Goal: Task Accomplishment & Management: Manage account settings

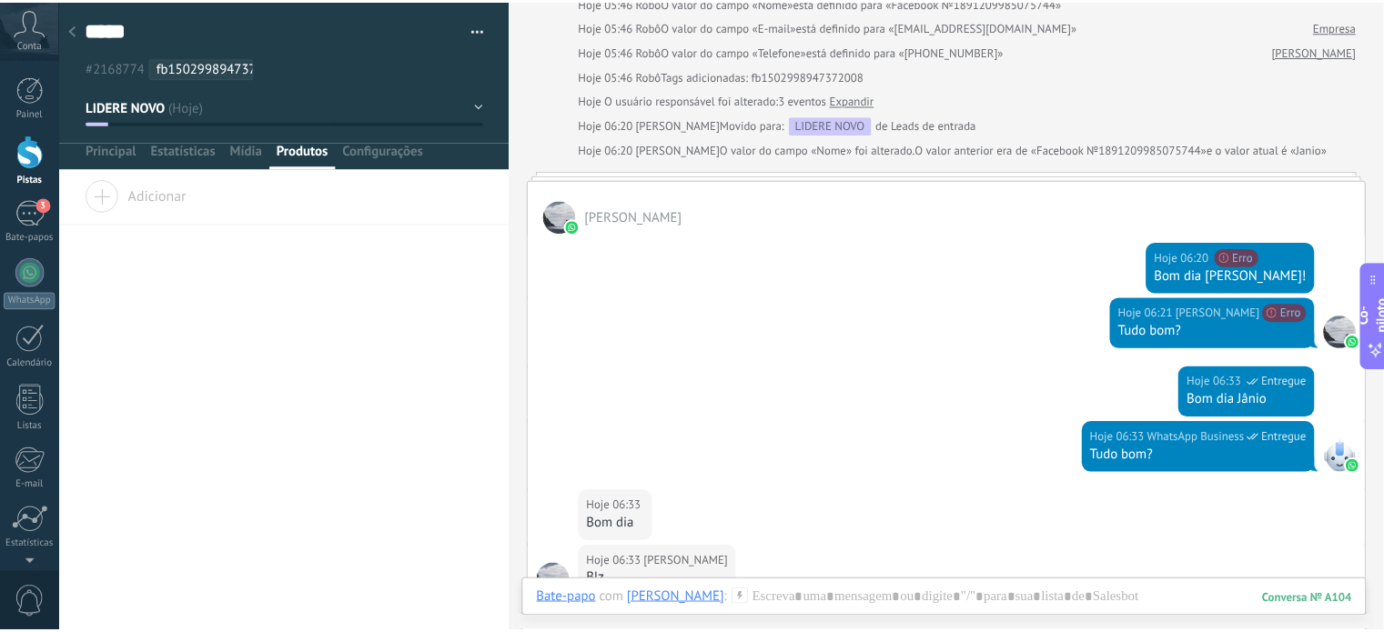
scroll to position [473, 0]
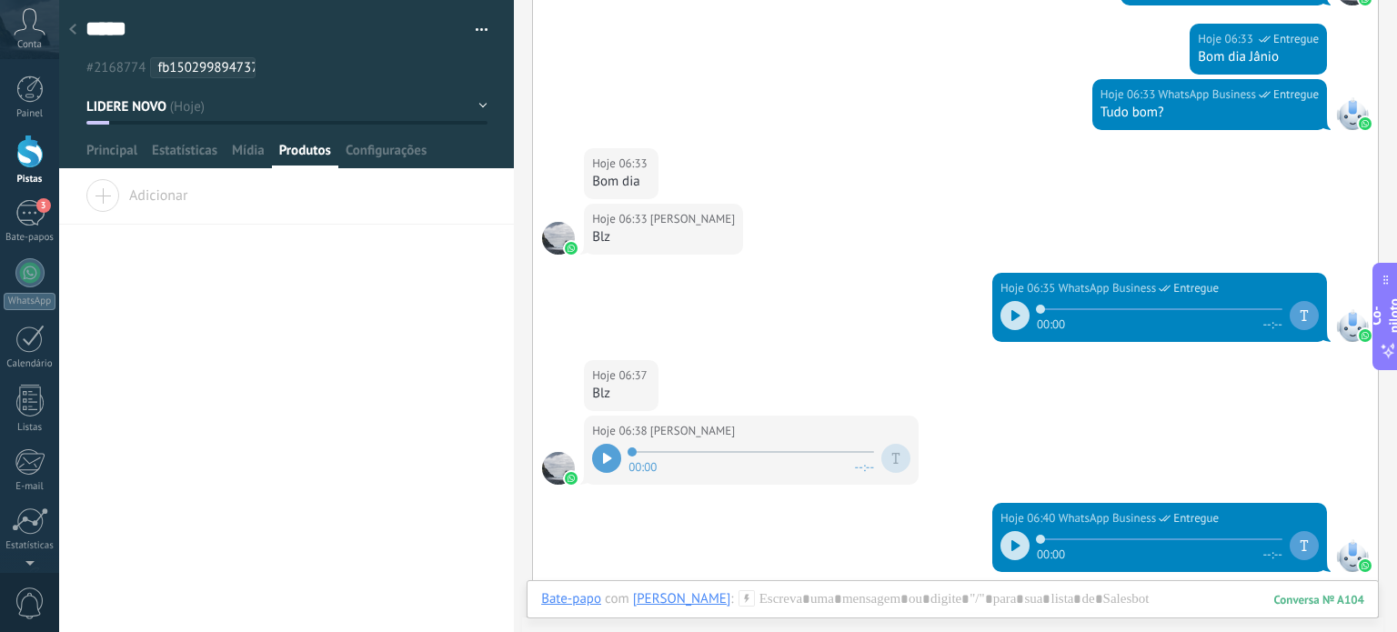
click at [29, 148] on div at bounding box center [29, 152] width 27 height 34
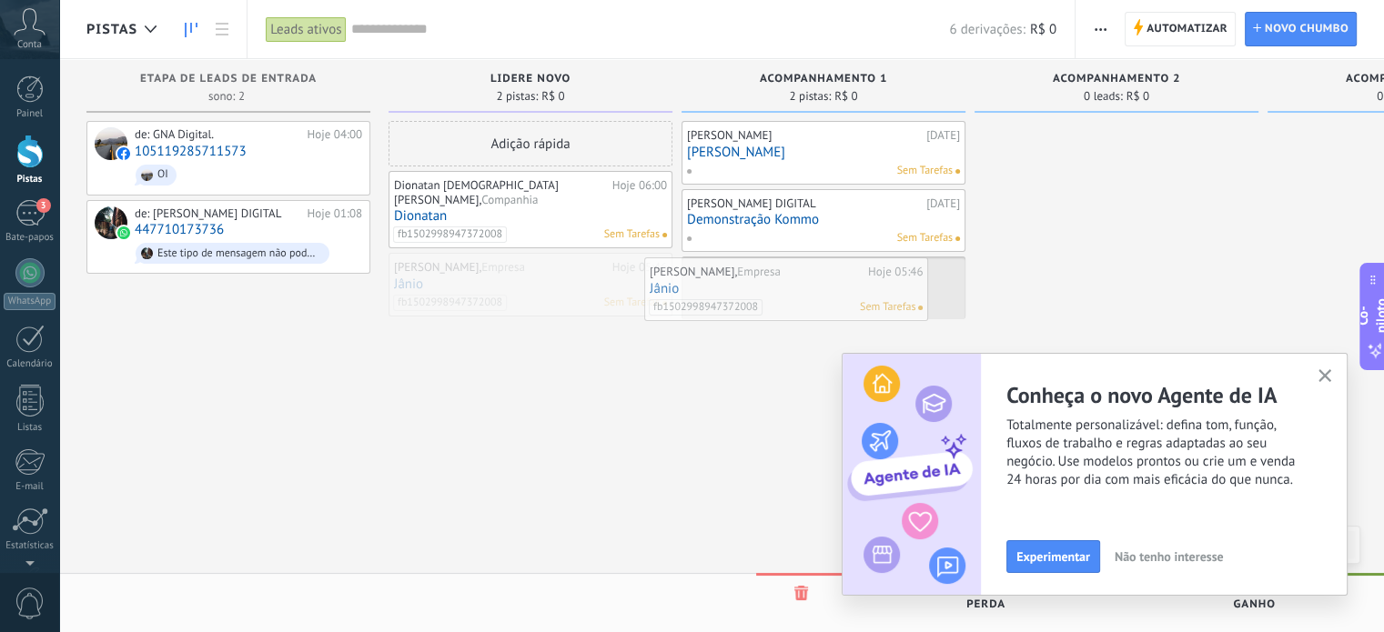
drag, startPoint x: 458, startPoint y: 265, endPoint x: 715, endPoint y: 284, distance: 257.2
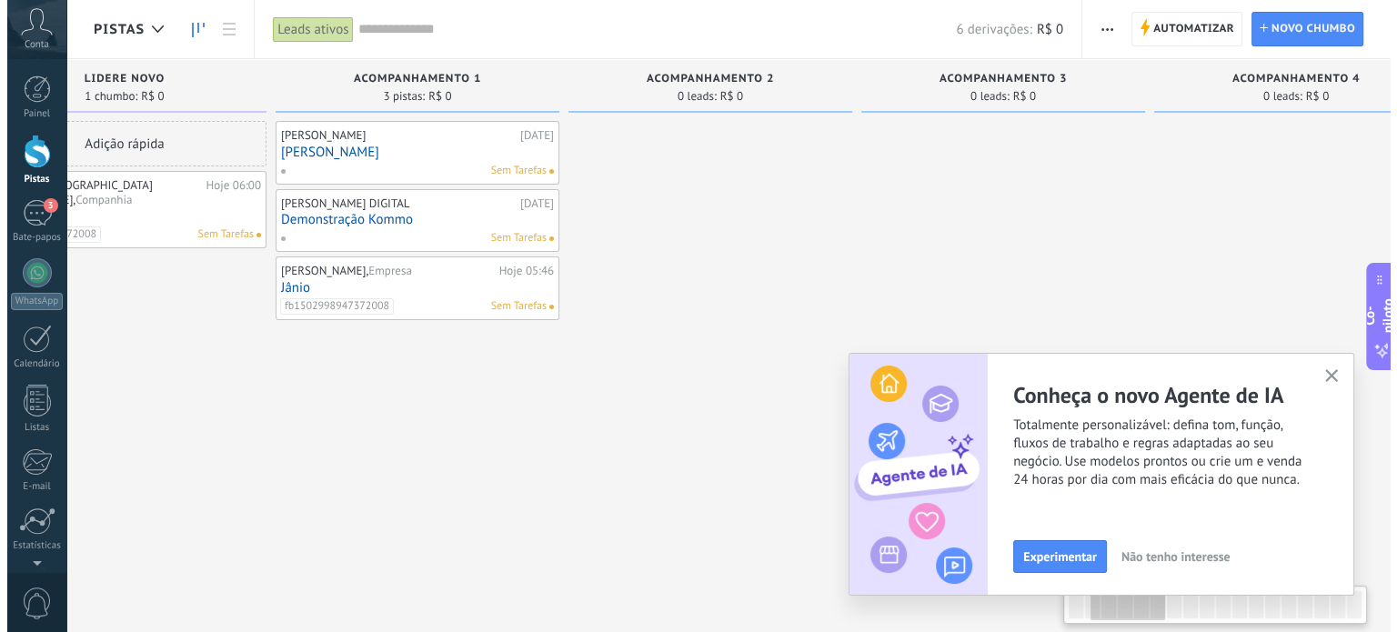
scroll to position [0, 414]
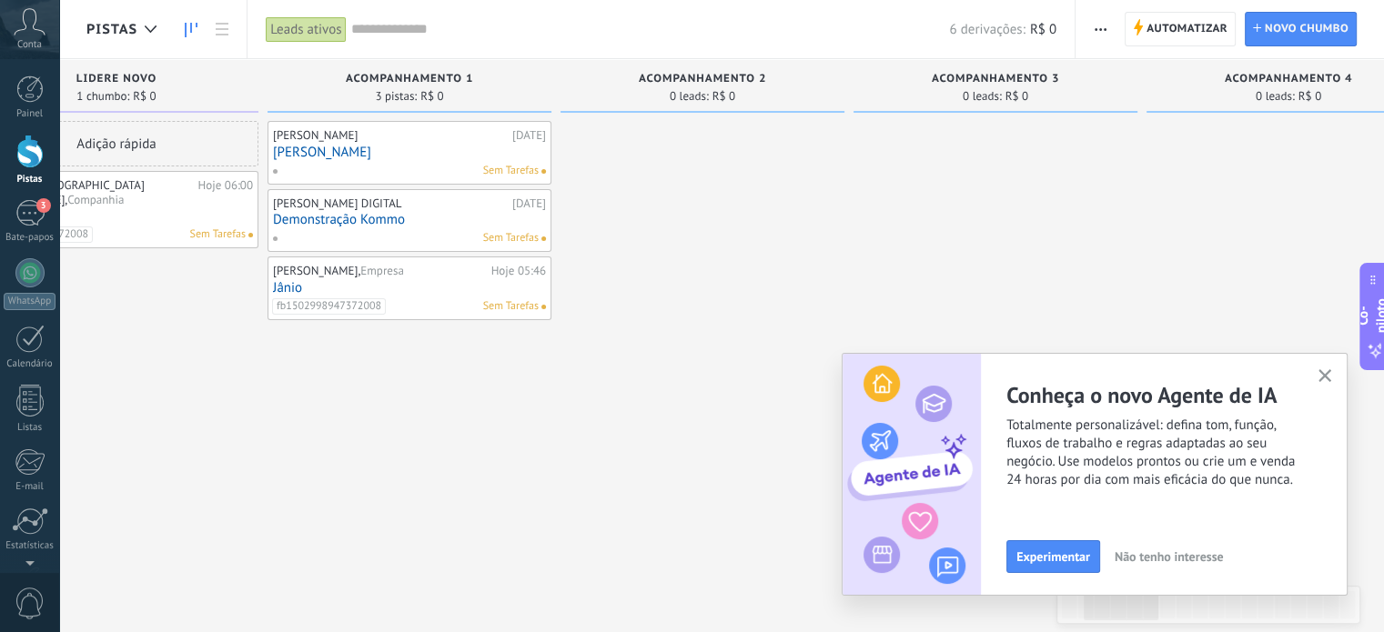
click at [387, 217] on font "Demonstração Kommo" at bounding box center [339, 219] width 132 height 17
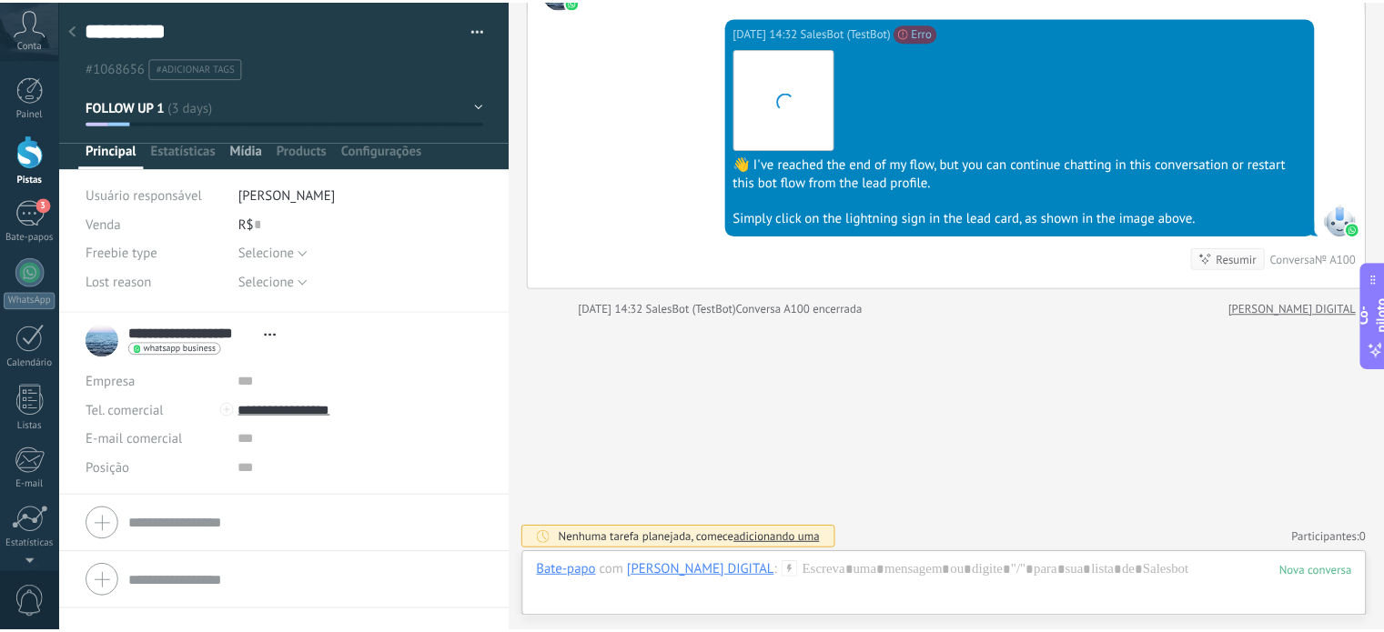
scroll to position [1899, 0]
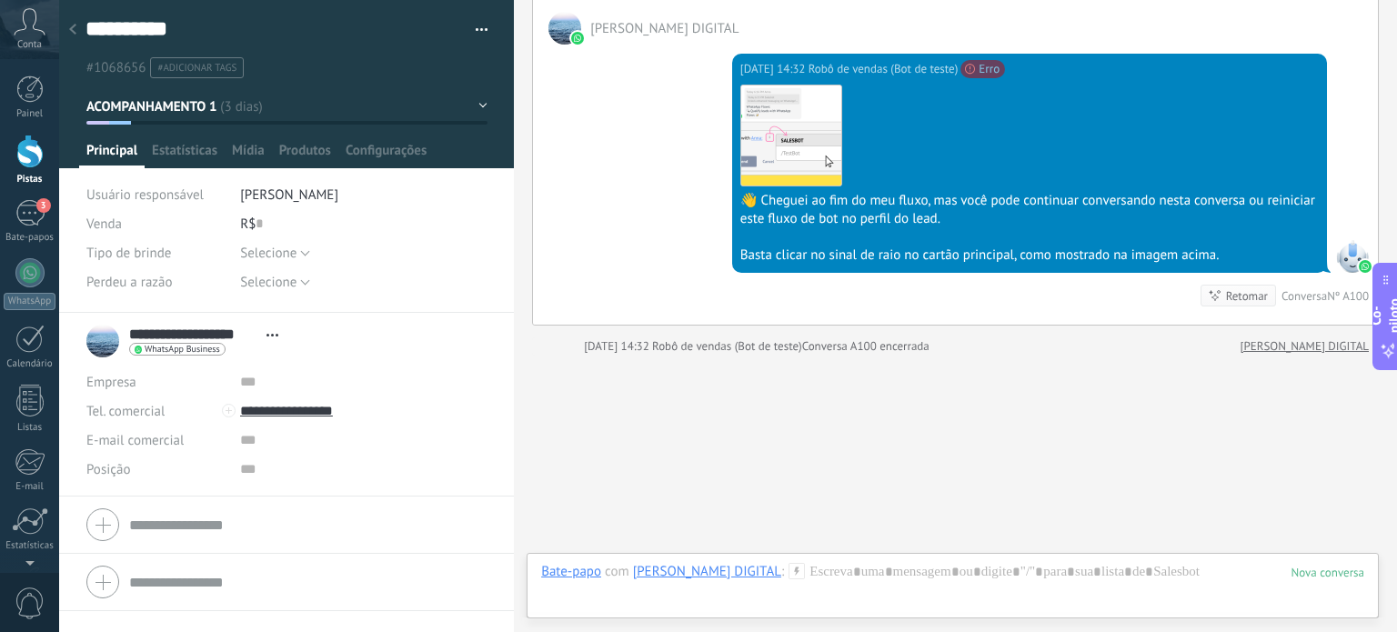
click at [476, 25] on button "button" at bounding box center [475, 29] width 26 height 27
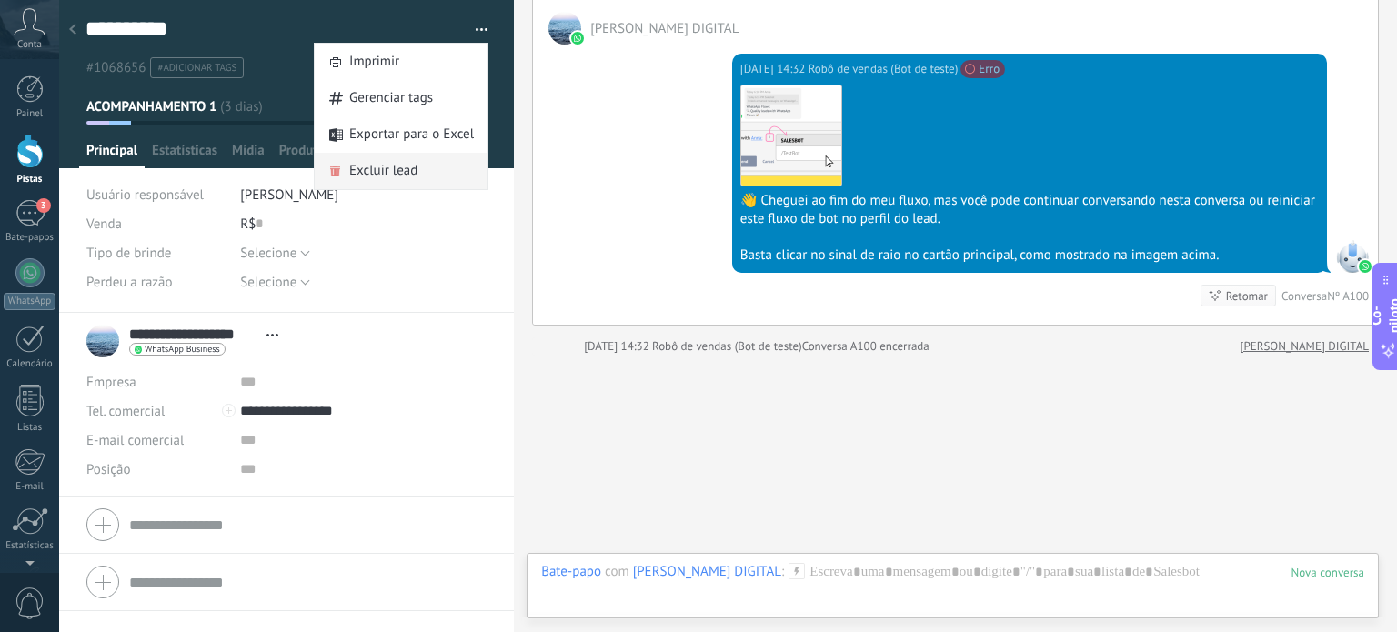
click at [373, 167] on font "Excluir lead" at bounding box center [383, 170] width 68 height 17
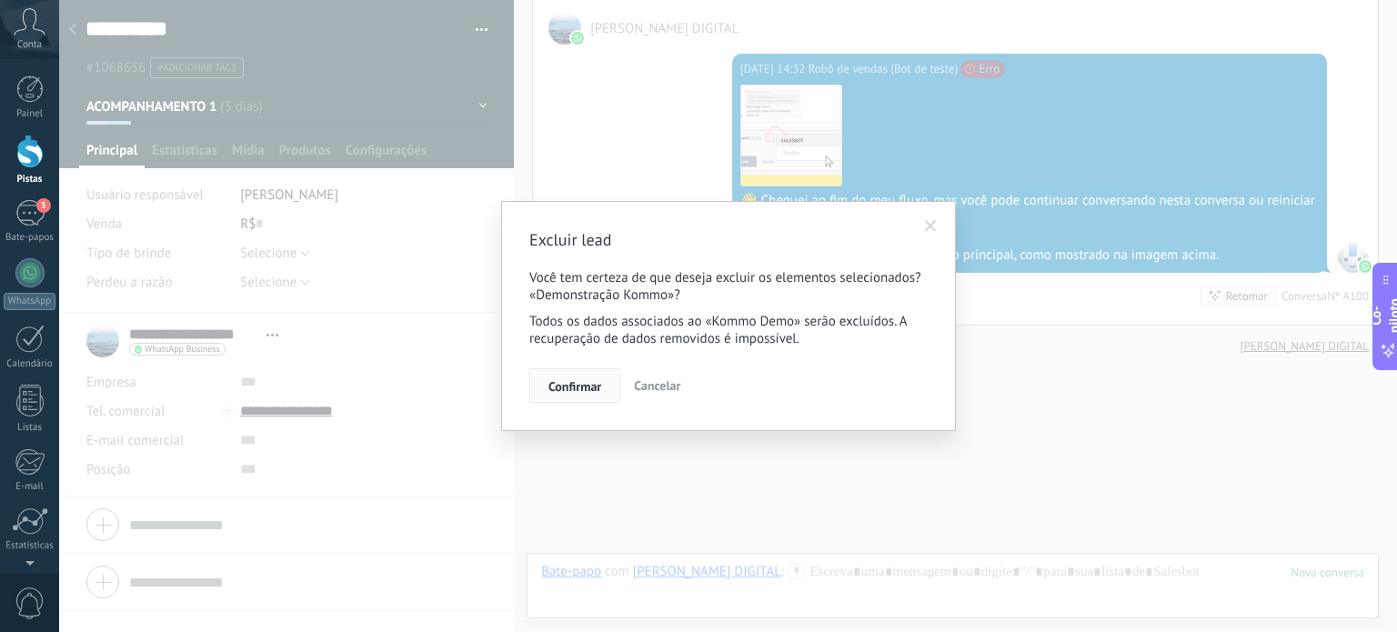
click at [579, 388] on font "Confirmar" at bounding box center [575, 386] width 53 height 16
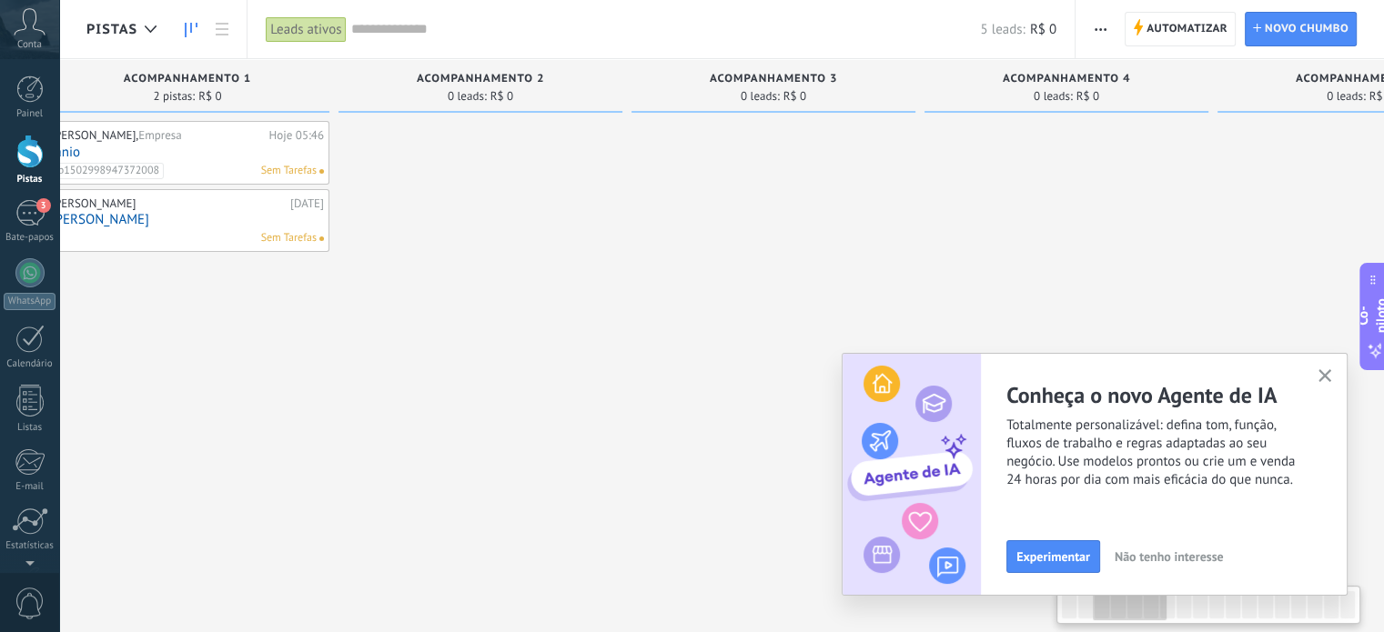
scroll to position [0, 610]
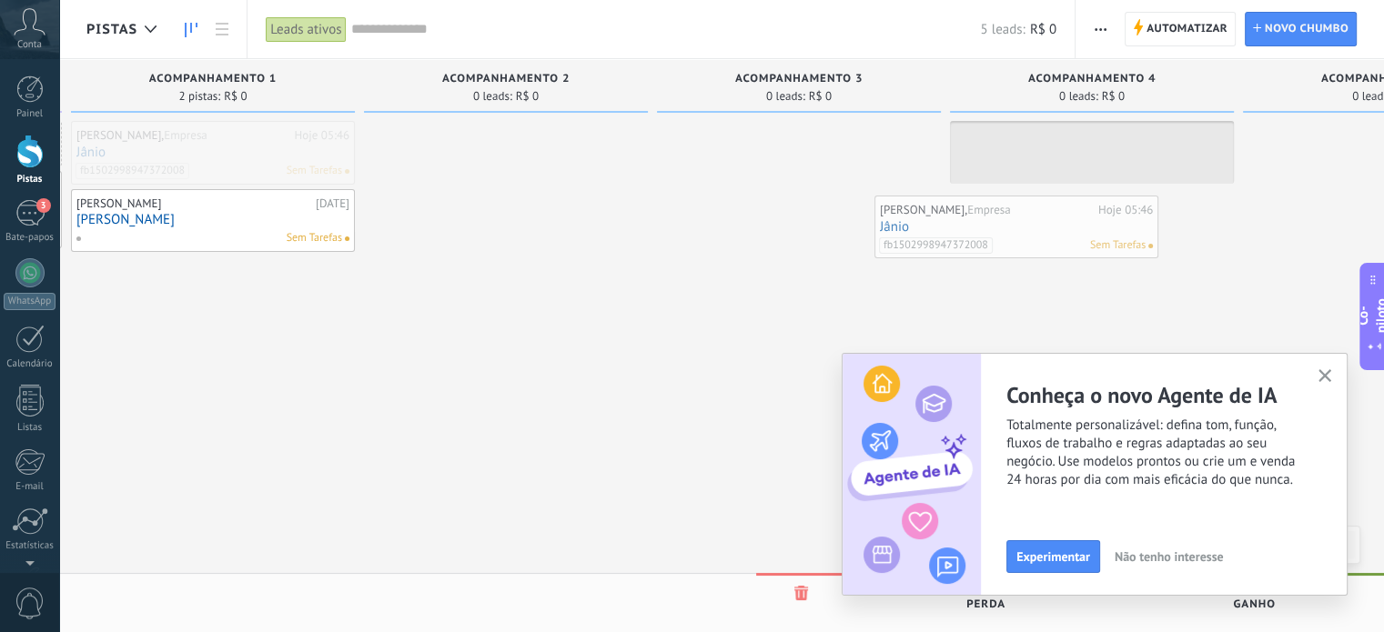
drag, startPoint x: 241, startPoint y: 159, endPoint x: 1044, endPoint y: 234, distance: 806.7
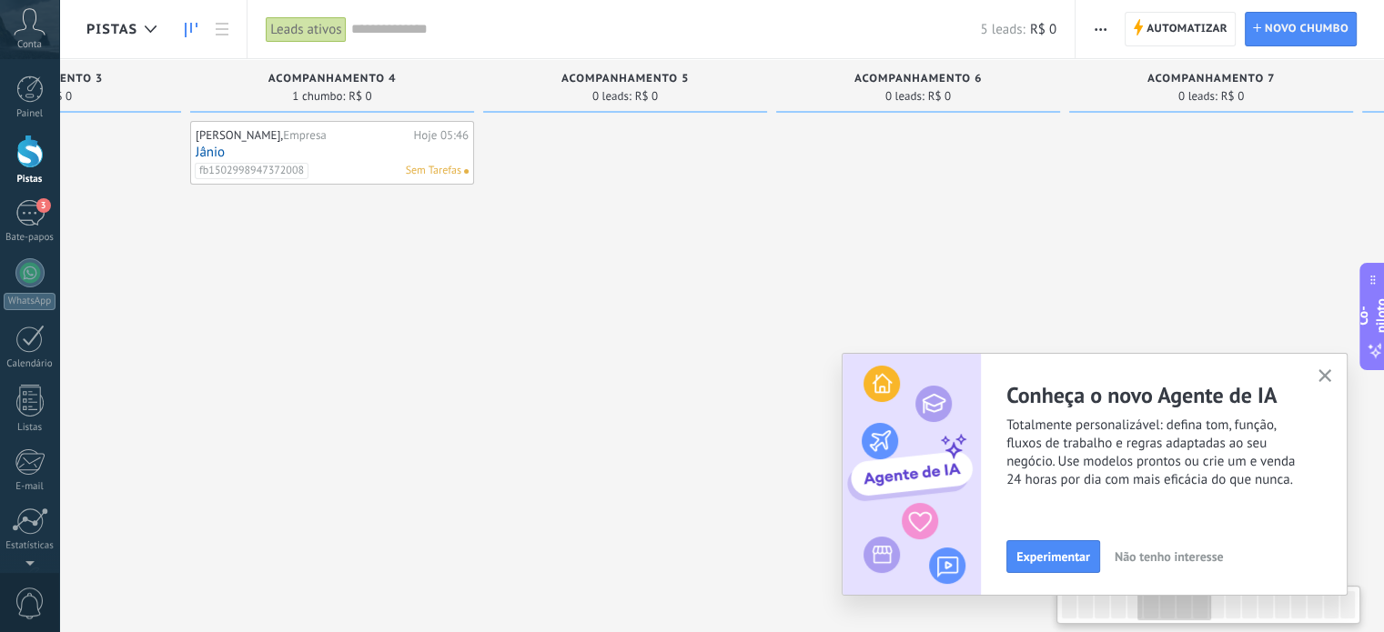
scroll to position [0, 1371]
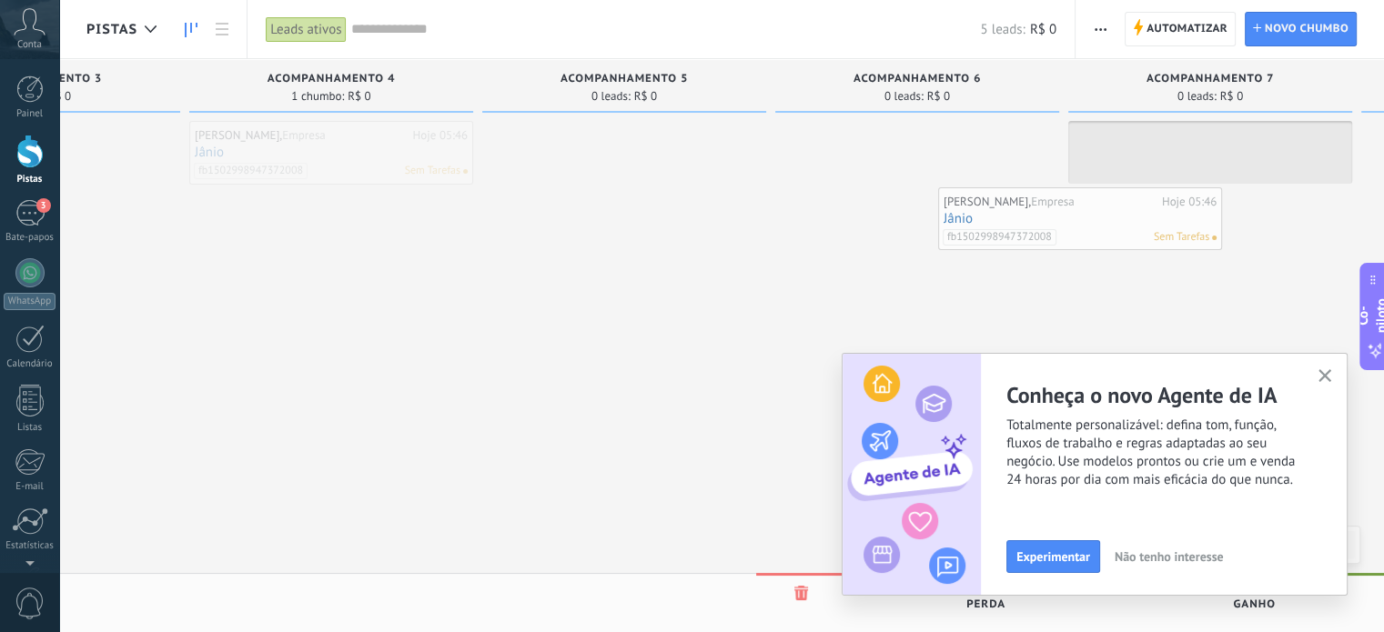
drag, startPoint x: 347, startPoint y: 131, endPoint x: 1098, endPoint y: 197, distance: 754.3
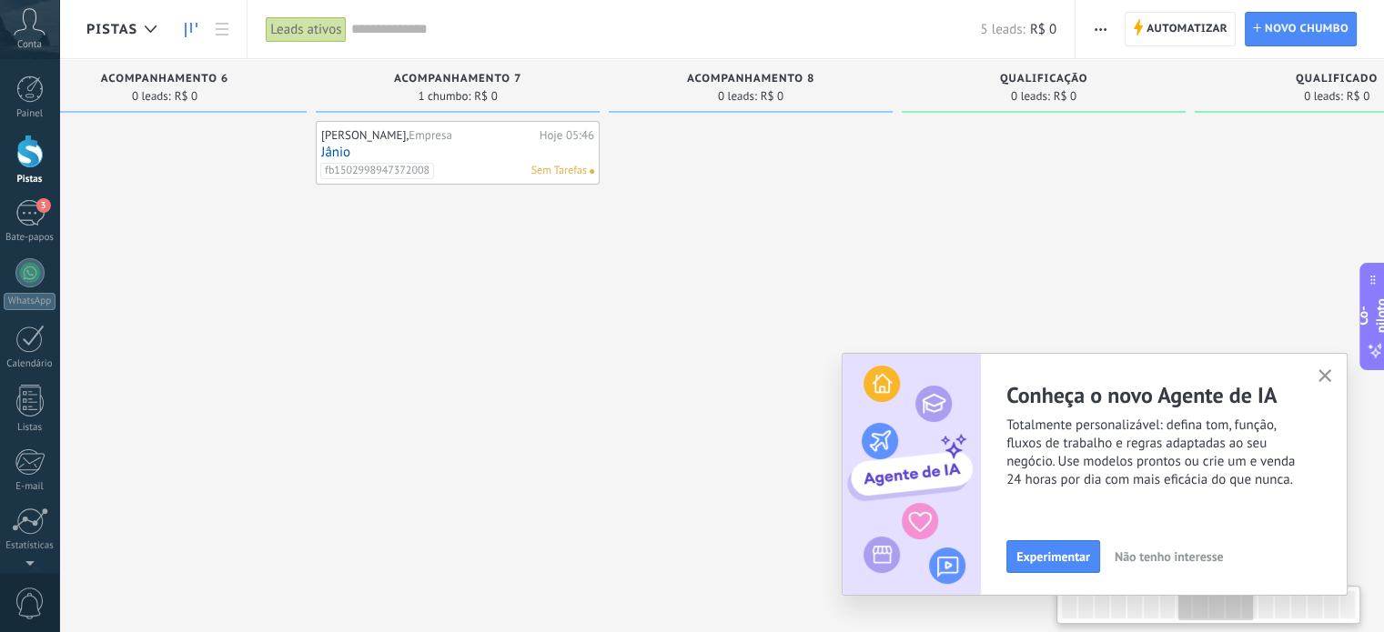
scroll to position [0, 2129]
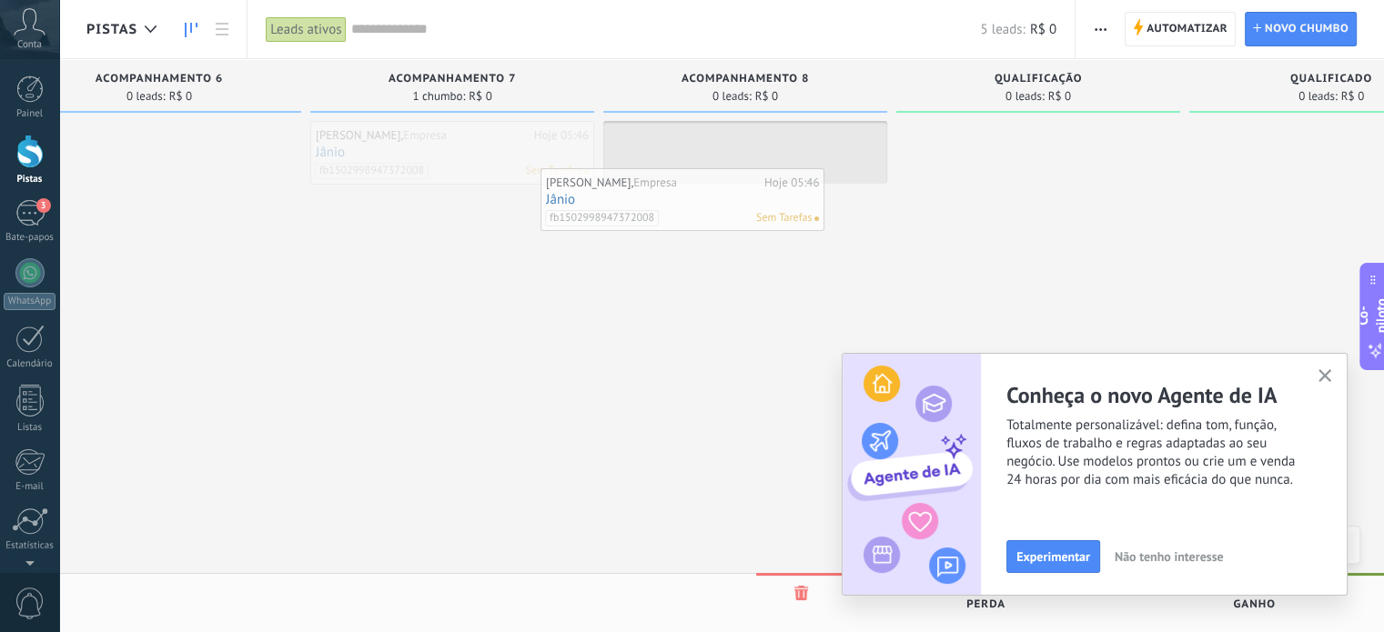
drag, startPoint x: 453, startPoint y: 152, endPoint x: 686, endPoint y: 199, distance: 237.6
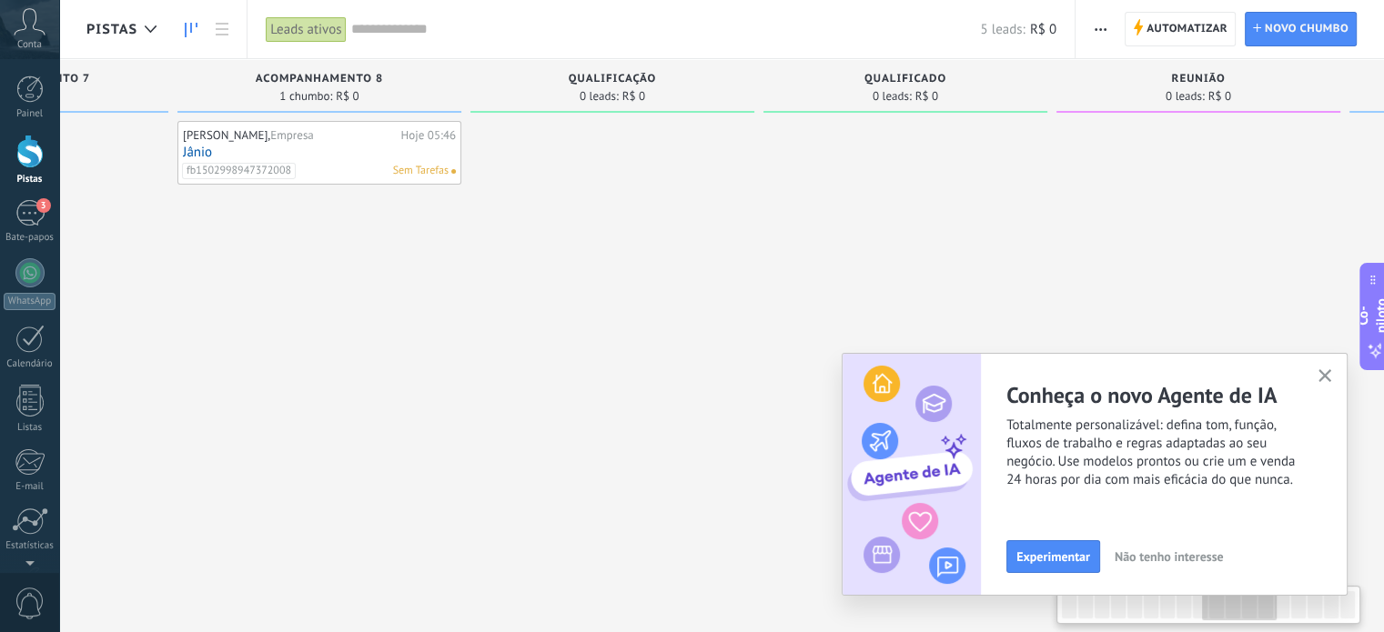
scroll to position [0, 2556]
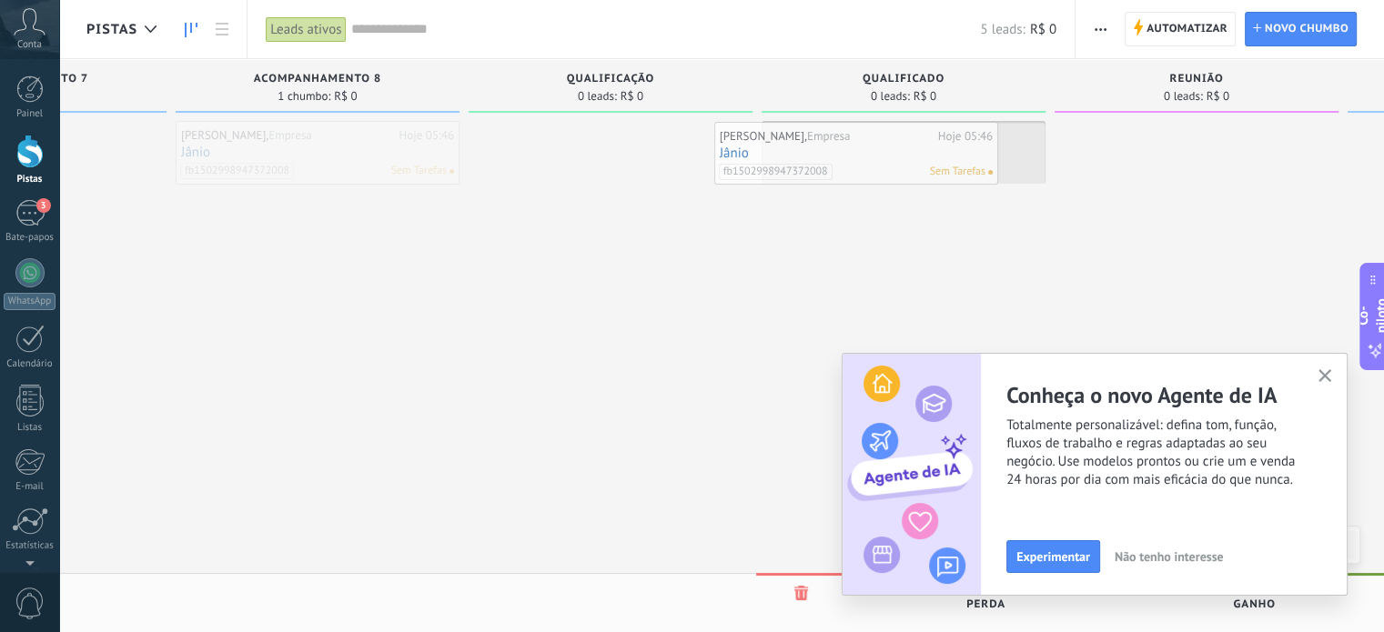
drag, startPoint x: 317, startPoint y: 139, endPoint x: 856, endPoint y: 140, distance: 538.5
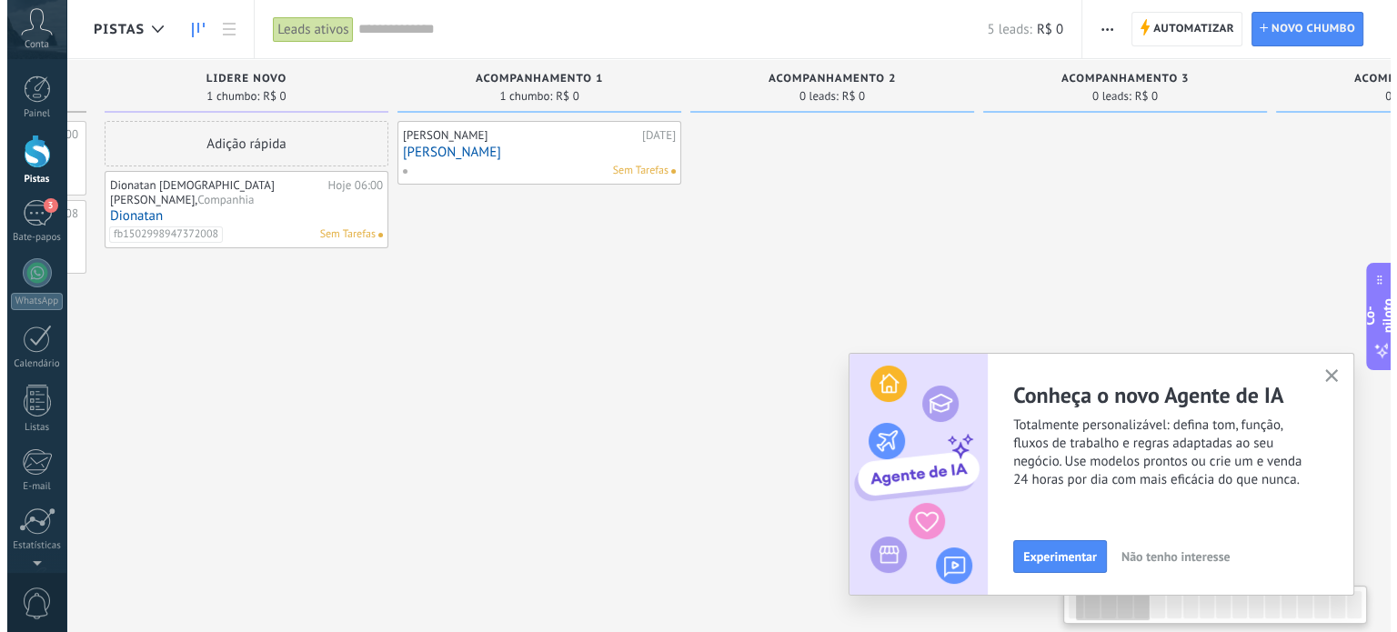
scroll to position [0, 0]
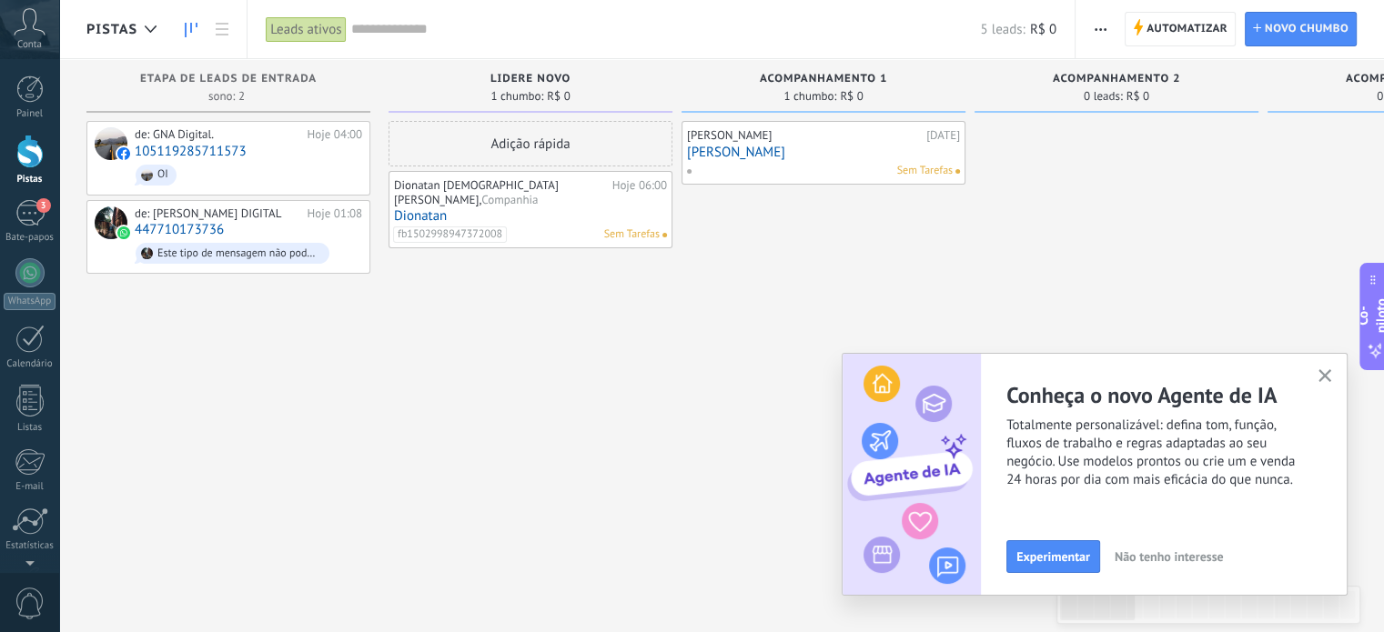
click at [449, 208] on link "Dionatan" at bounding box center [530, 215] width 273 height 15
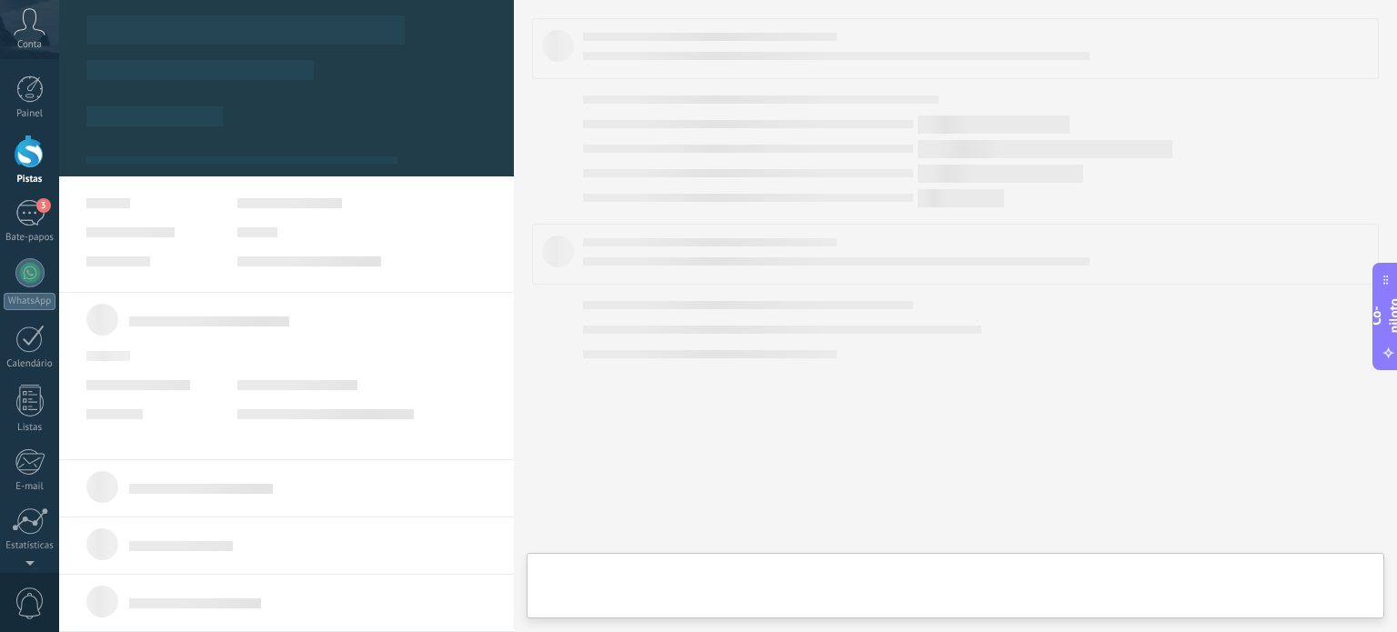
type textarea "***"
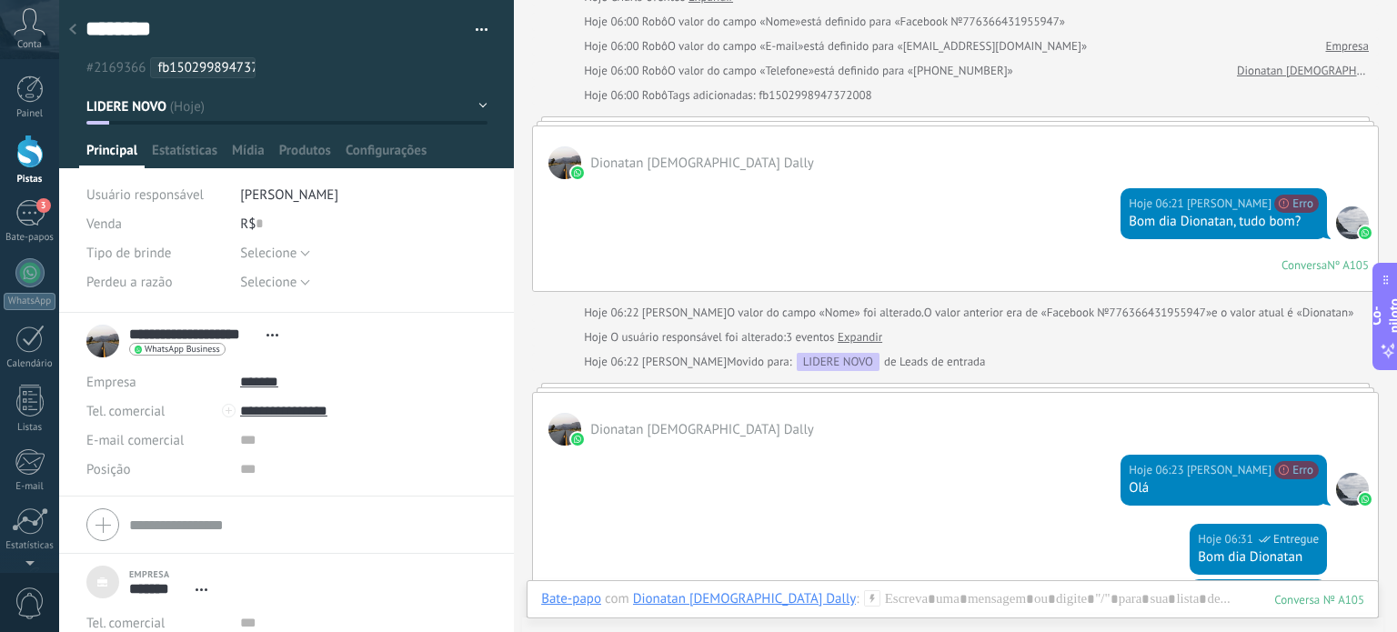
scroll to position [606, 0]
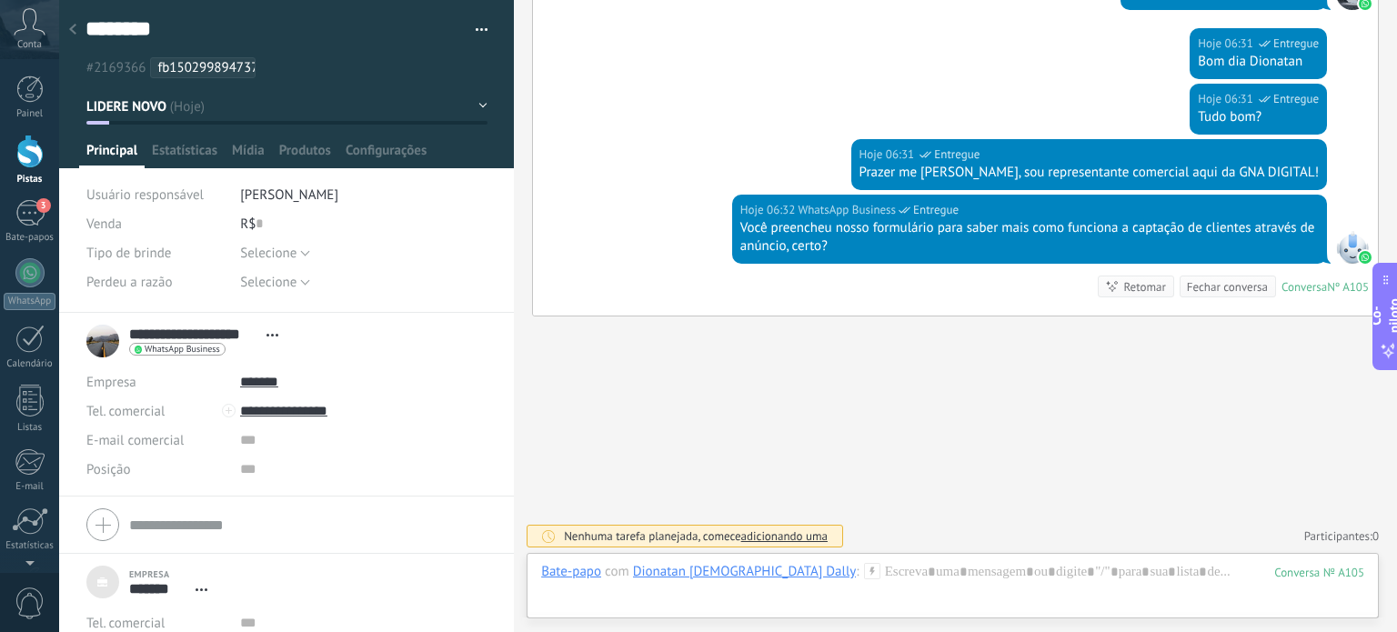
click at [229, 413] on div at bounding box center [229, 411] width 14 height 14
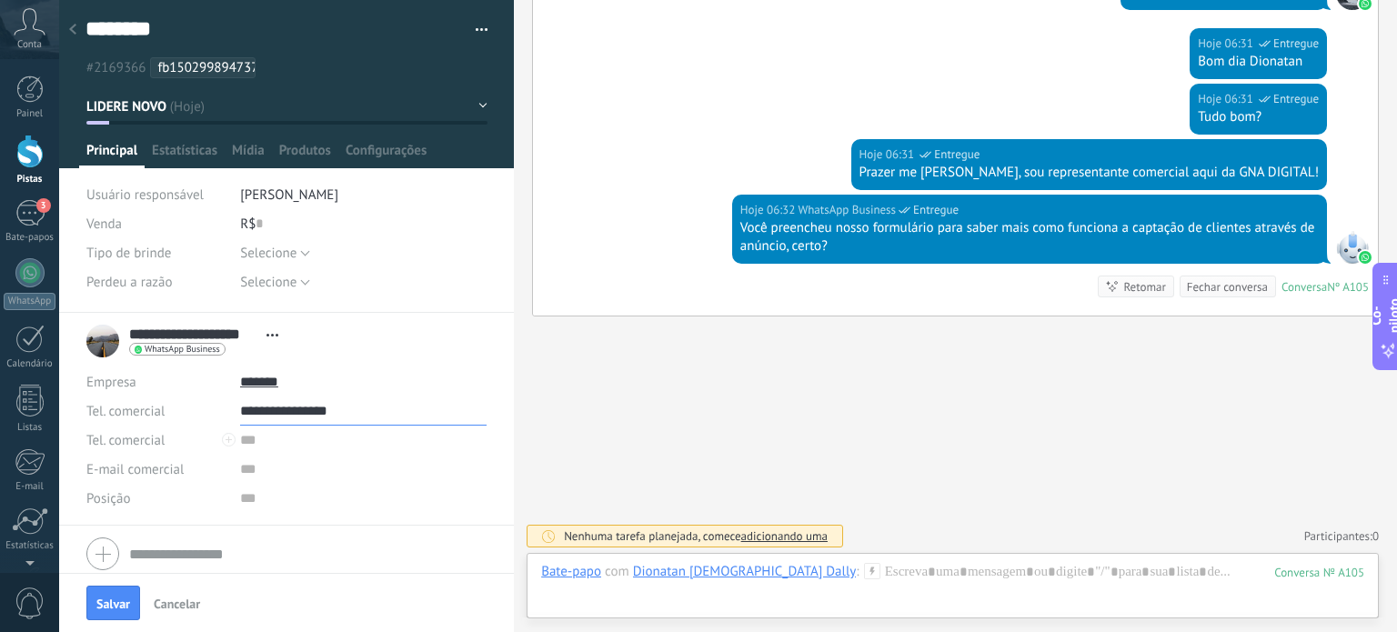
click at [262, 413] on input "**********" at bounding box center [363, 411] width 247 height 29
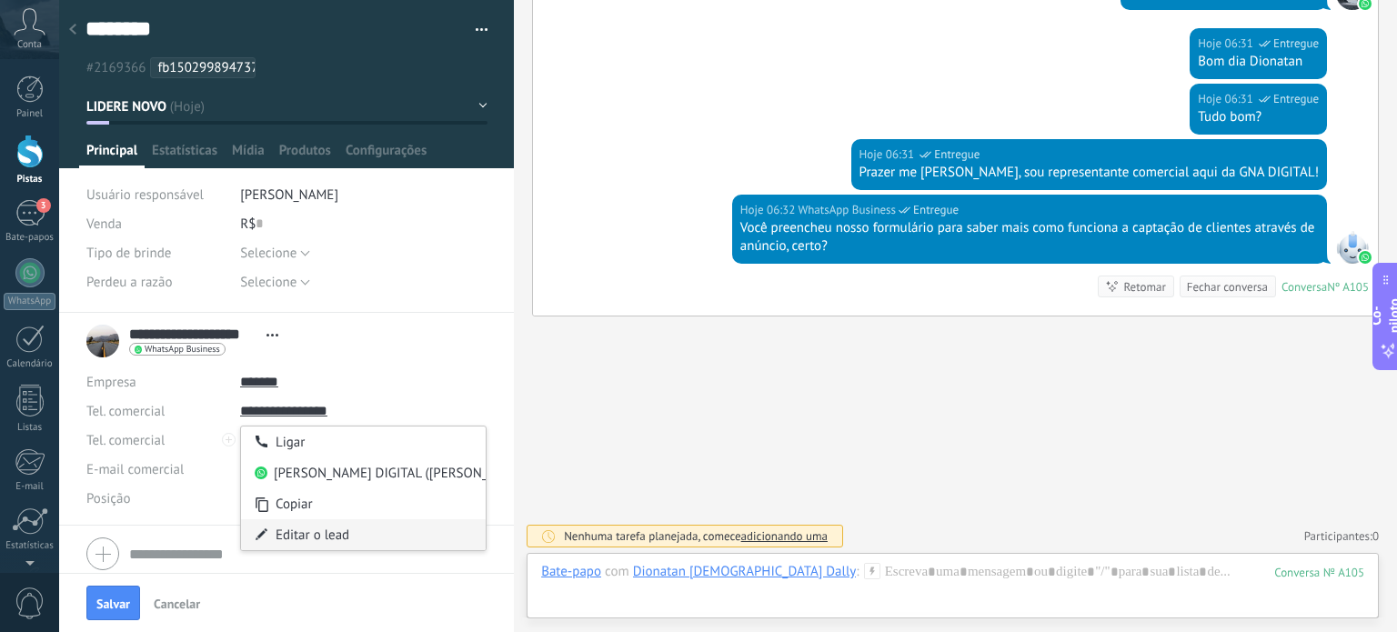
click at [295, 530] on font "Editar o lead" at bounding box center [313, 535] width 74 height 17
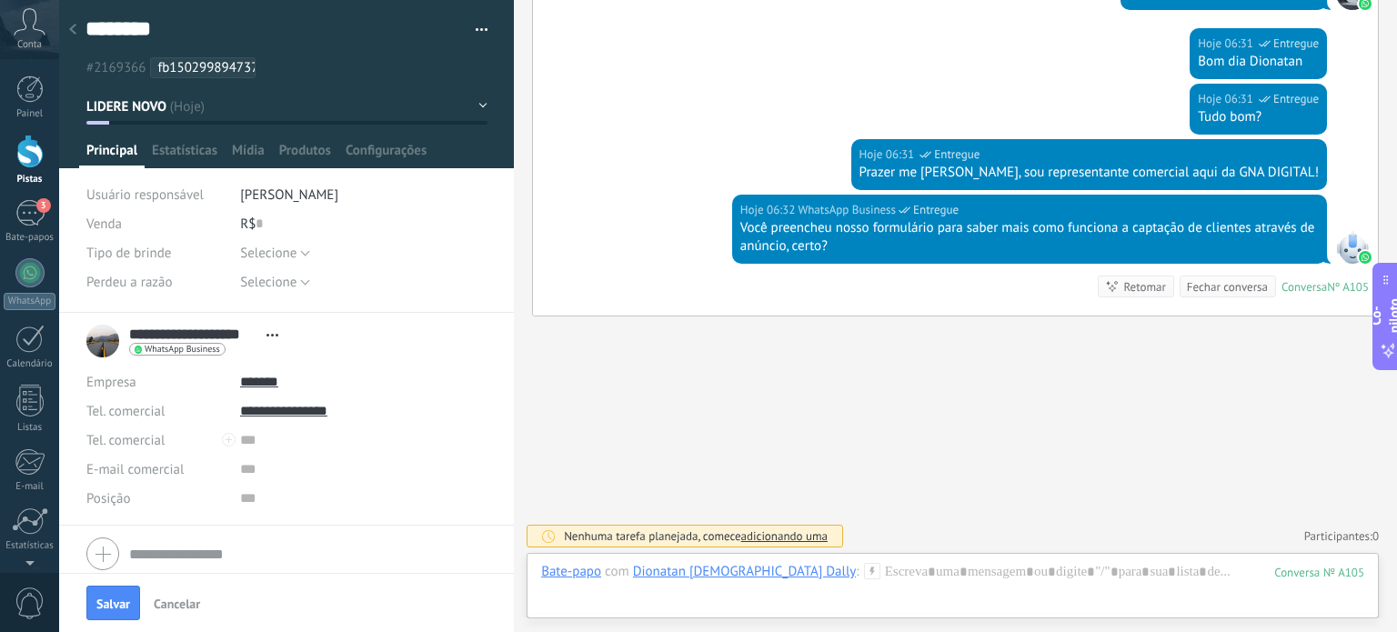
click at [202, 59] on font "fb1502998947372008" at bounding box center [222, 67] width 131 height 17
click at [307, 409] on input "**********" at bounding box center [363, 411] width 247 height 29
type input "**********"
click at [346, 472] on font "[PERSON_NAME] DIGITAL ([PERSON_NAME] DIGITAL)" at bounding box center [427, 473] width 307 height 17
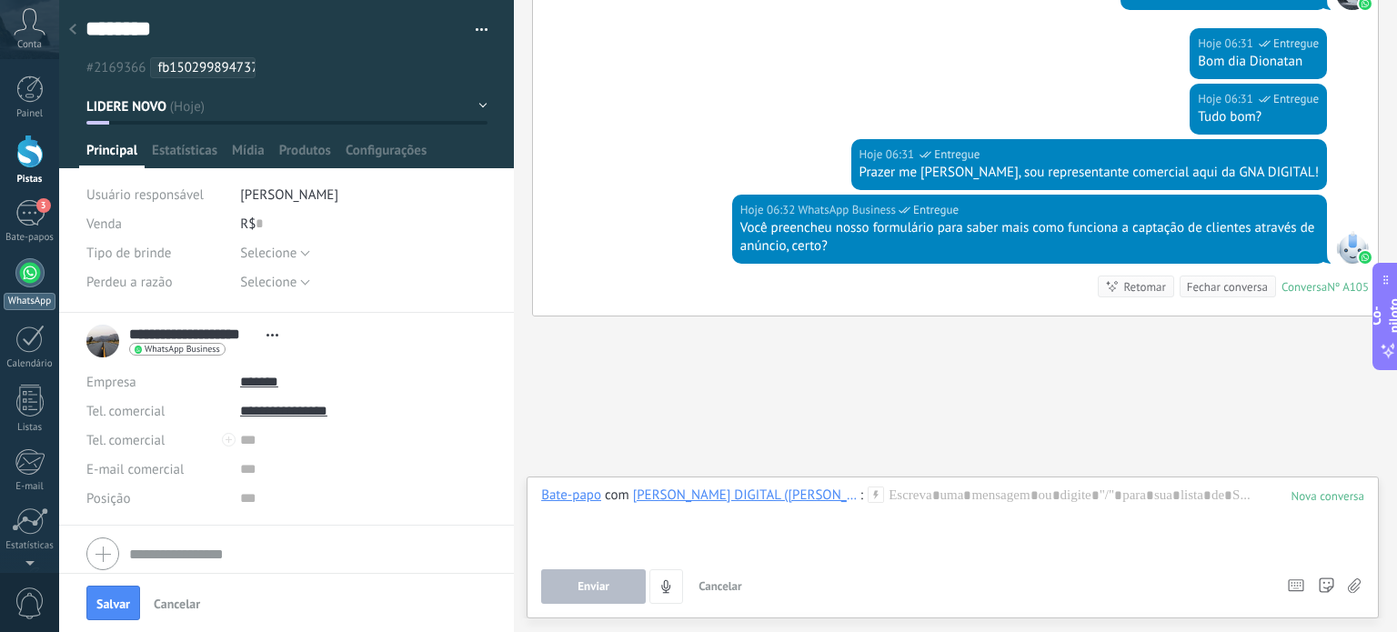
click at [40, 285] on link "WhatsApp" at bounding box center [29, 284] width 59 height 52
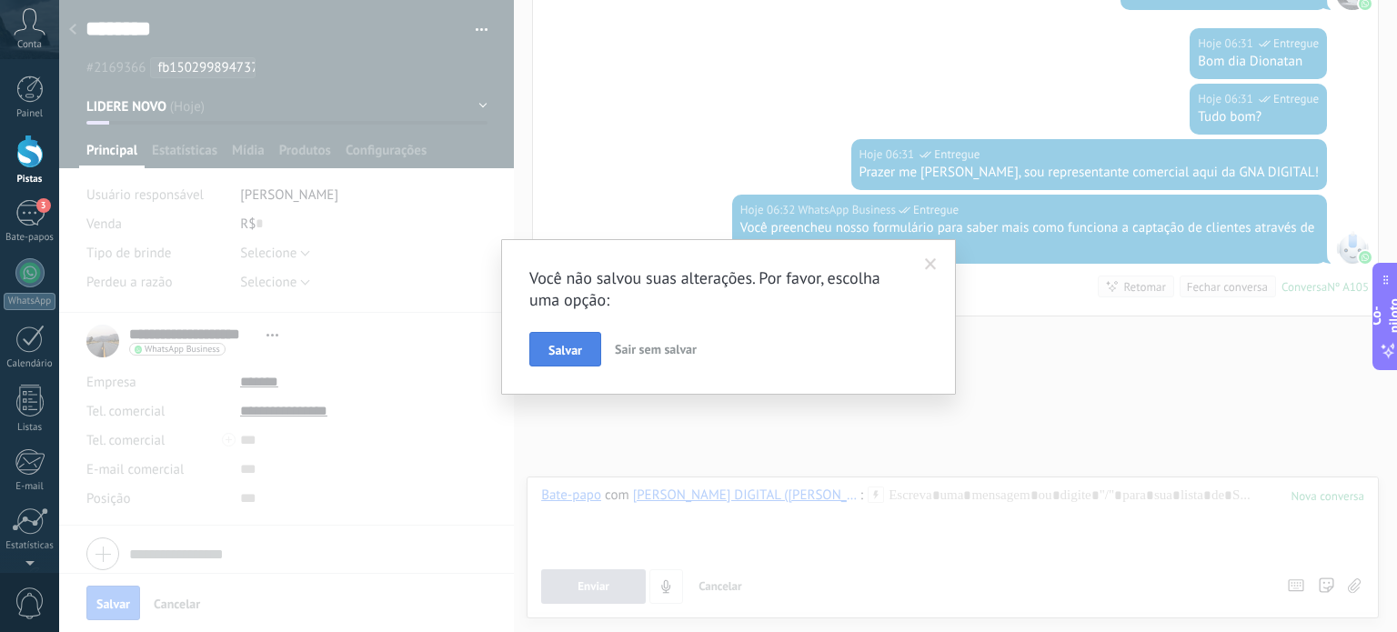
click at [573, 344] on font "Salvar" at bounding box center [566, 350] width 34 height 16
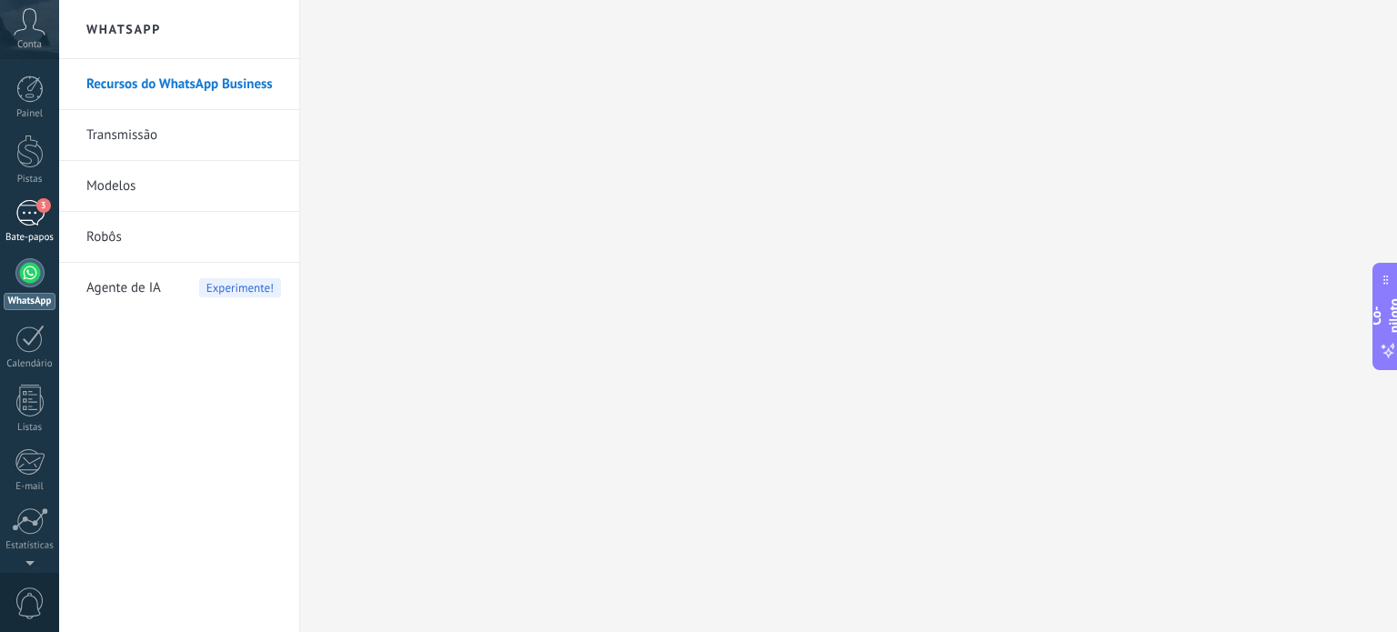
click at [31, 209] on div "3" at bounding box center [29, 213] width 29 height 26
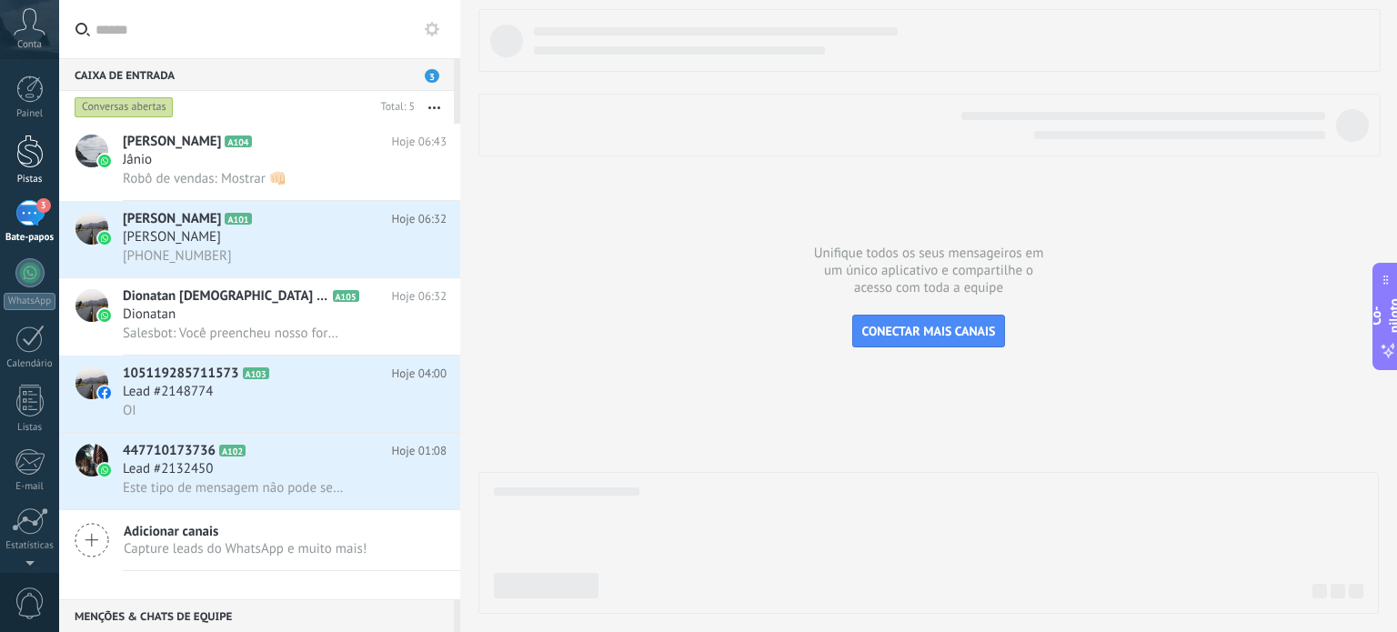
click at [35, 148] on div at bounding box center [29, 152] width 27 height 34
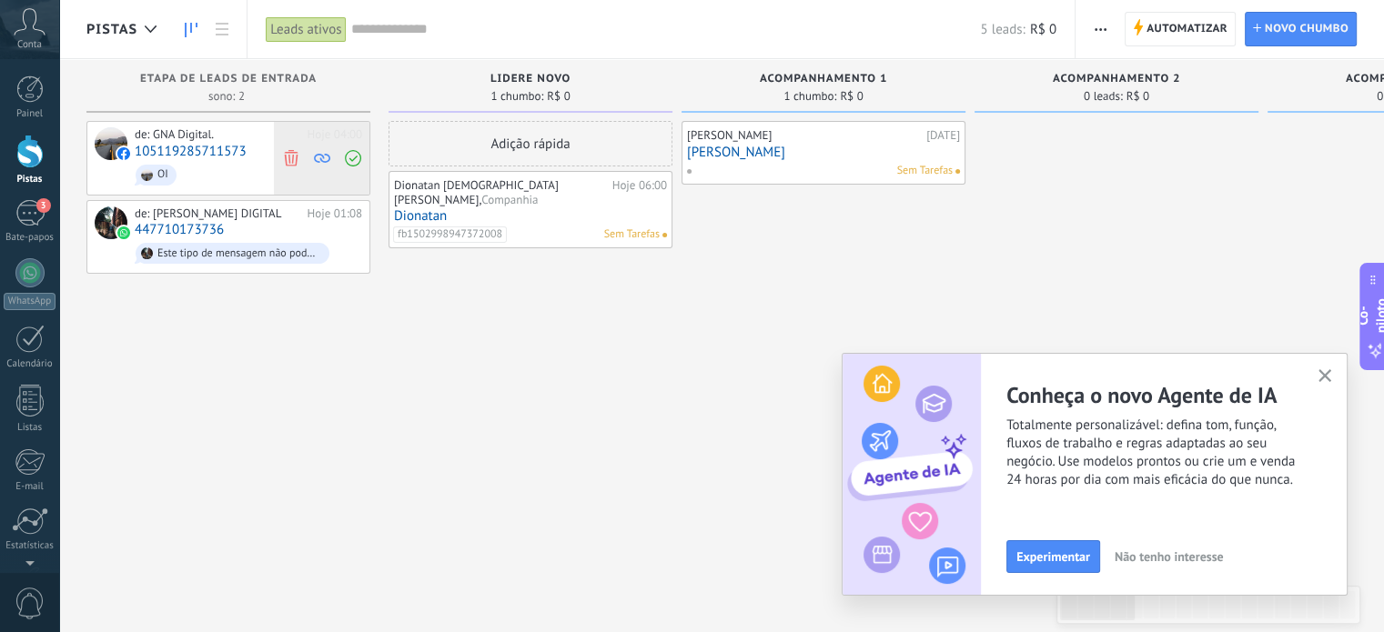
click at [285, 159] on use at bounding box center [291, 157] width 14 height 16
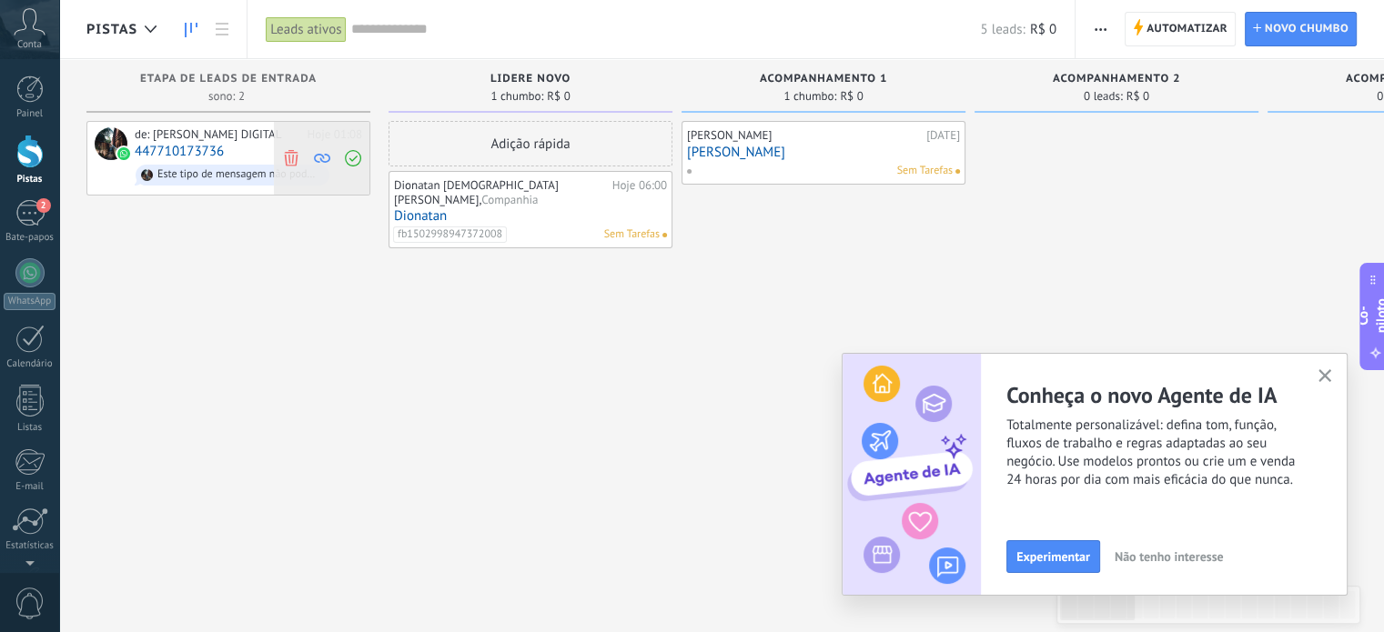
click at [292, 158] on use at bounding box center [291, 157] width 14 height 16
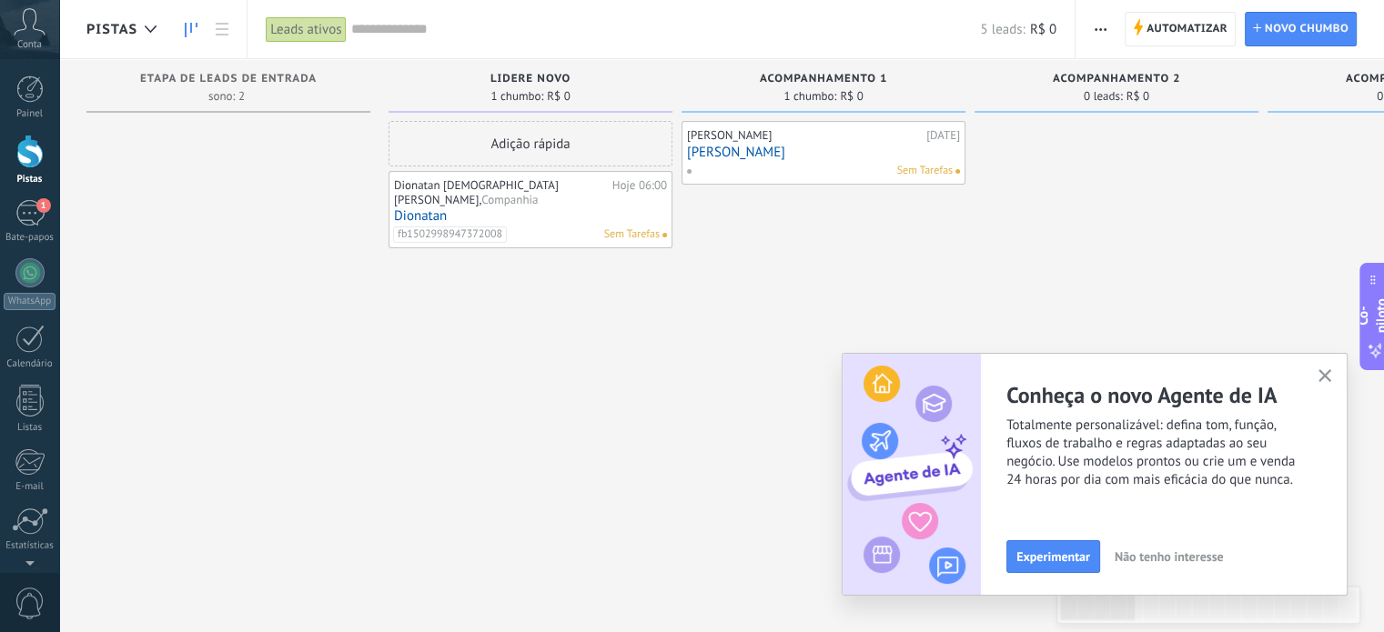
click at [1323, 367] on button "button" at bounding box center [1325, 377] width 23 height 25
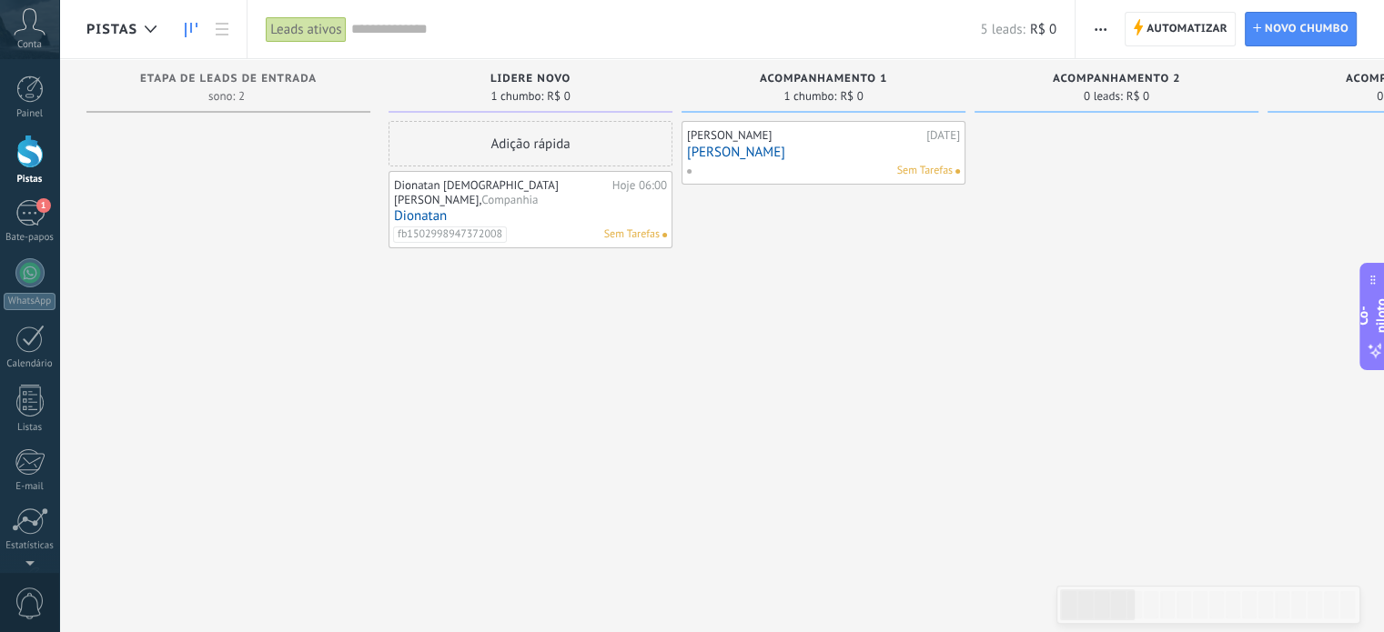
click at [944, 153] on link "Gabriel" at bounding box center [823, 152] width 273 height 15
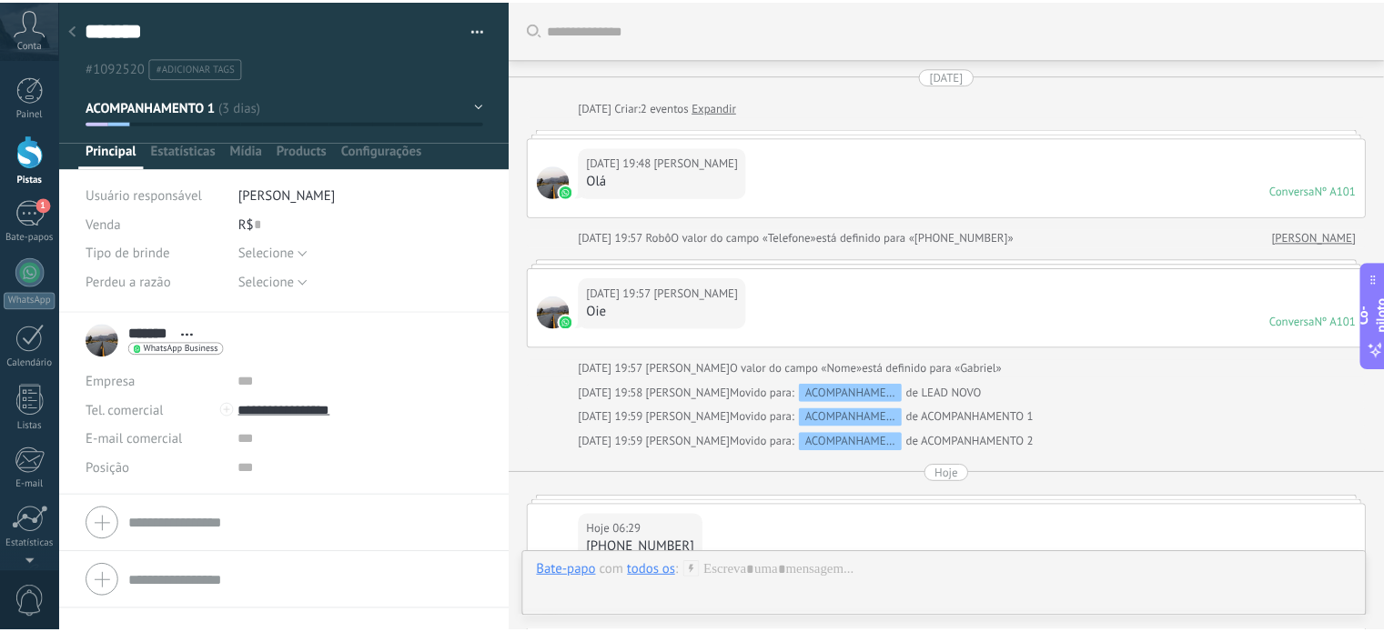
scroll to position [324, 0]
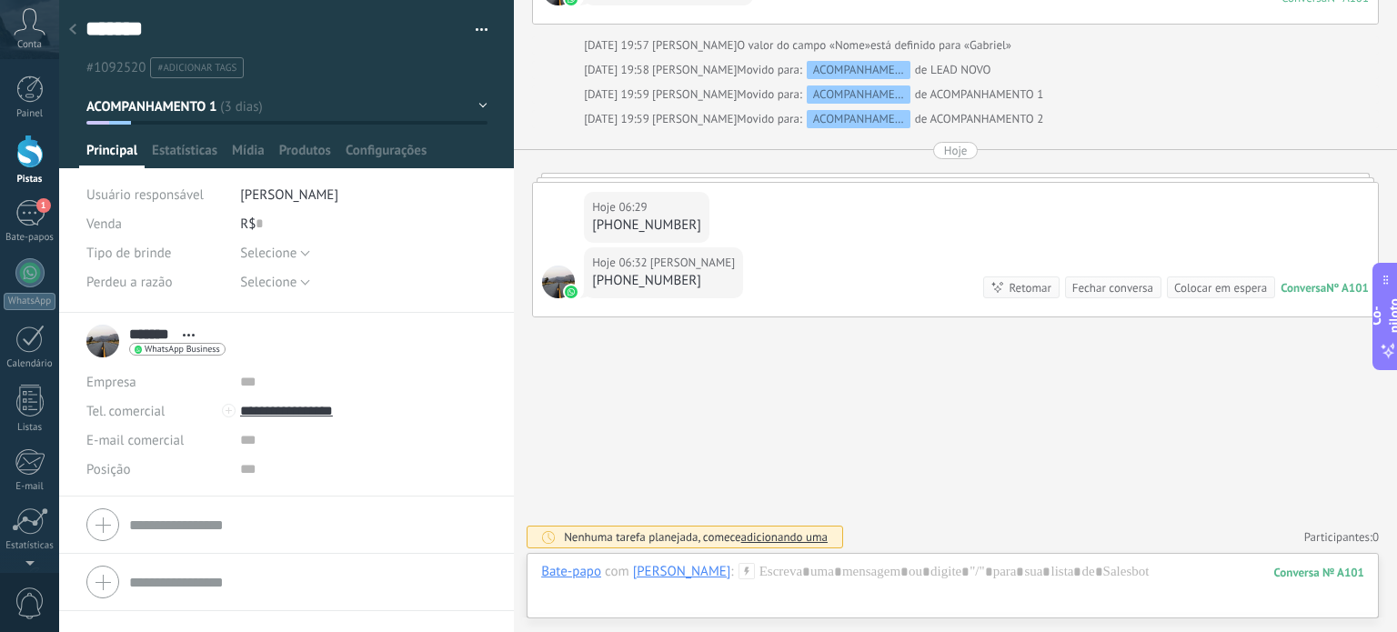
click at [467, 30] on button "button" at bounding box center [475, 29] width 26 height 27
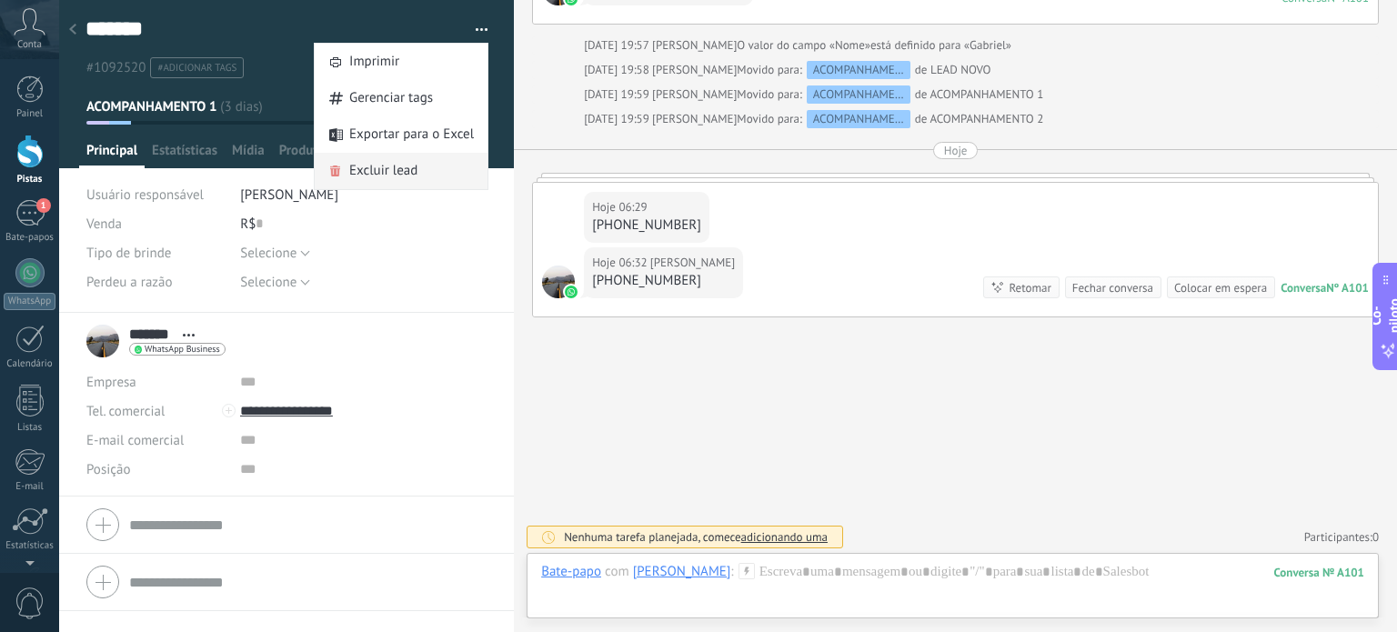
click at [358, 155] on span "Excluir lead" at bounding box center [383, 171] width 68 height 36
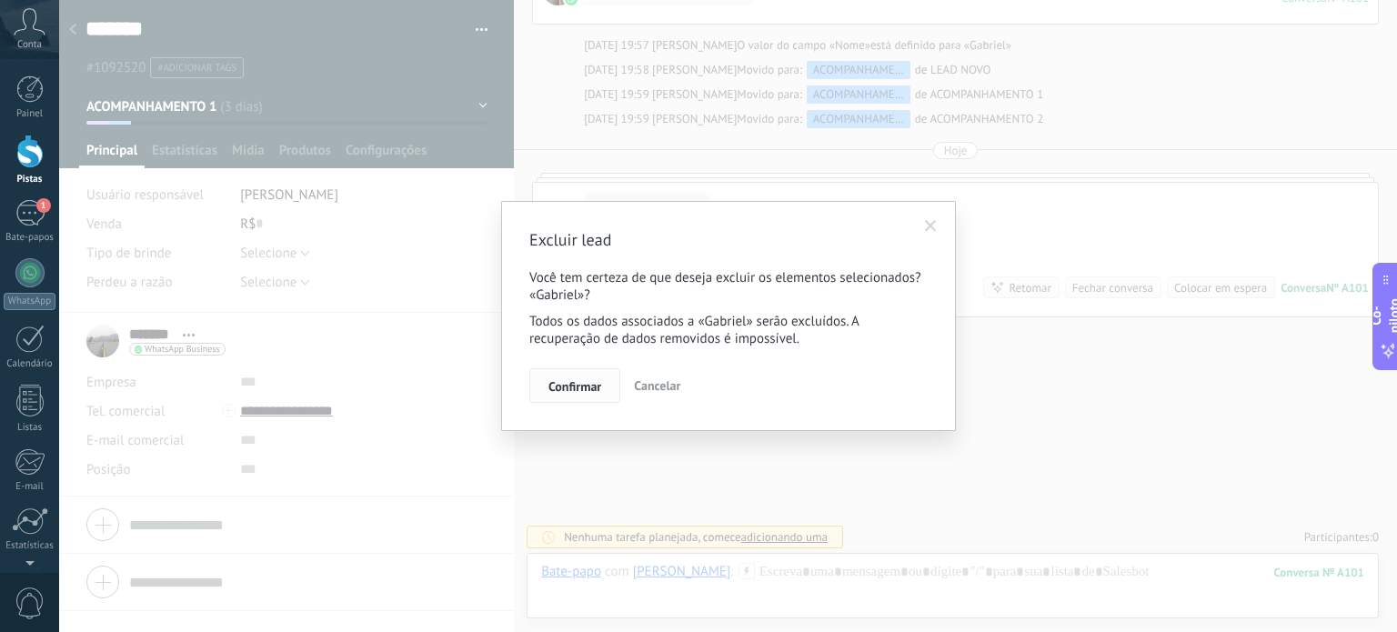
click at [560, 386] on font "Confirmar" at bounding box center [575, 386] width 53 height 16
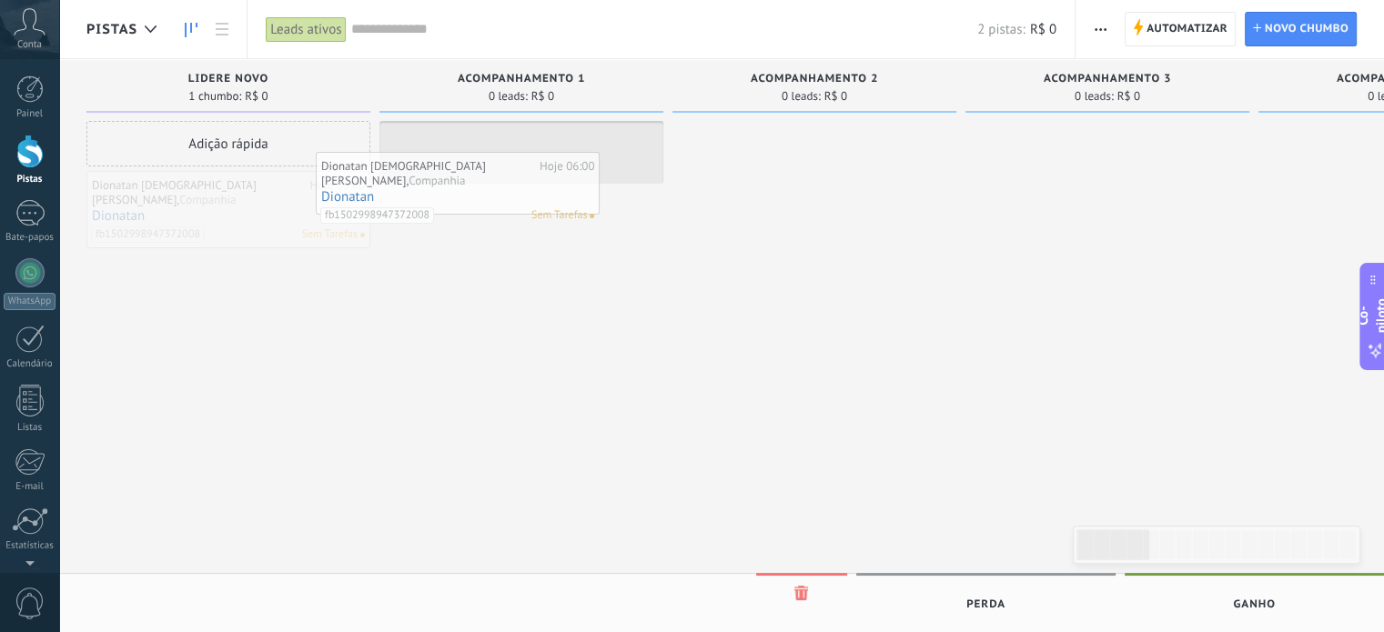
drag, startPoint x: 255, startPoint y: 193, endPoint x: 484, endPoint y: 174, distance: 230.0
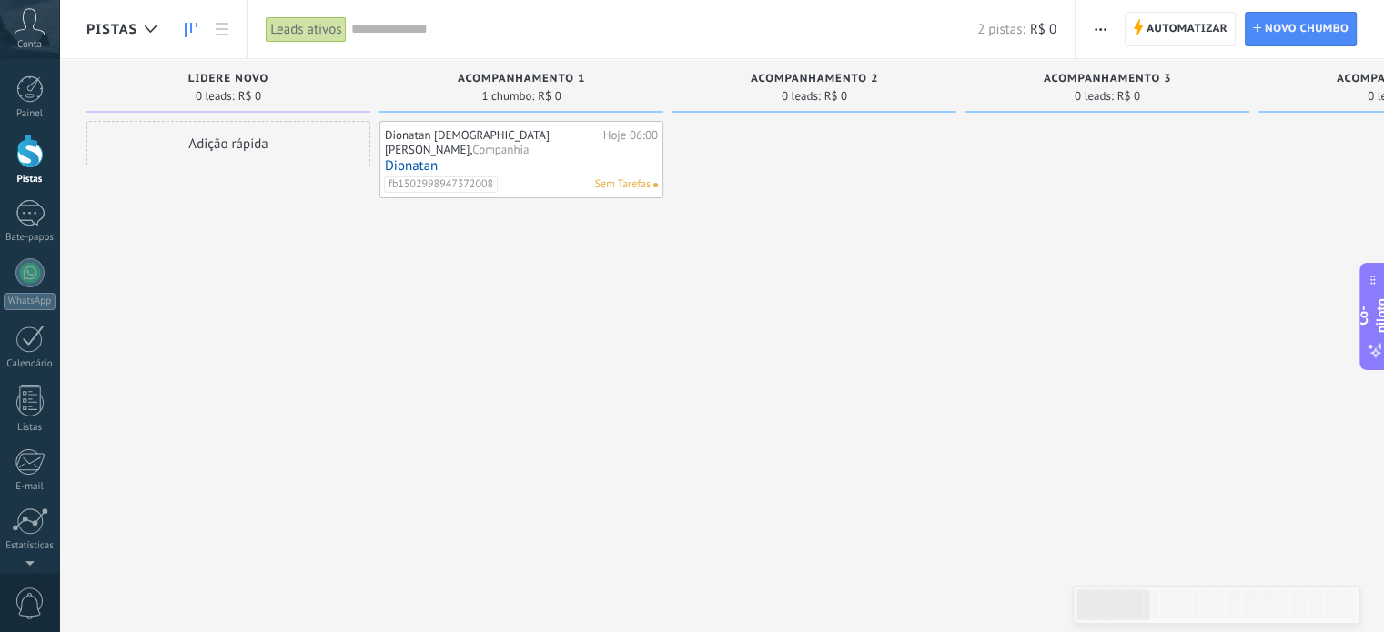
click at [564, 73] on font "ACOMPANHAMENTO 1" at bounding box center [521, 79] width 127 height 14
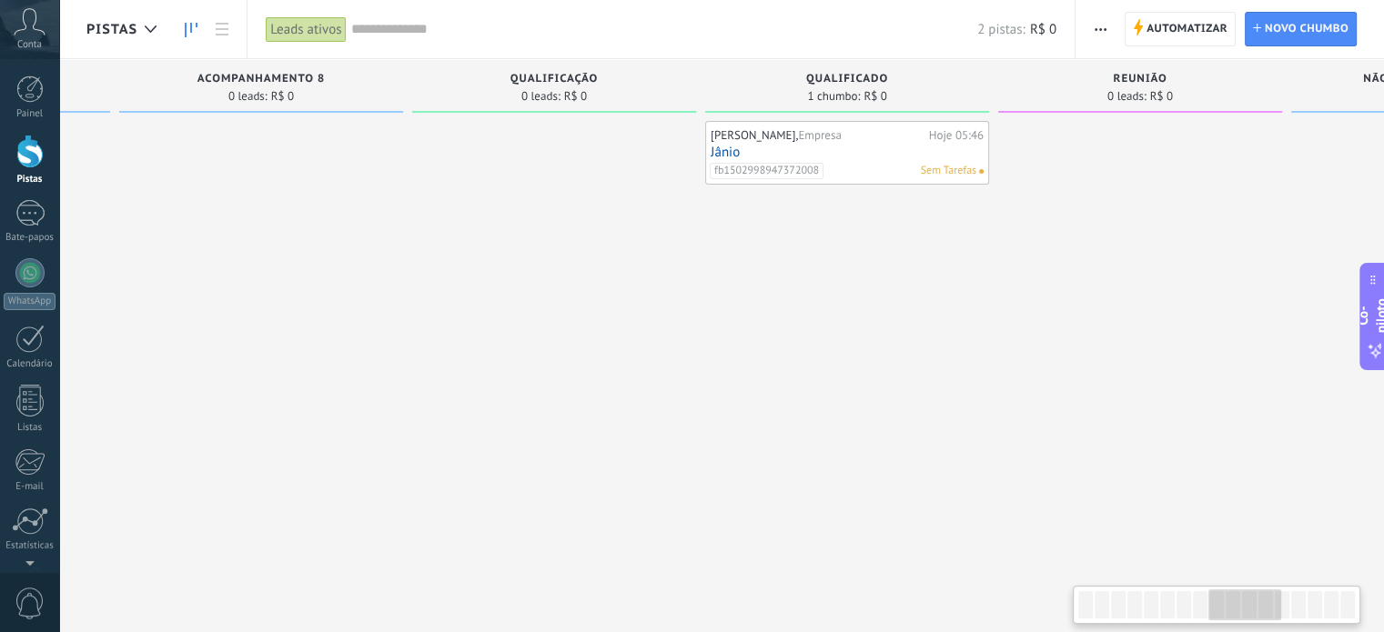
scroll to position [0, 2340]
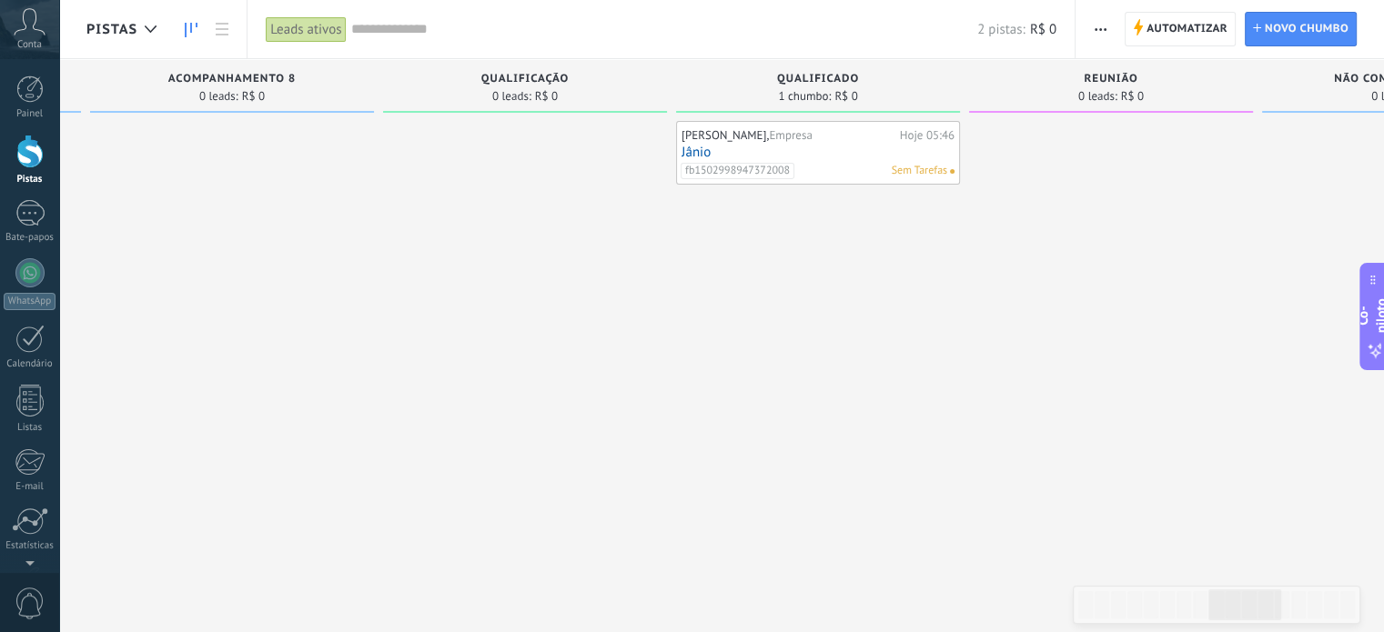
click at [720, 159] on div "Santos Jânio, Empresa Hoje 05:46 Jânio fb1502998947372008 Sem Tarefas" at bounding box center [817, 152] width 273 height 53
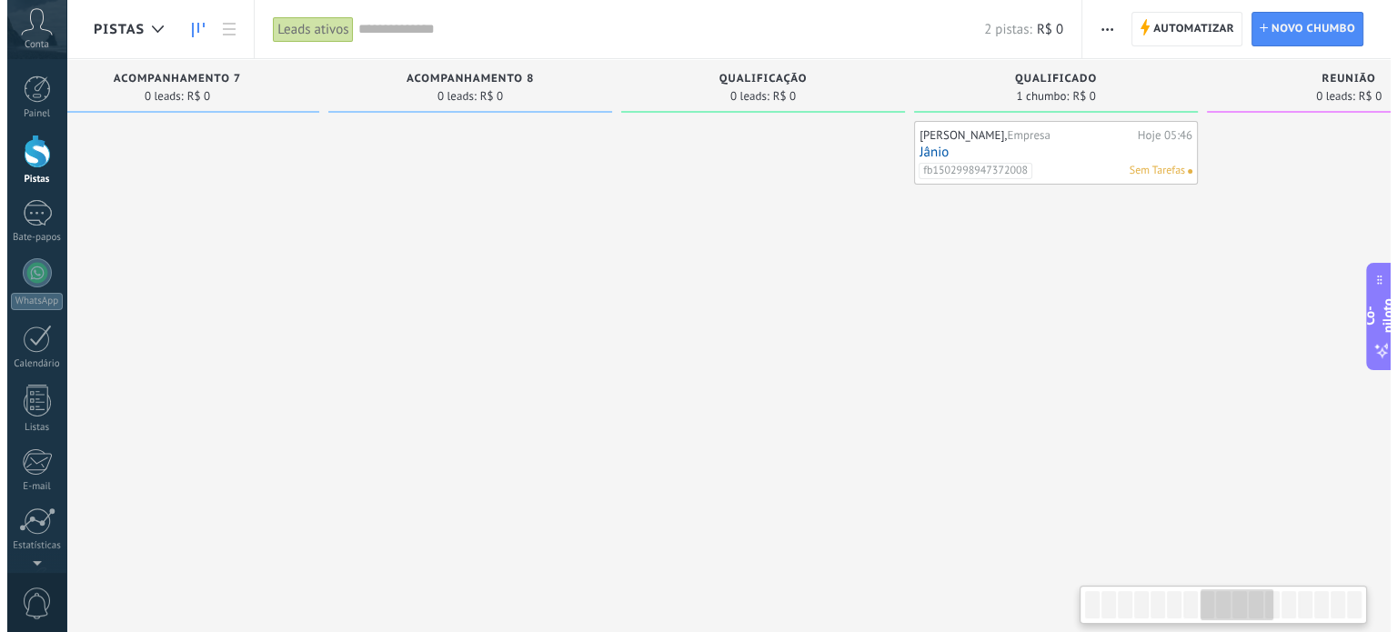
scroll to position [0, 2107]
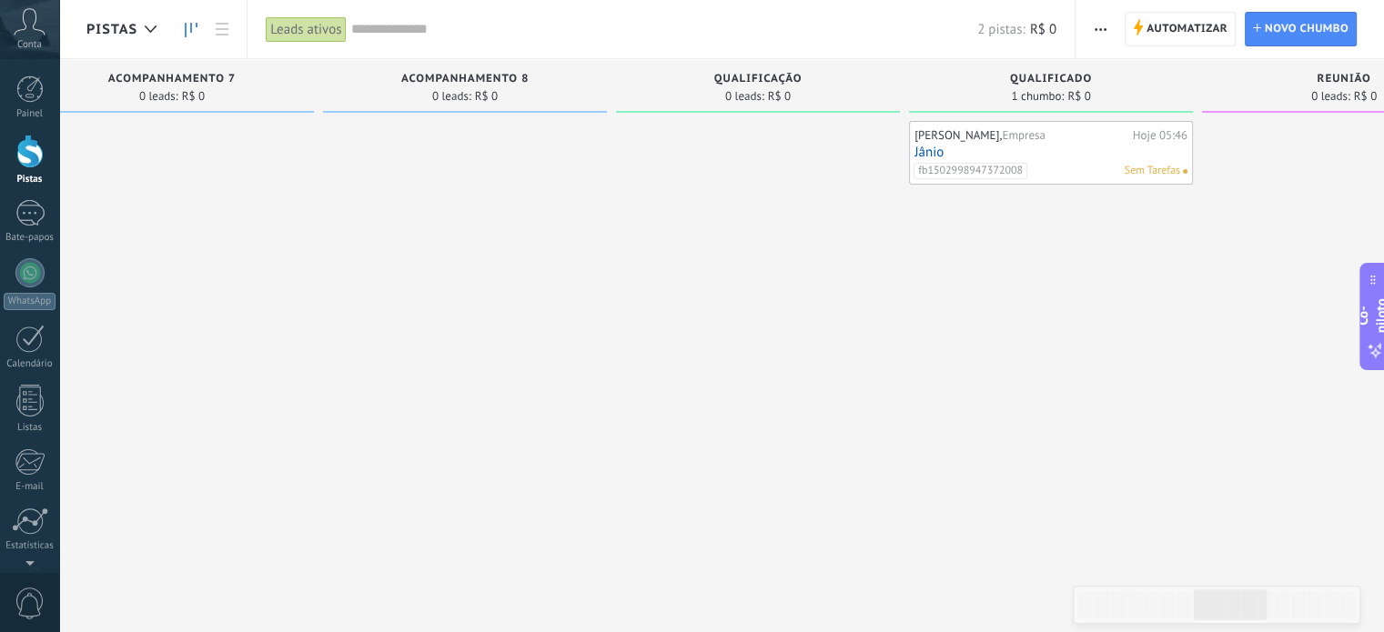
click at [1120, 148] on link "Jânio" at bounding box center [1050, 152] width 273 height 15
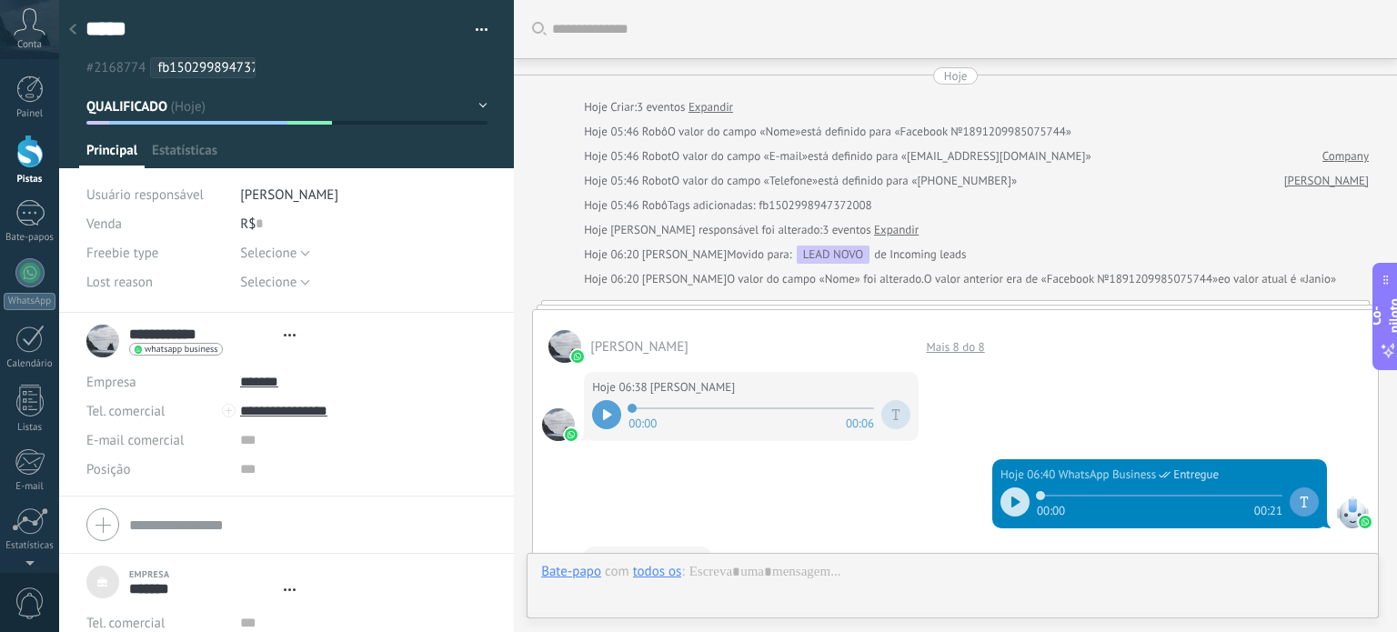
type textarea "***"
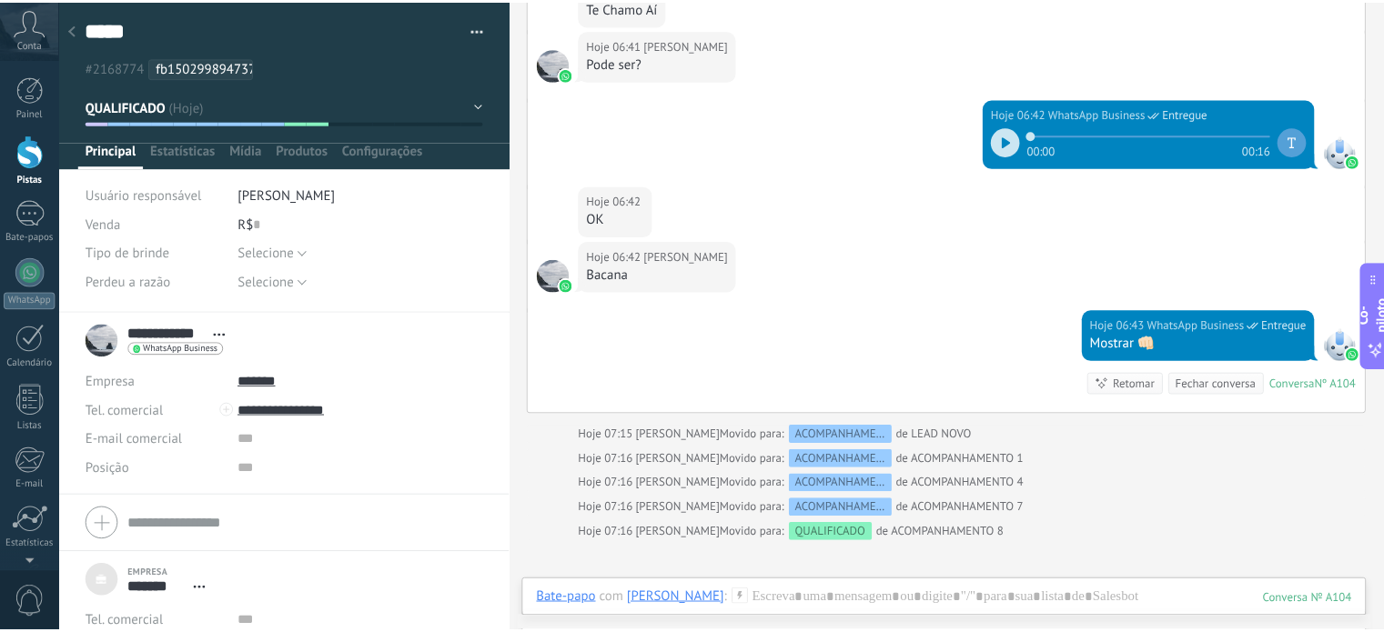
scroll to position [910, 0]
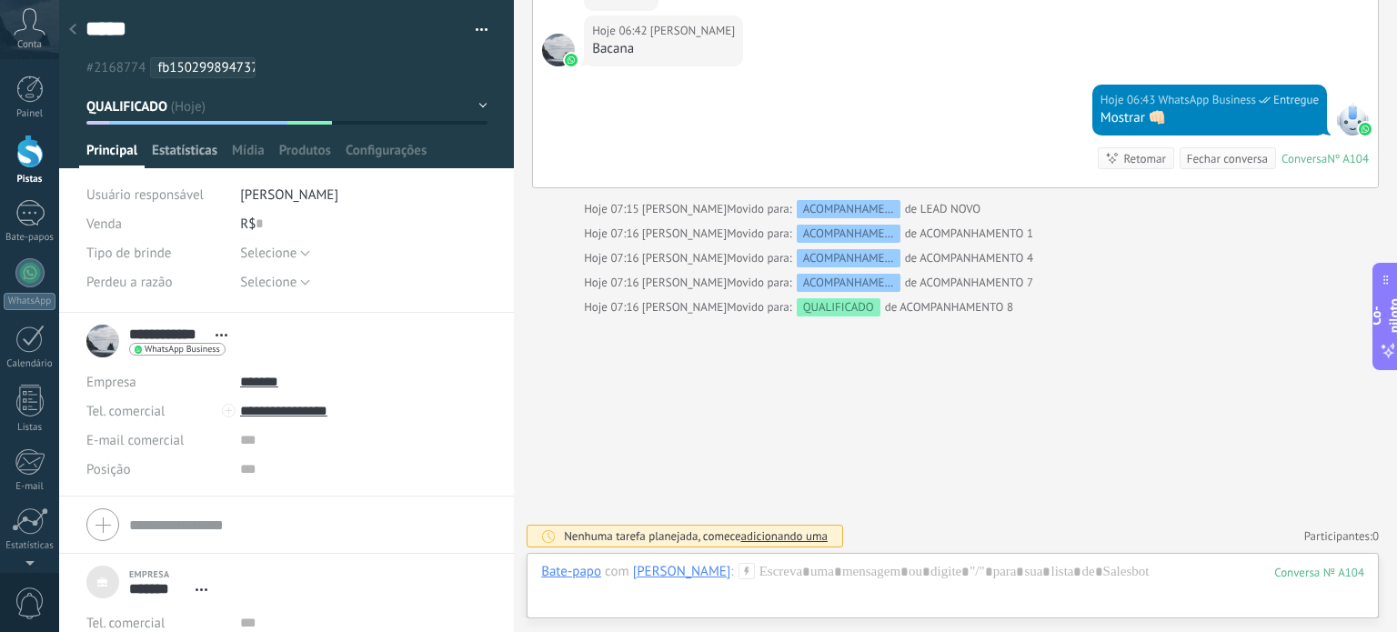
click at [194, 146] on font "Estatísticas" at bounding box center [184, 150] width 65 height 17
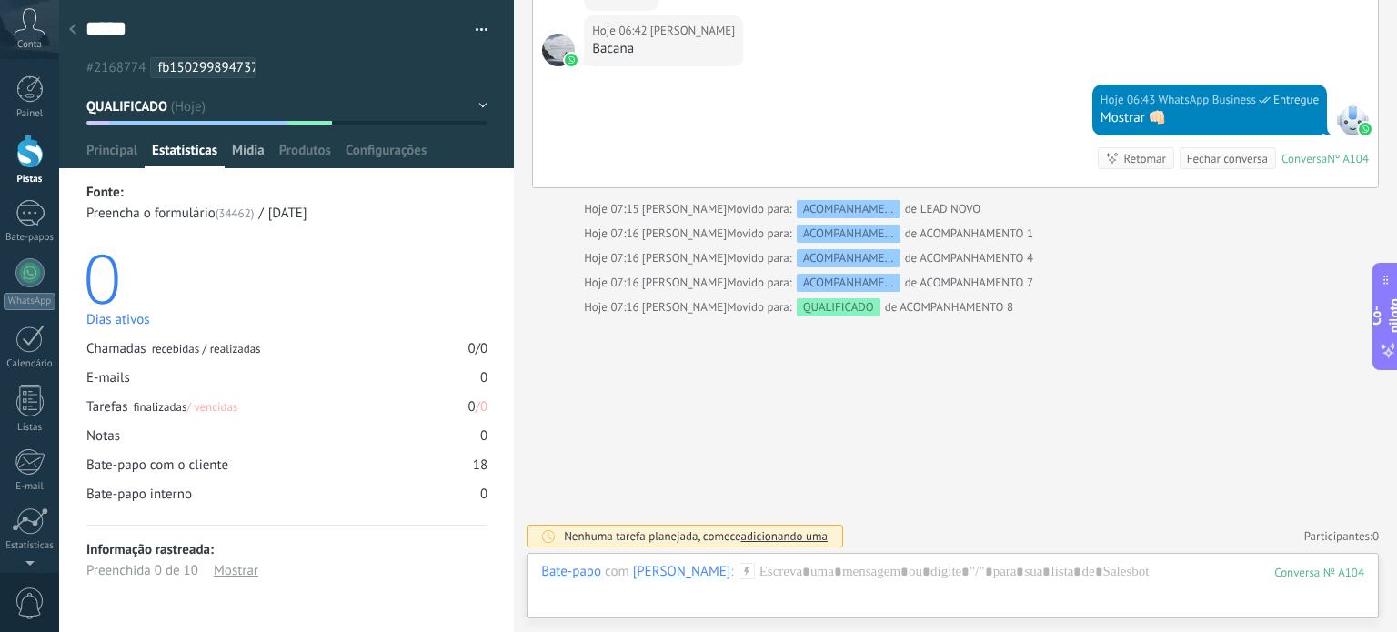
click at [252, 154] on font "Mídia" at bounding box center [248, 150] width 33 height 17
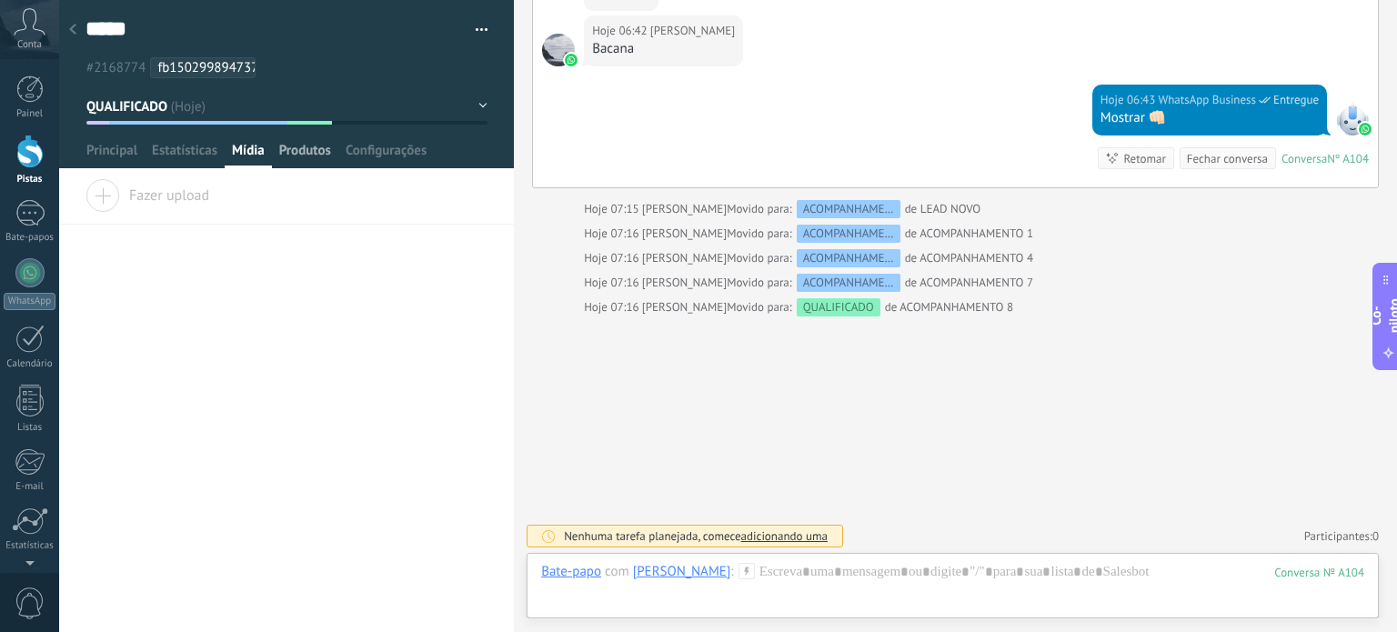
click at [307, 148] on font "Produtos" at bounding box center [305, 150] width 52 height 17
click at [371, 148] on font "Configurações" at bounding box center [386, 150] width 81 height 17
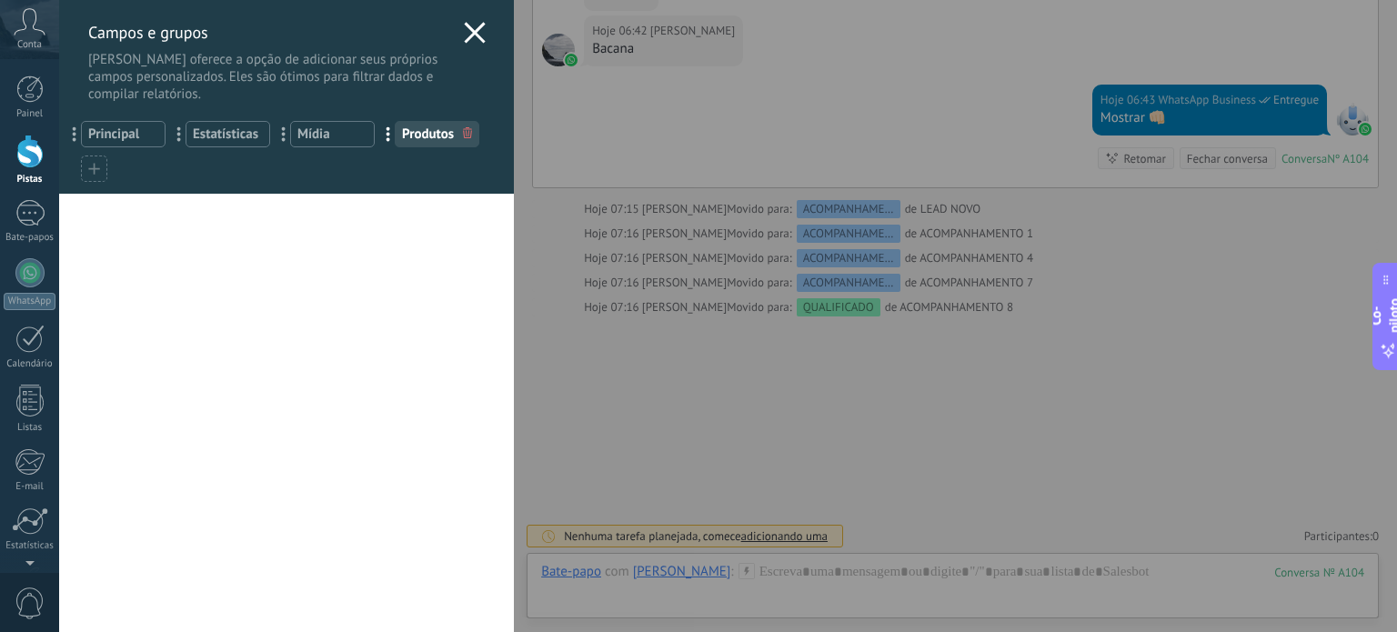
click at [59, 47] on div "Campos e grupos Kommo oferece a opção de adicionar seus próprios campos persona…" at bounding box center [728, 316] width 1338 height 632
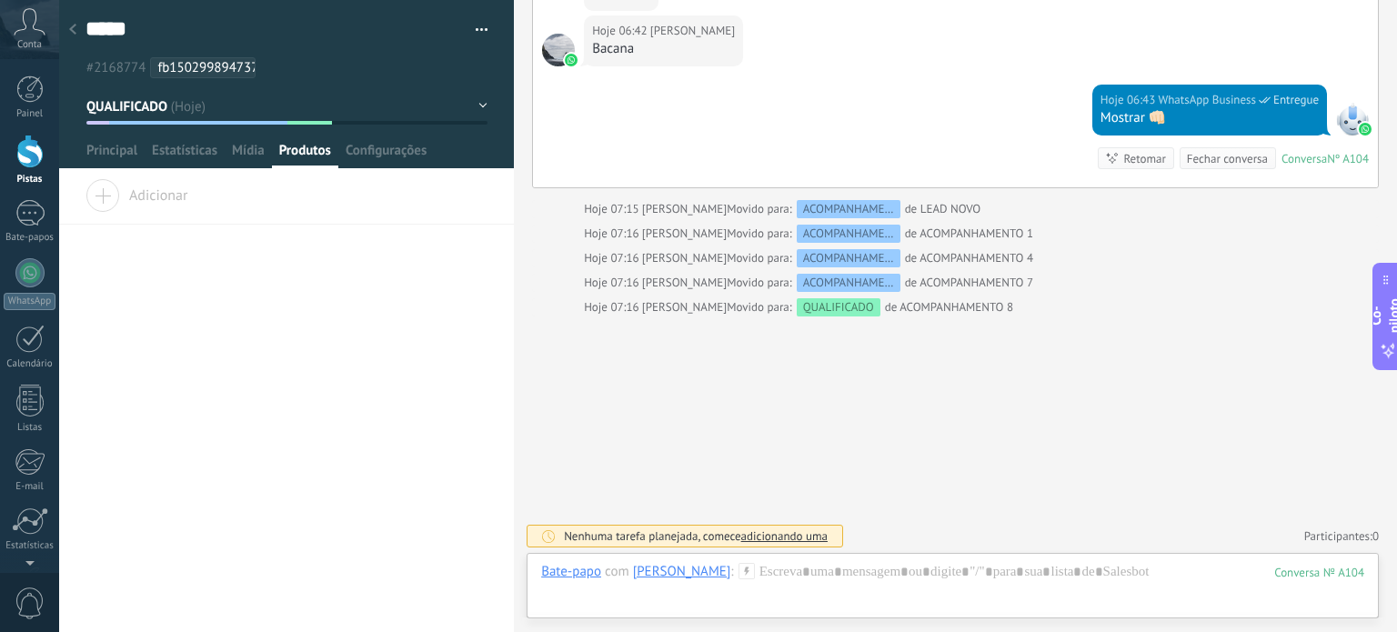
click at [40, 47] on font "Conta" at bounding box center [29, 44] width 25 height 13
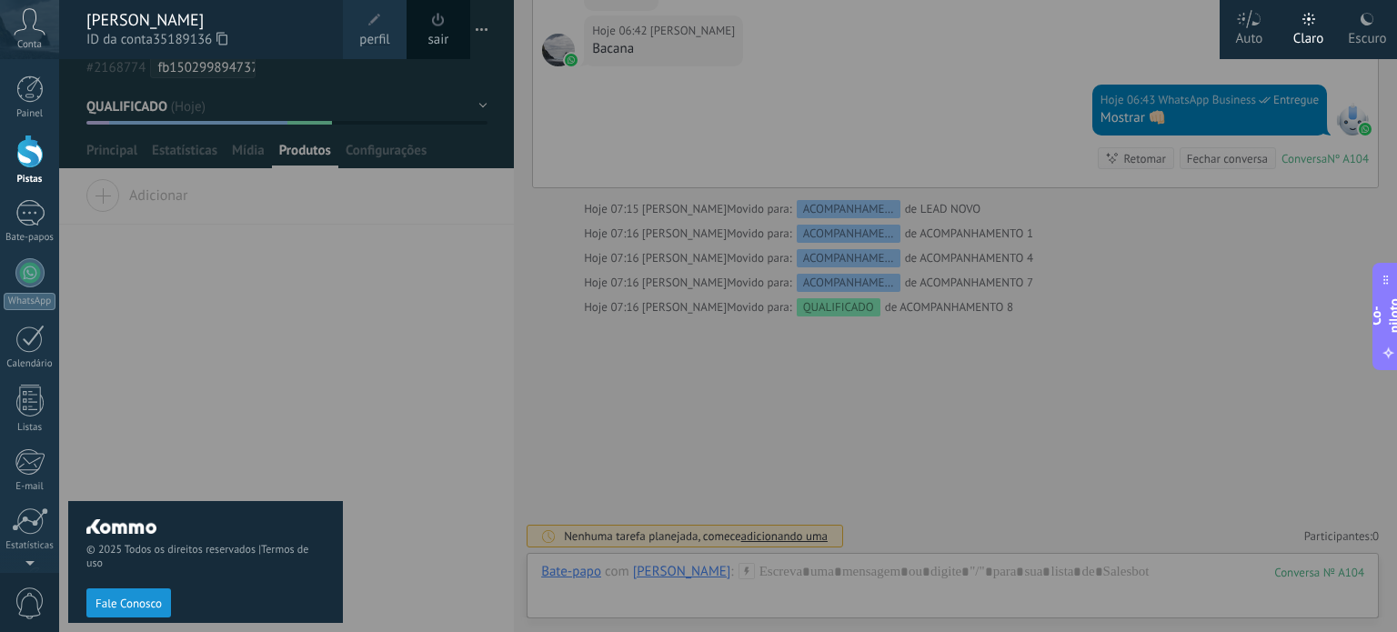
click at [40, 47] on font "Conta" at bounding box center [29, 44] width 25 height 13
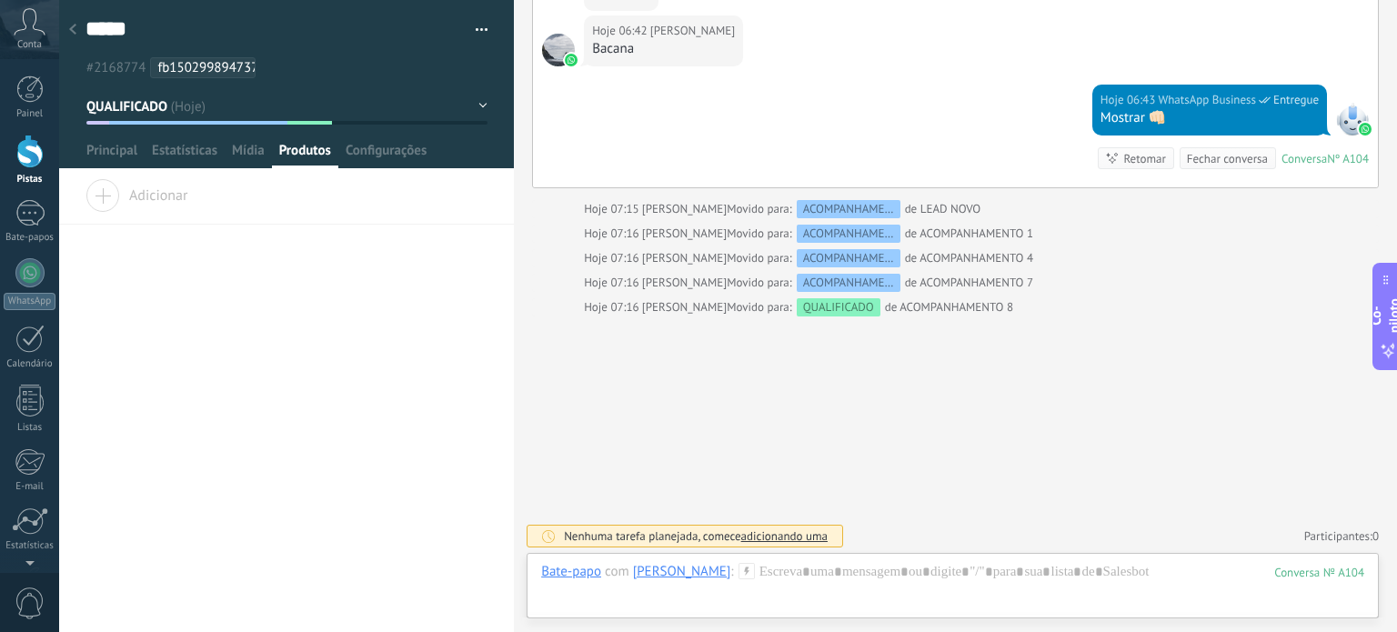
click at [40, 47] on font "Conta" at bounding box center [29, 44] width 25 height 13
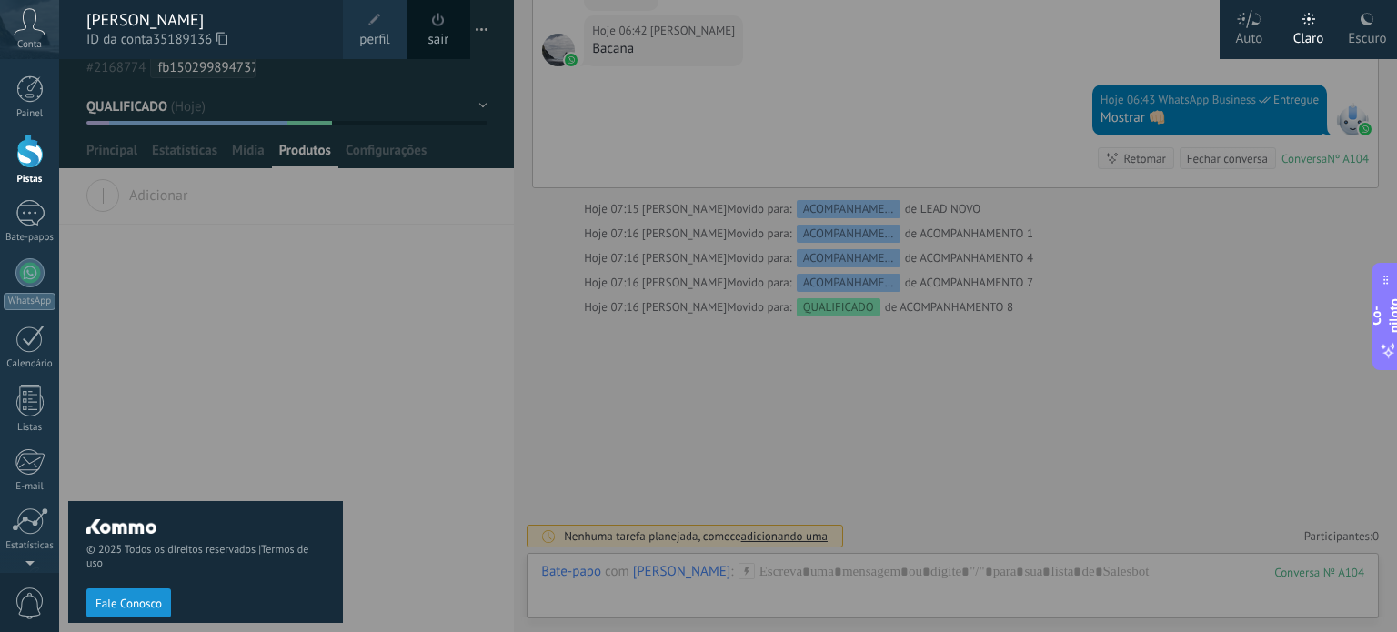
click at [26, 37] on div "Conta" at bounding box center [29, 29] width 59 height 59
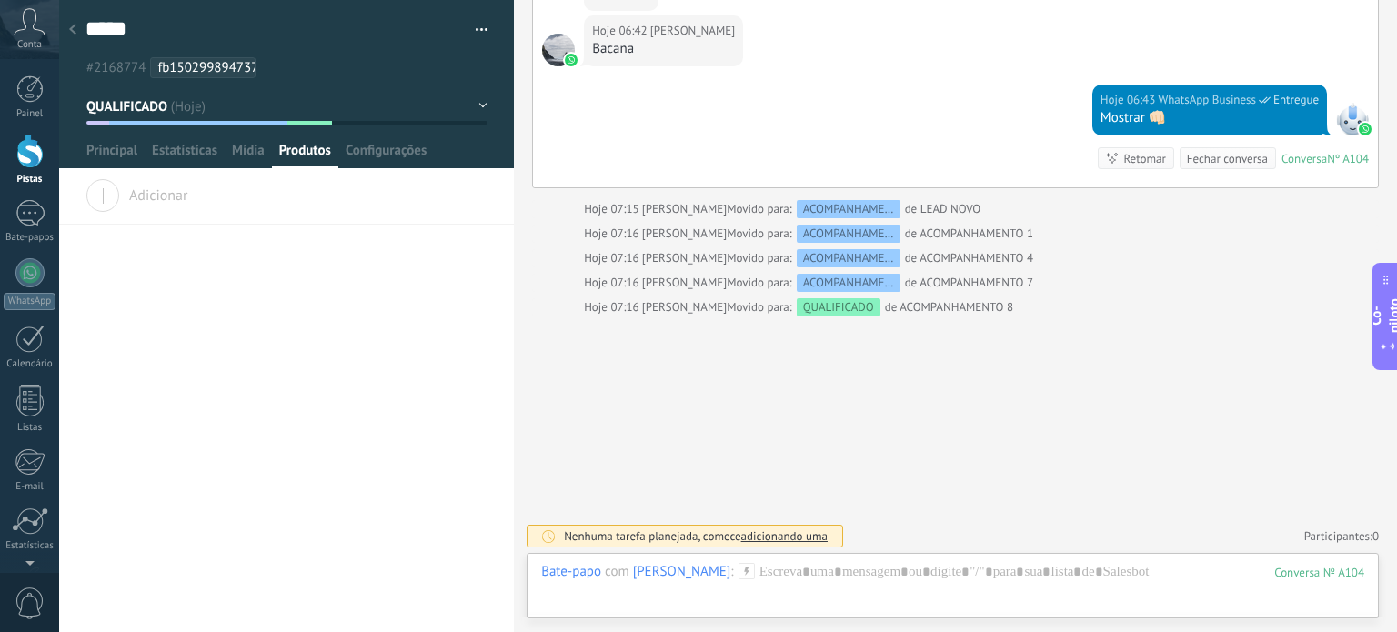
click at [26, 37] on div "Conta" at bounding box center [29, 29] width 59 height 59
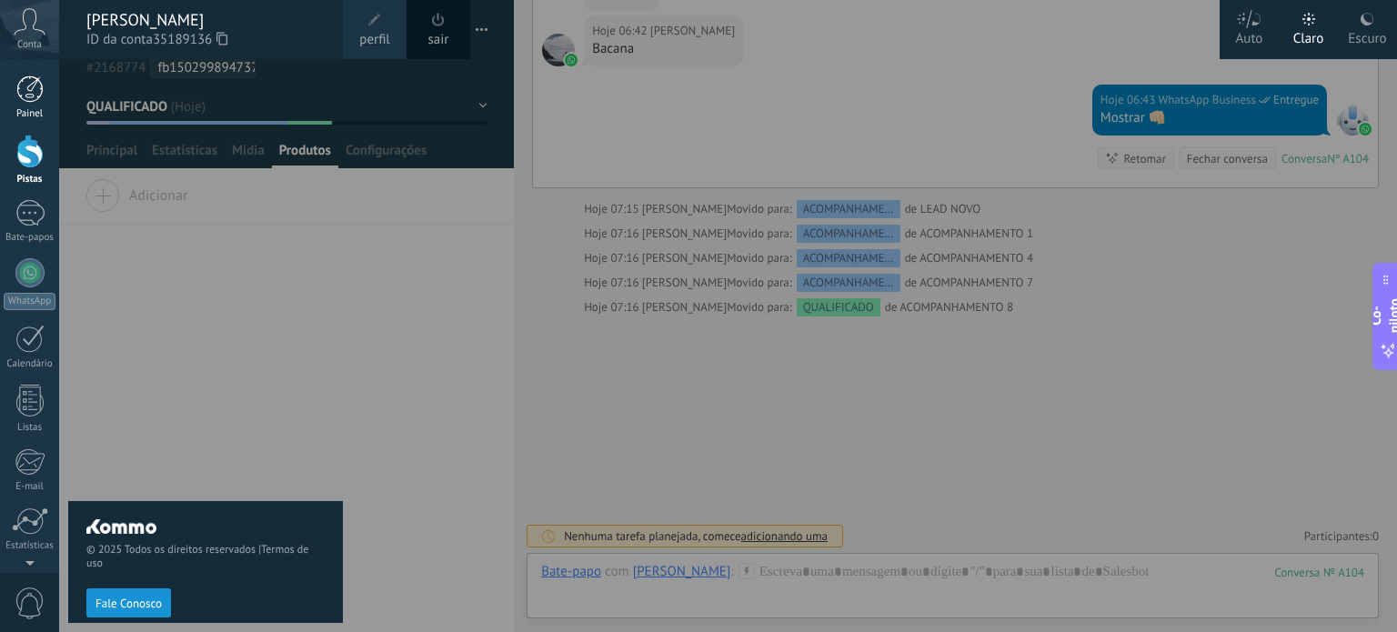
click at [21, 79] on div at bounding box center [29, 89] width 27 height 27
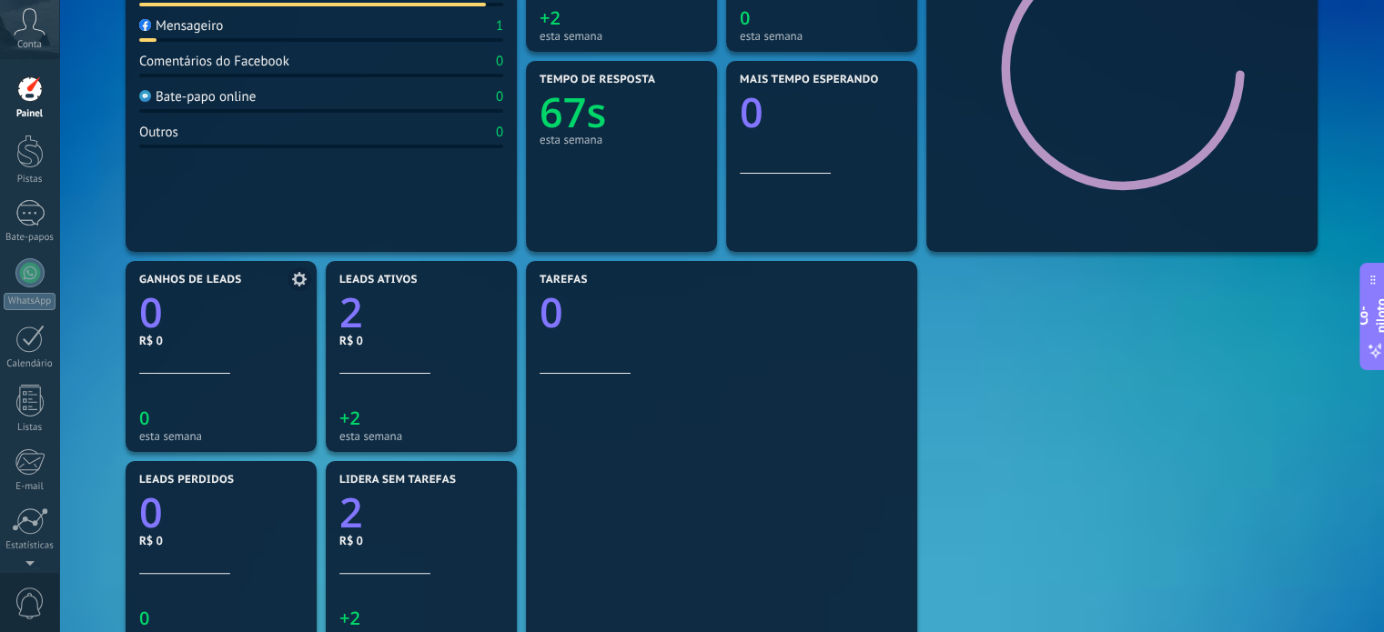
scroll to position [425, 0]
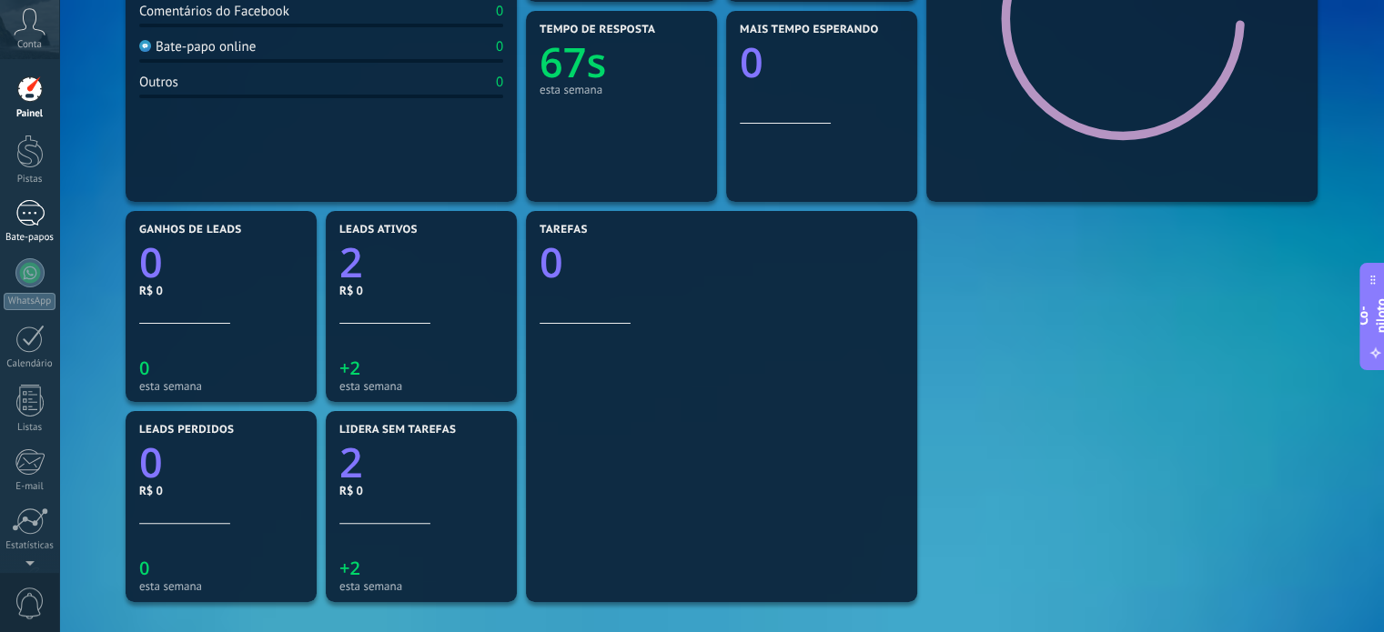
click at [25, 214] on div "1" at bounding box center [29, 213] width 29 height 26
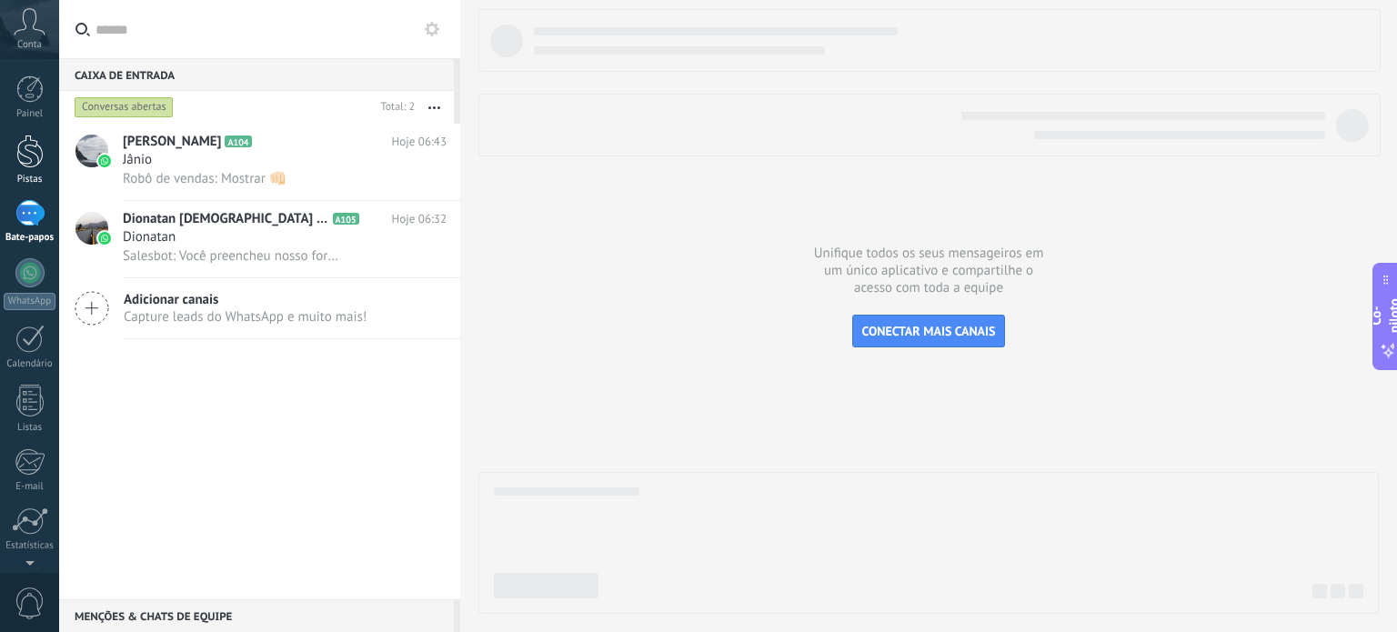
click at [29, 137] on div at bounding box center [29, 152] width 27 height 34
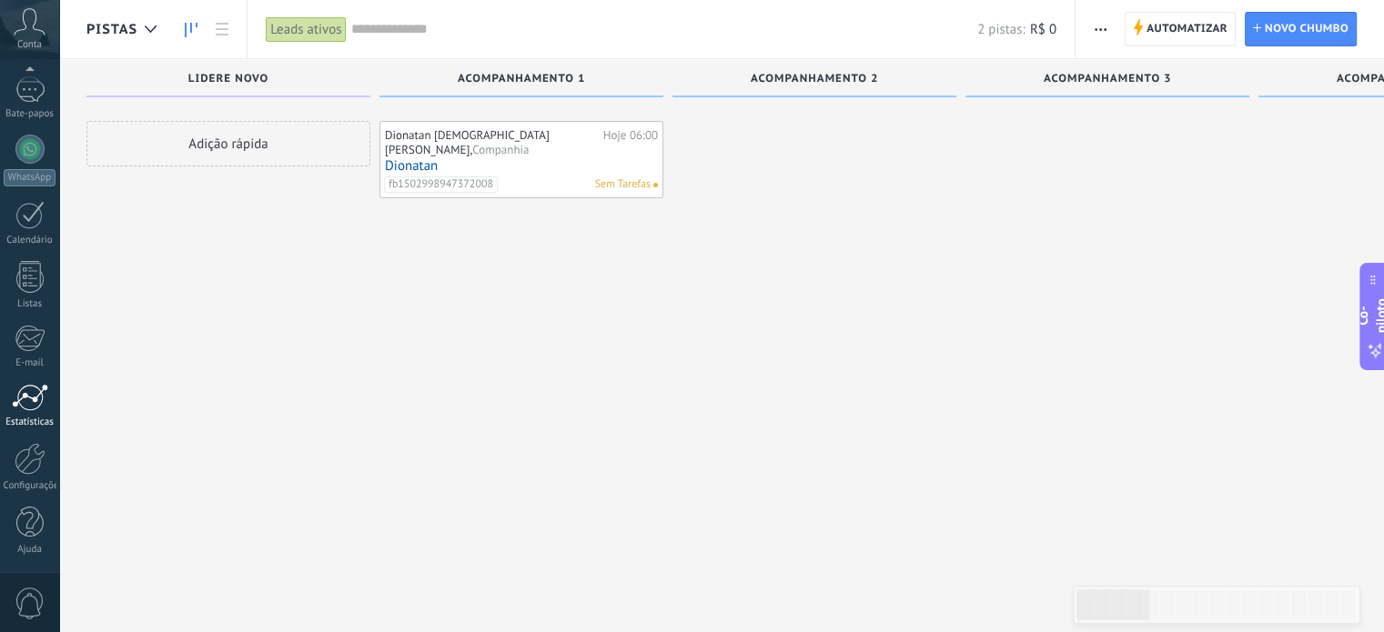
scroll to position [31, 0]
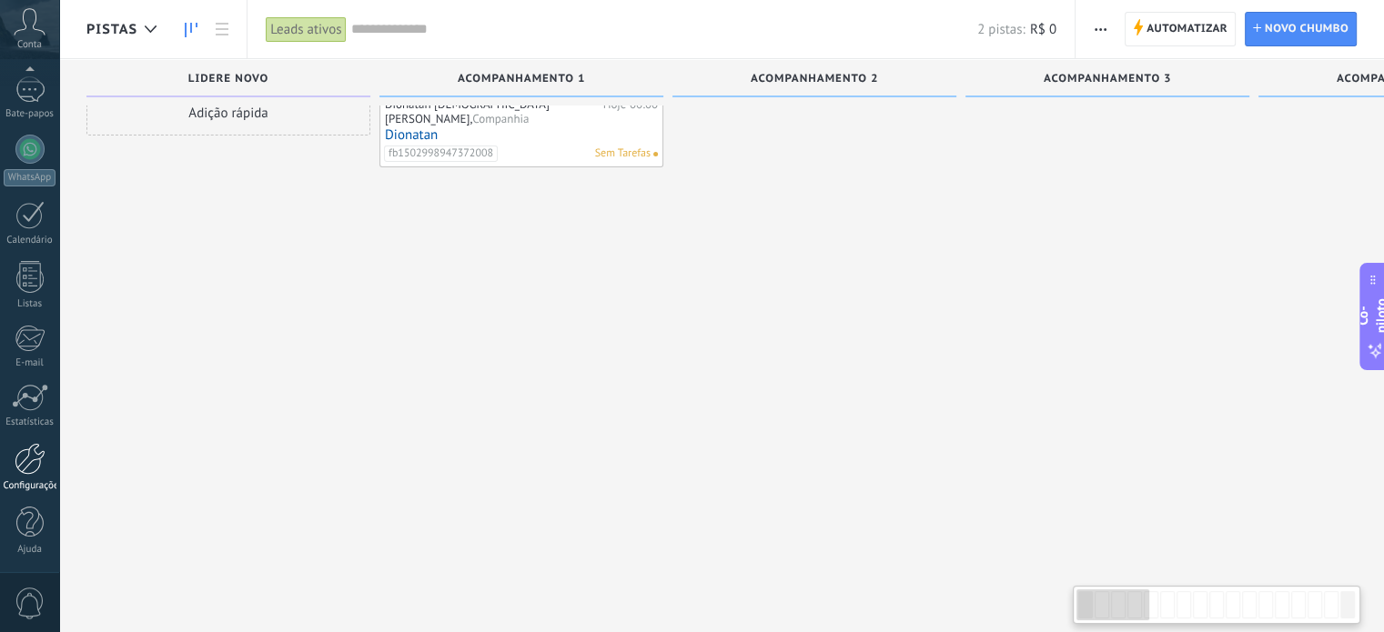
click at [22, 488] on font "Configurações" at bounding box center [34, 485] width 60 height 13
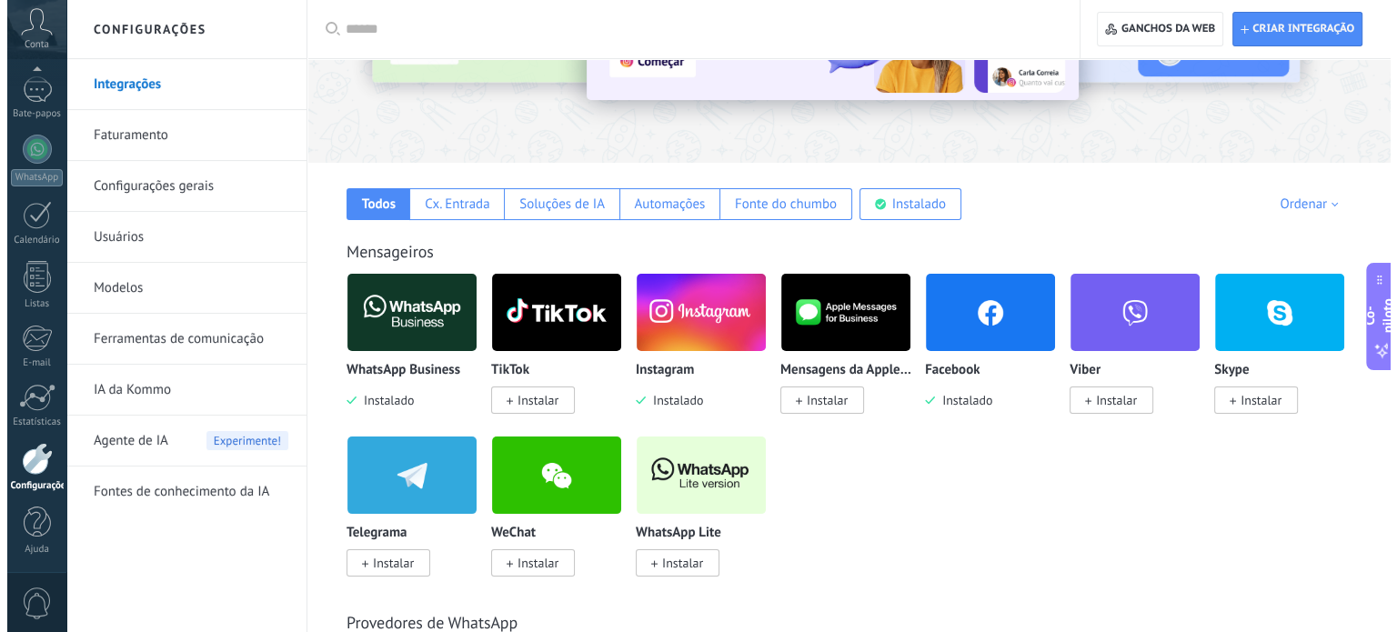
scroll to position [246, 0]
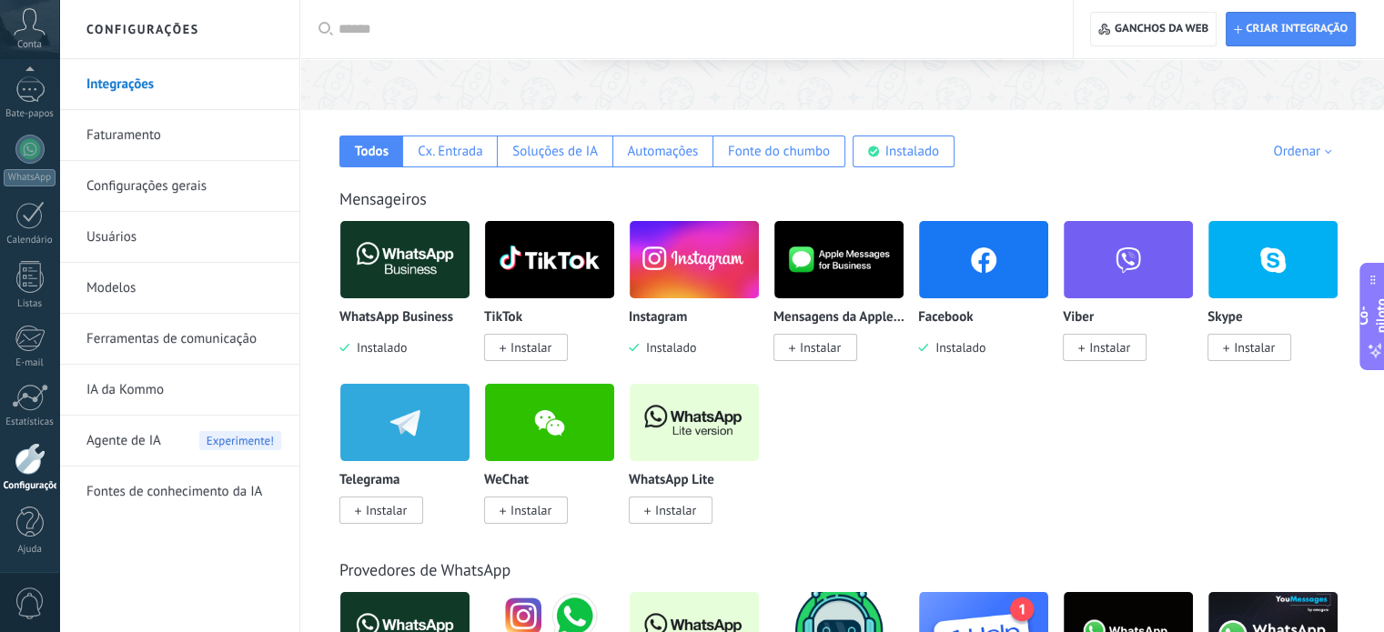
click at [983, 261] on img at bounding box center [983, 260] width 129 height 88
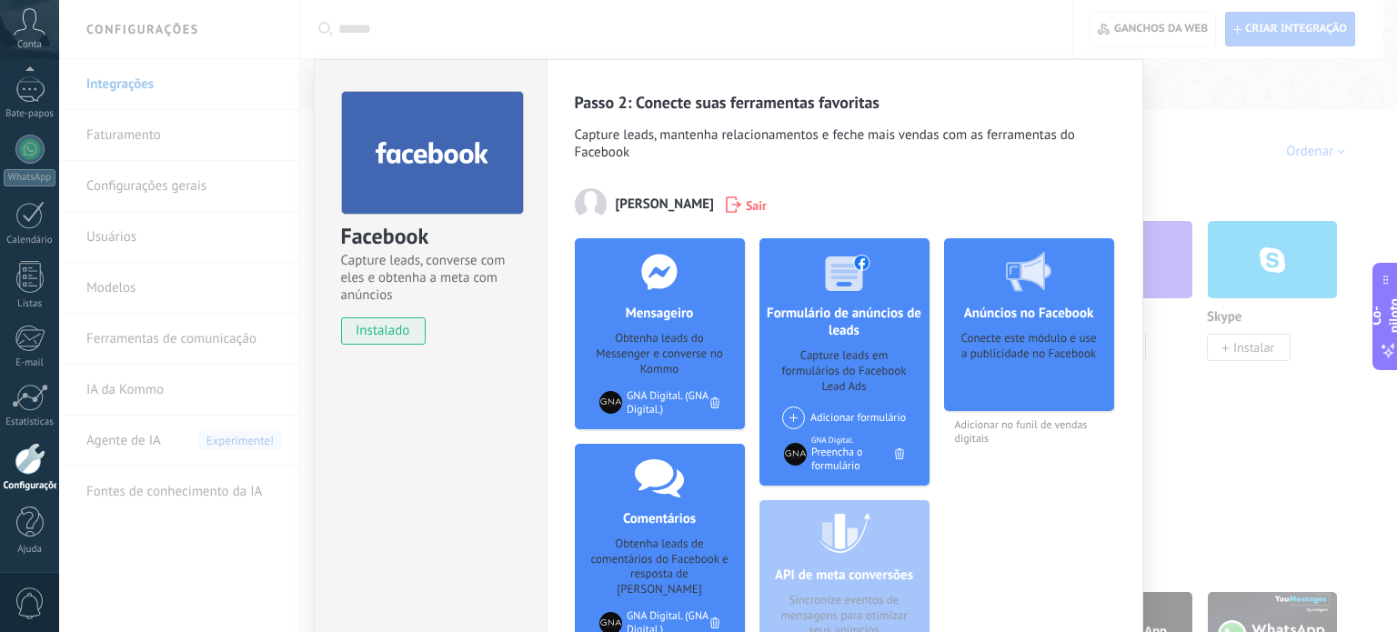
scroll to position [20, 0]
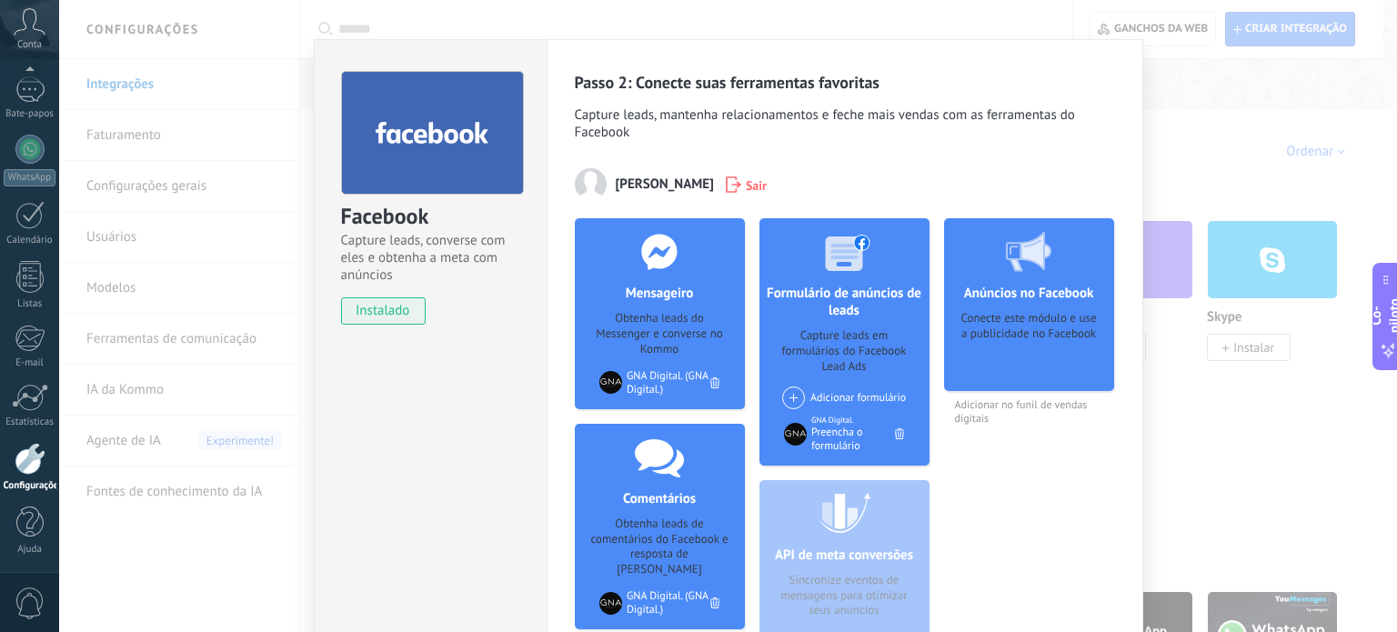
click at [869, 294] on font "Formulário de anúncios de leads" at bounding box center [844, 302] width 155 height 35
click at [811, 436] on font "Preencha o formulário" at bounding box center [837, 439] width 52 height 27
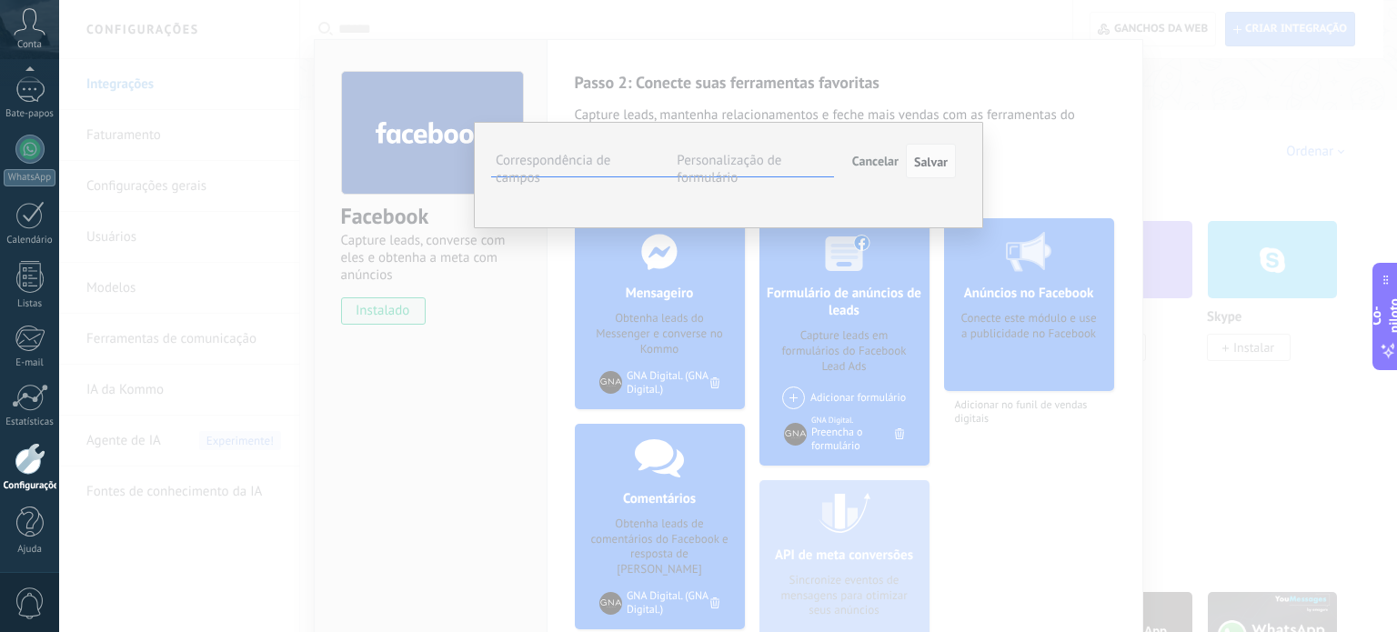
click at [0, 0] on font "Inserir um campo" at bounding box center [0, 0] width 0 height 0
click at [0, 0] on li "Nota (chumbo)" at bounding box center [0, 0] width 0 height 0
click at [0, 0] on font "Inserir um campo" at bounding box center [0, 0] width 0 height 0
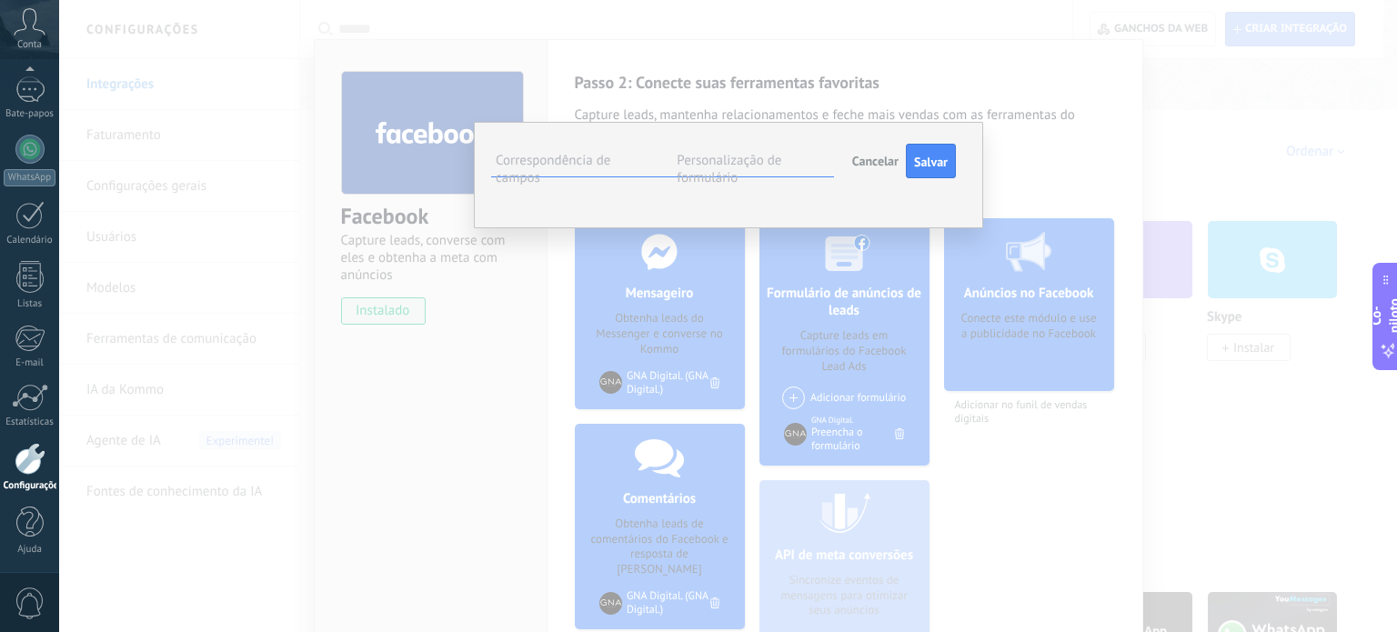
click at [0, 0] on font "Inserir um campo" at bounding box center [0, 0] width 0 height 0
click at [0, 0] on font "Nota (chumbo)" at bounding box center [0, 0] width 0 height 0
click at [0, 0] on font "Inserir um campo" at bounding box center [0, 0] width 0 height 0
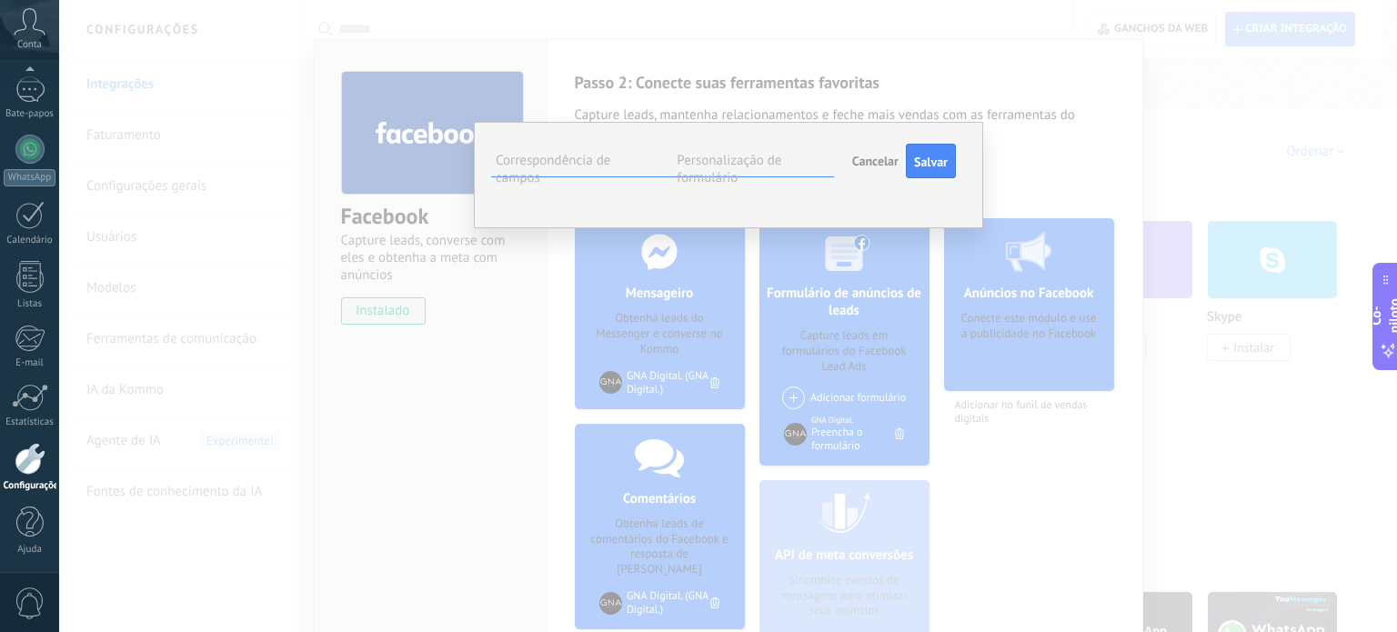
click at [0, 0] on span "Inserir um campo" at bounding box center [0, 0] width 0 height 0
click at [0, 0] on font "Inserir um campo" at bounding box center [0, 0] width 0 height 0
click at [710, 160] on font "Personalização de formulário" at bounding box center [729, 169] width 105 height 35
click at [0, 0] on div "Leads recebidos LIDERE NOVO ACOMPANHAMENTO 1 ACOMPANHAMENTO 2 ACOMPANHAMENTO 3 …" at bounding box center [0, 0] width 0 height 0
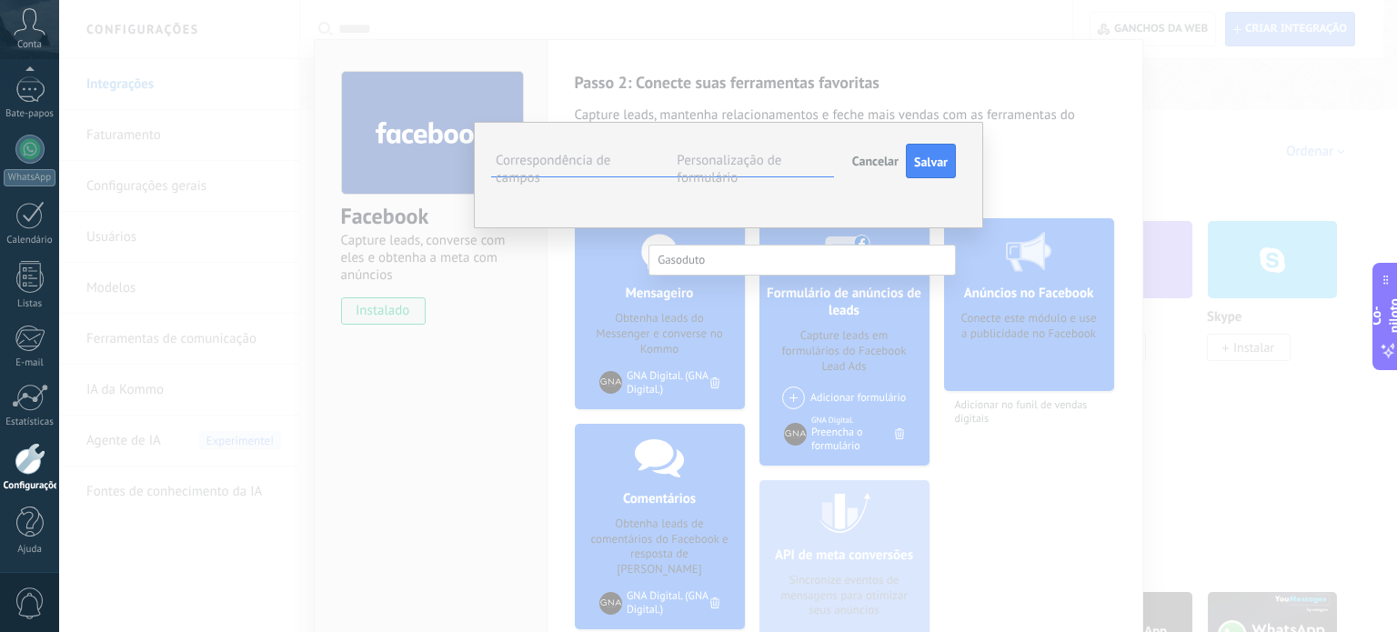
click at [739, 255] on label at bounding box center [802, 260] width 307 height 31
click at [760, 213] on div at bounding box center [728, 316] width 1338 height 632
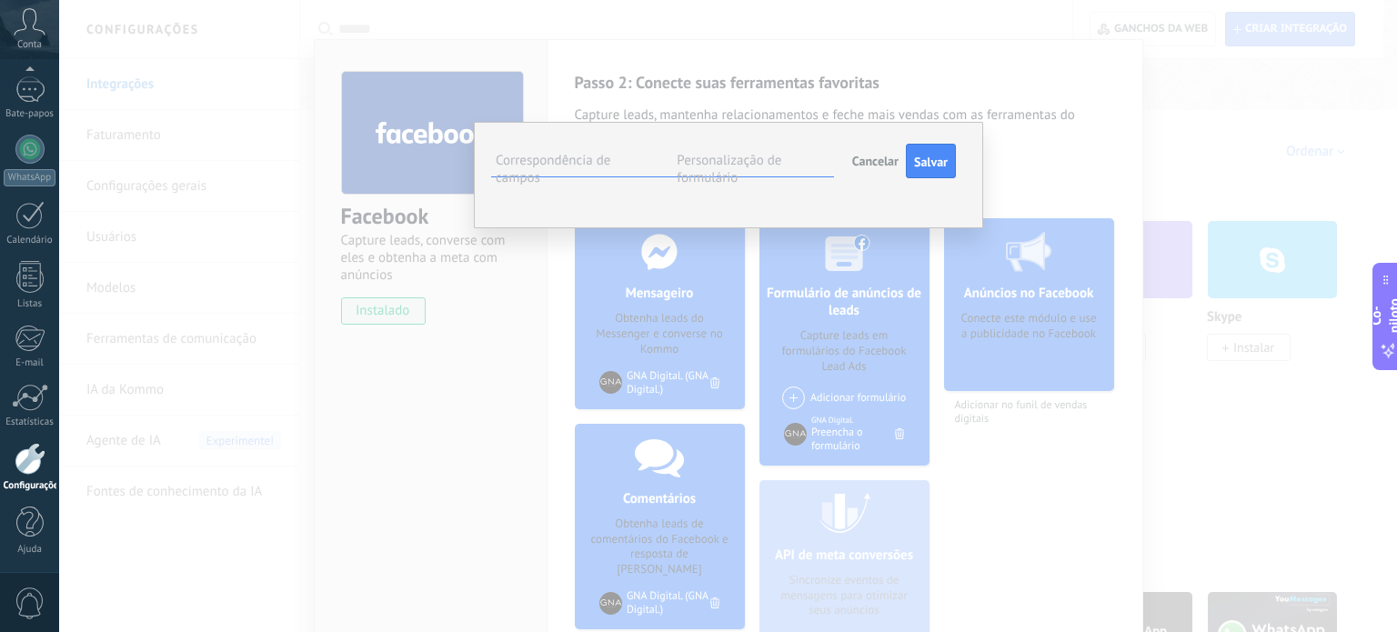
click at [528, 166] on font "Correspondência de campos" at bounding box center [553, 169] width 115 height 35
click at [0, 0] on font "Nota (chumbo)" at bounding box center [0, 0] width 0 height 0
click at [0, 0] on button "Inserir um campo" at bounding box center [0, 0] width 0 height 0
click at [711, 166] on font "Personalização de formulário" at bounding box center [729, 169] width 105 height 35
click at [514, 152] on font "Correspondência de campos" at bounding box center [553, 169] width 115 height 35
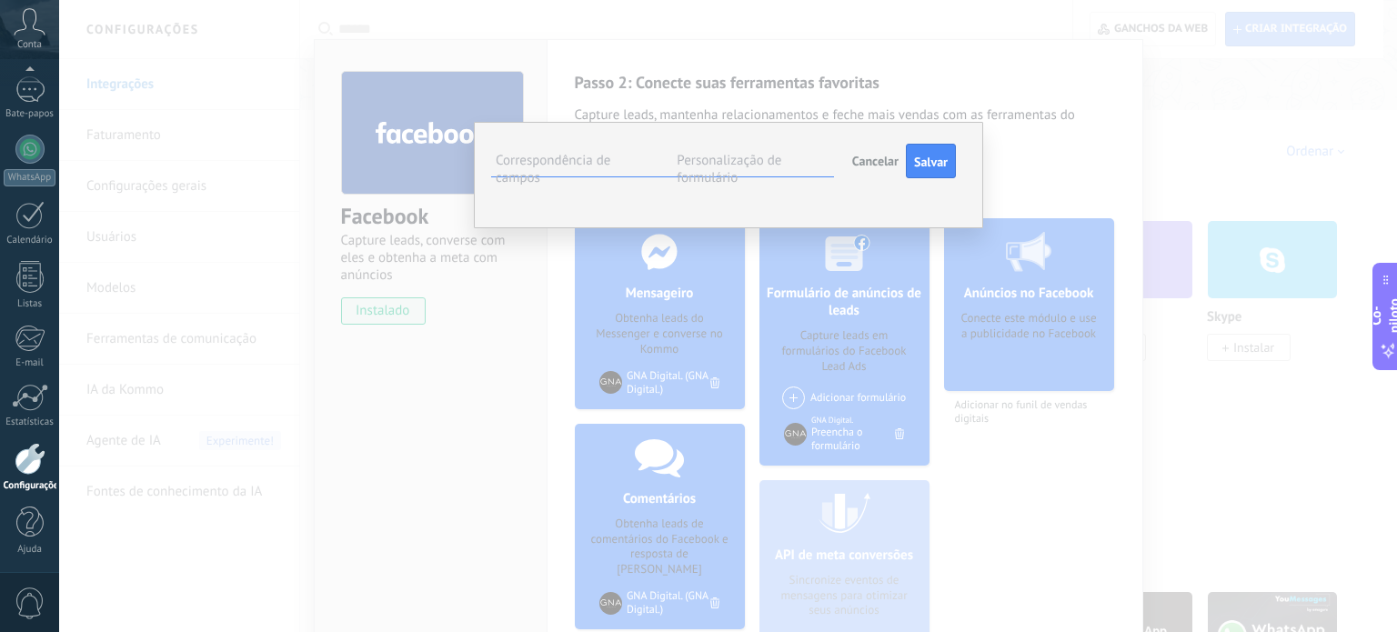
click at [862, 156] on font "Cancelar" at bounding box center [875, 161] width 46 height 16
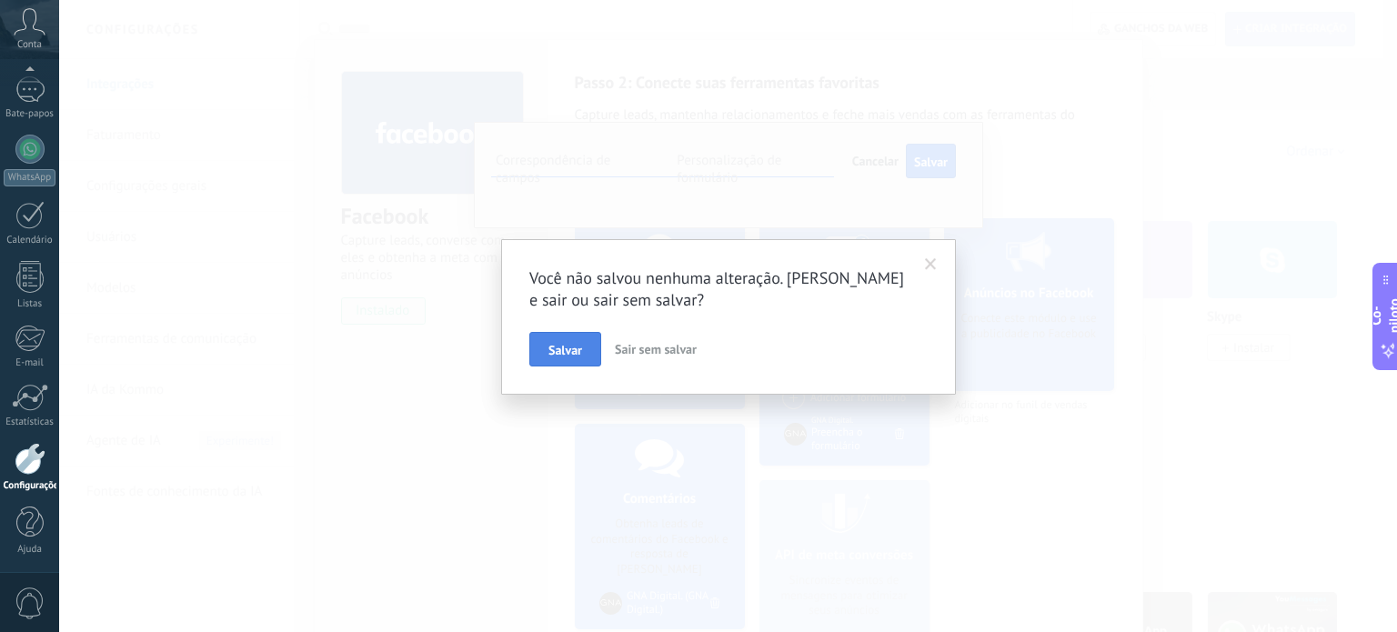
click at [560, 352] on font "Salvar" at bounding box center [566, 350] width 34 height 16
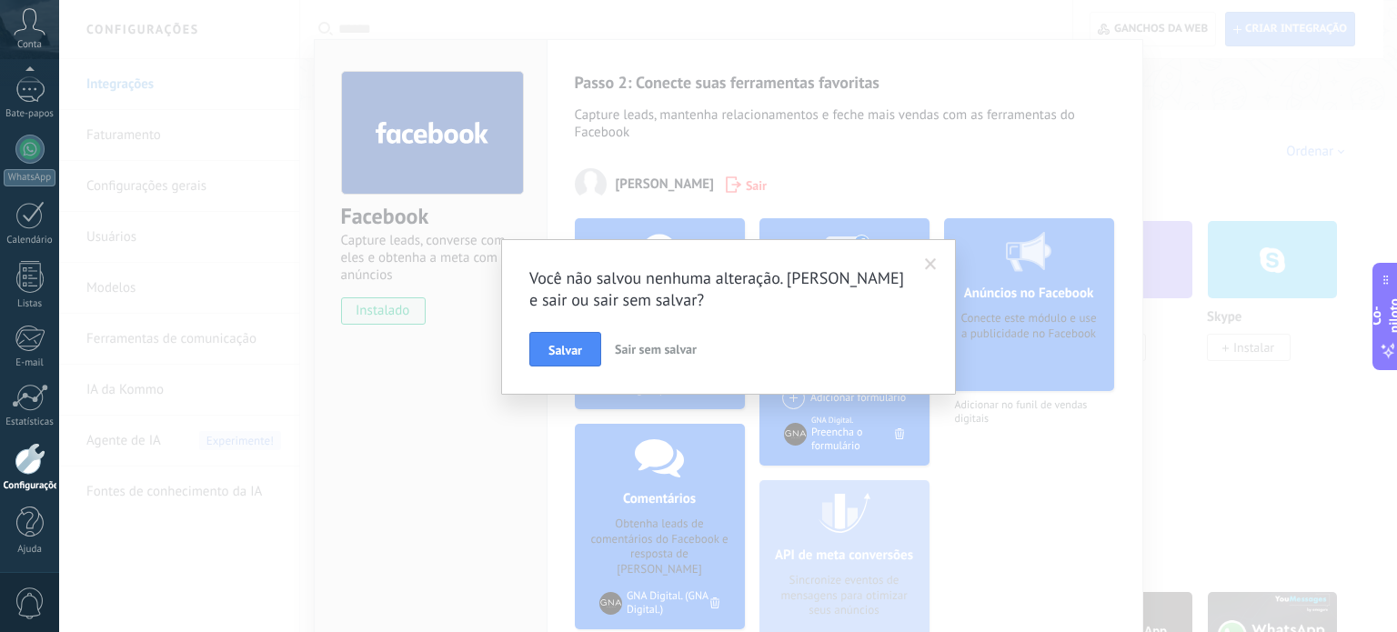
click at [560, 352] on font "Salvar" at bounding box center [566, 350] width 34 height 16
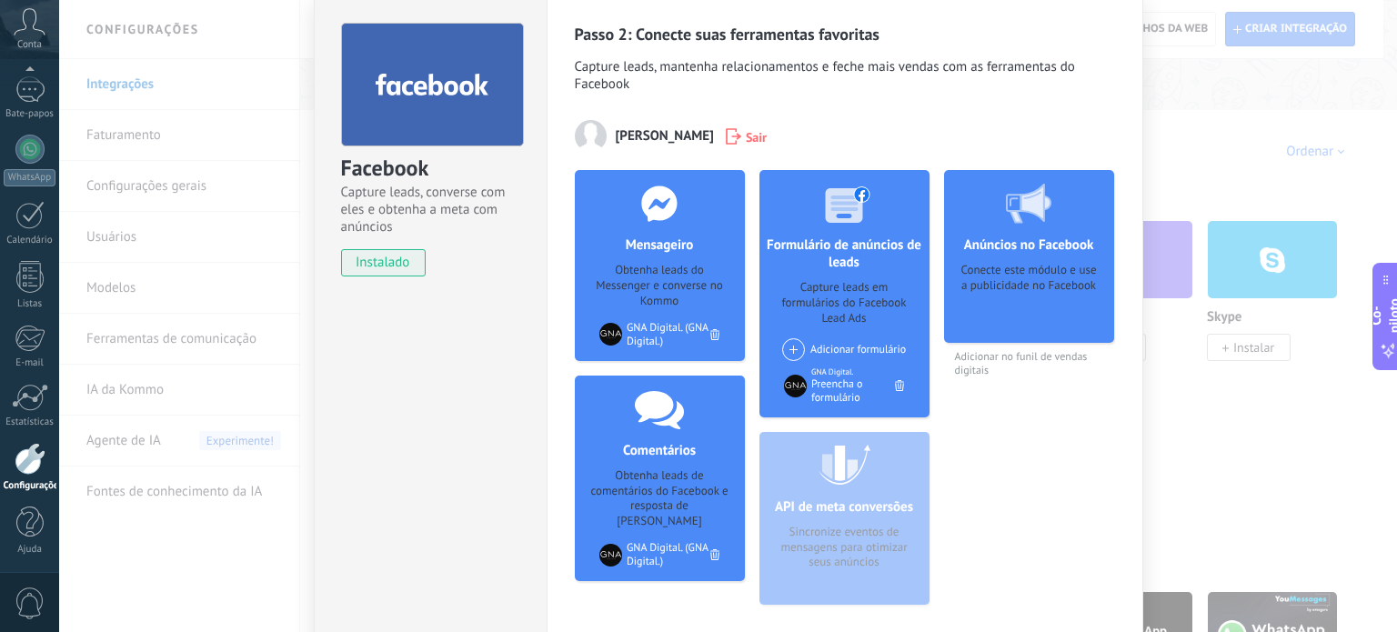
scroll to position [109, 0]
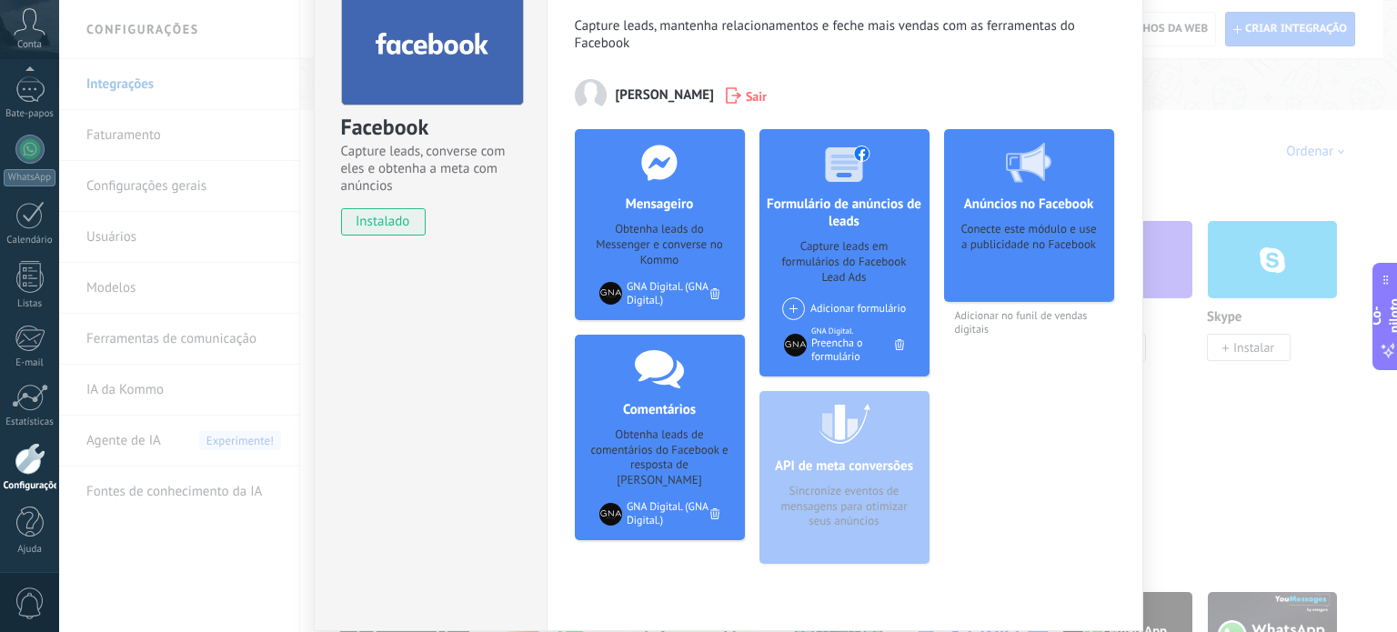
click at [822, 500] on div "API de meta conversões Sincronize eventos de mensagens para otimizar seus anúnc…" at bounding box center [845, 477] width 170 height 173
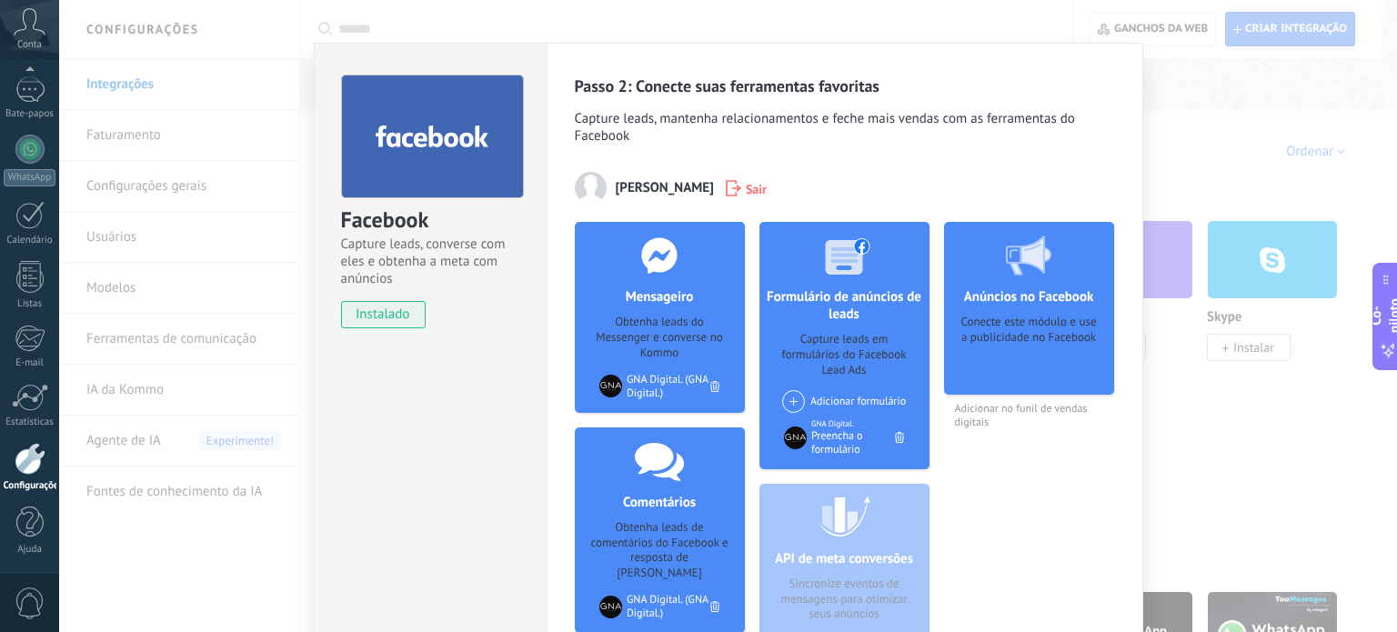
scroll to position [0, 0]
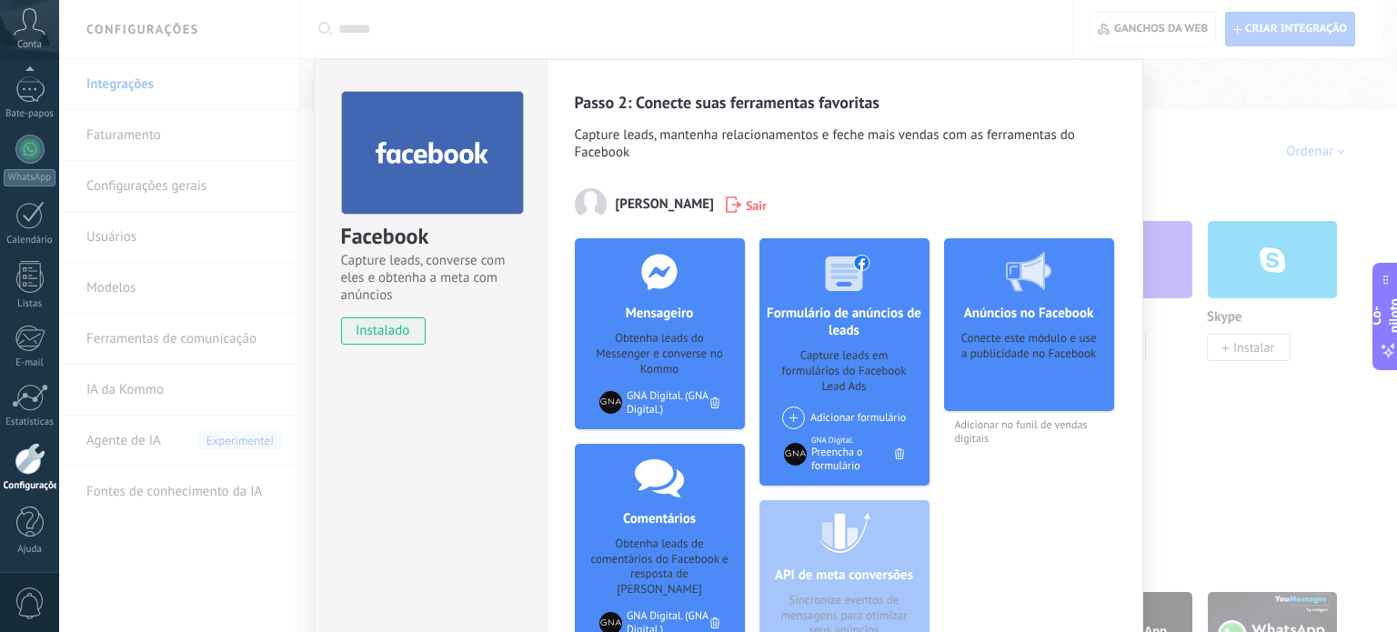
click at [844, 417] on font "Adicionar formulário" at bounding box center [859, 418] width 96 height 14
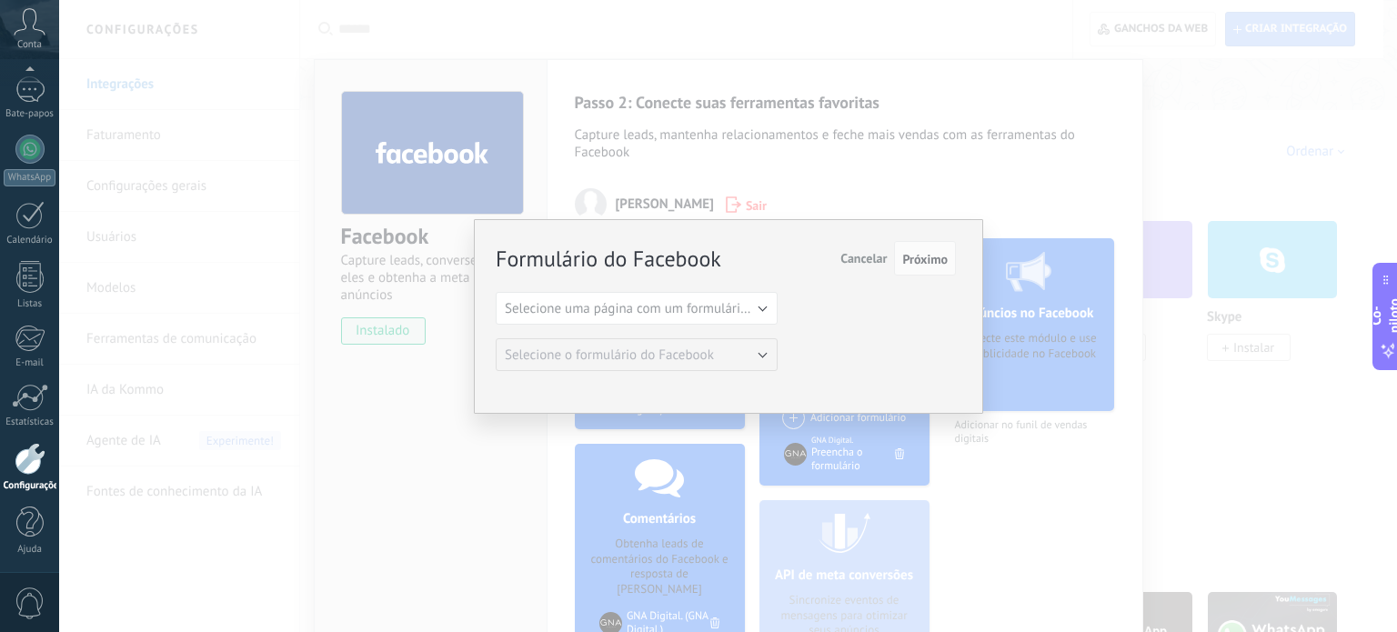
click at [860, 256] on font "Cancelar" at bounding box center [864, 258] width 46 height 16
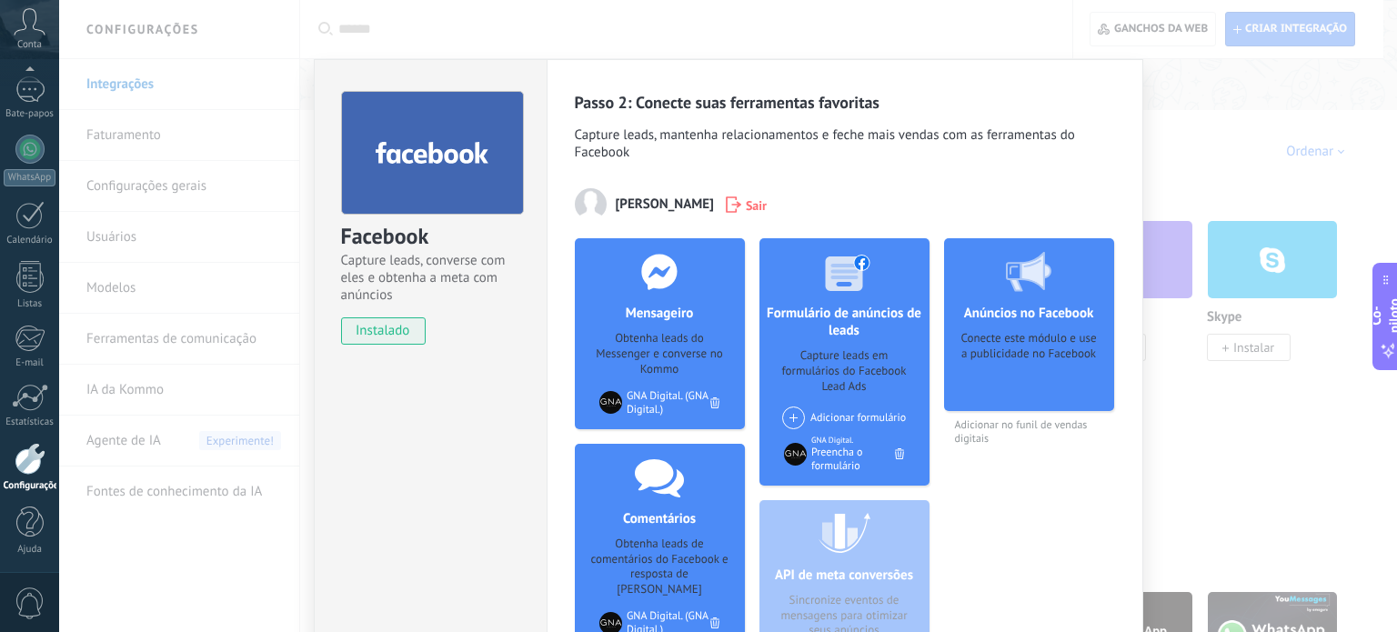
click at [811, 453] on font "Preencha o formulário" at bounding box center [837, 459] width 52 height 27
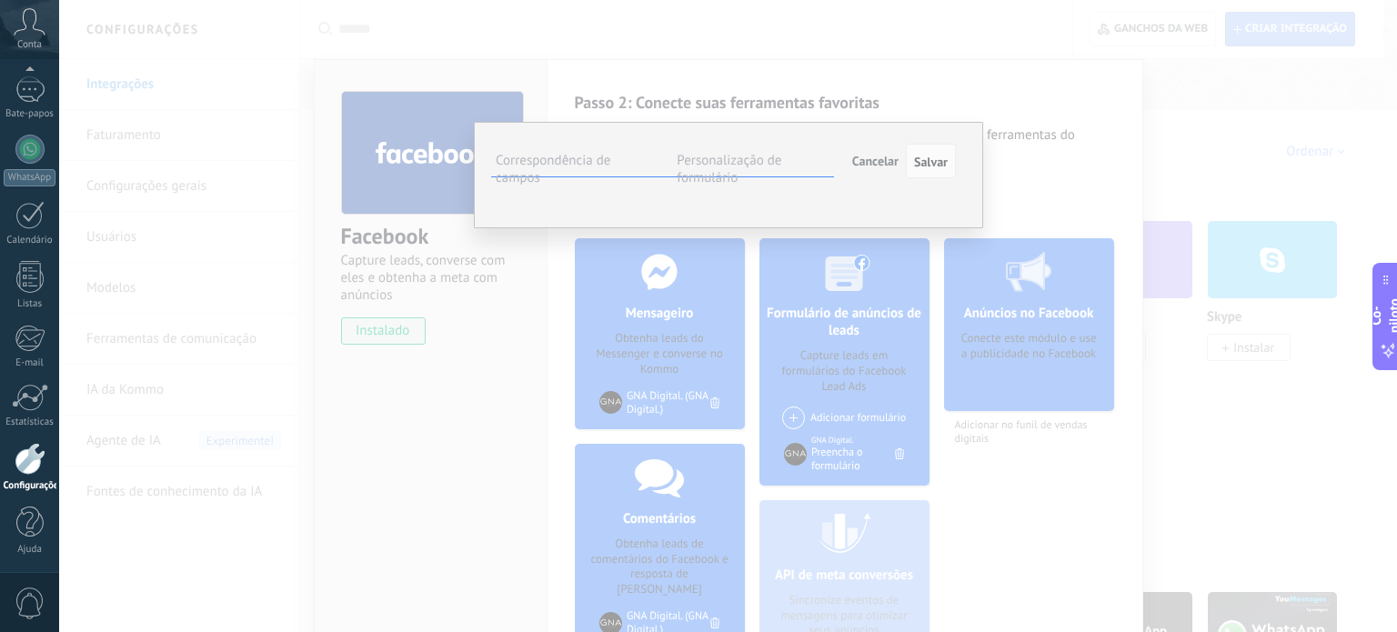
click at [0, 0] on font "Quantos projetos/obras sua empresa fecha em média por mês?" at bounding box center [0, 0] width 0 height 0
click at [0, 0] on use at bounding box center [0, 0] width 0 height 0
click at [0, 0] on font "Nota (chumbo)" at bounding box center [0, 0] width 0 height 0
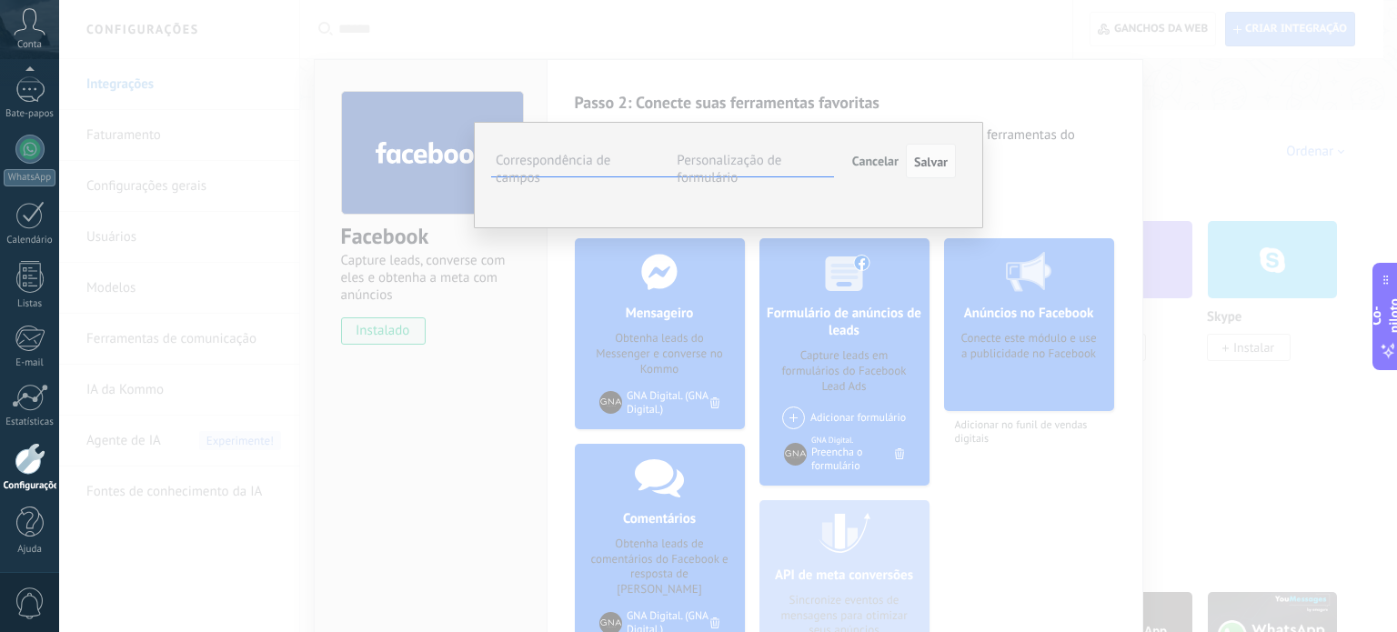
click at [0, 0] on font "Nota (chumbo)" at bounding box center [0, 0] width 0 height 0
click at [0, 0] on button "Inserir um campo" at bounding box center [0, 0] width 0 height 0
click at [0, 0] on span "Inserir um campo" at bounding box center [0, 0] width 0 height 0
click at [0, 0] on button "Inserir um campo" at bounding box center [0, 0] width 0 height 0
click at [0, 0] on font "Qual é o segmento da sua empresa" at bounding box center [0, 0] width 0 height 0
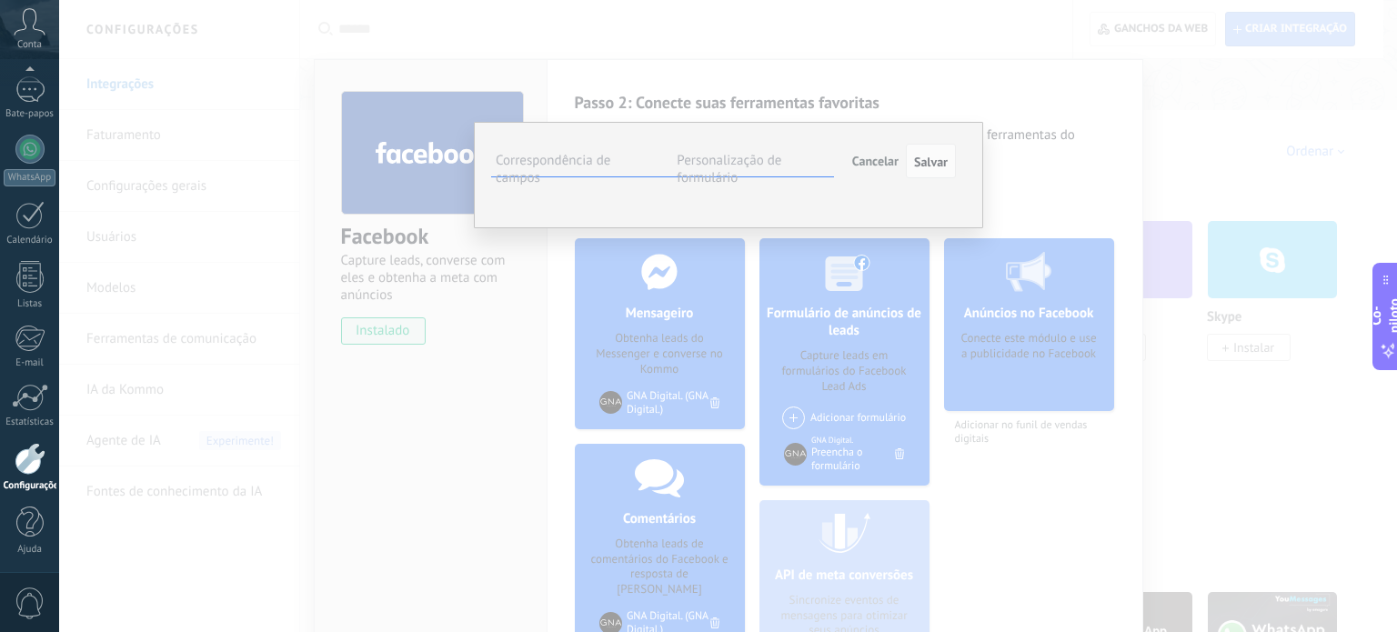
click at [0, 0] on font "Qual é o segmento da sua empresa" at bounding box center [0, 0] width 0 height 0
click at [0, 0] on div "Qual é o segmento da sua empresa" at bounding box center [0, 0] width 0 height 0
click at [0, 0] on font "Qual é o segmento da sua empresa" at bounding box center [0, 0] width 0 height 0
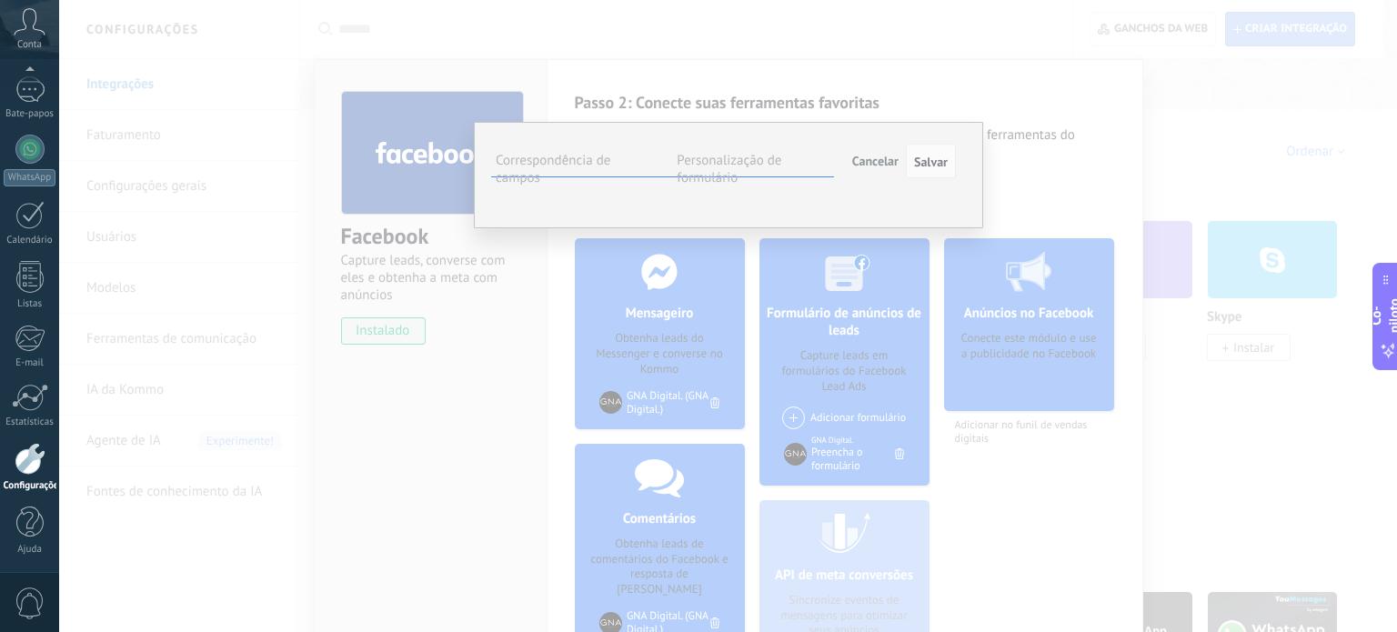
click at [0, 0] on font "Qual é o segmento da sua empresa" at bounding box center [0, 0] width 0 height 0
click at [0, 0] on font "Inserir um campo" at bounding box center [0, 0] width 0 height 0
click at [690, 174] on font "Personalização de formulário" at bounding box center [729, 169] width 105 height 35
click at [0, 0] on font "#adicionar tags" at bounding box center [0, 0] width 0 height 0
click at [790, 178] on div "**********" at bounding box center [726, 162] width 460 height 33
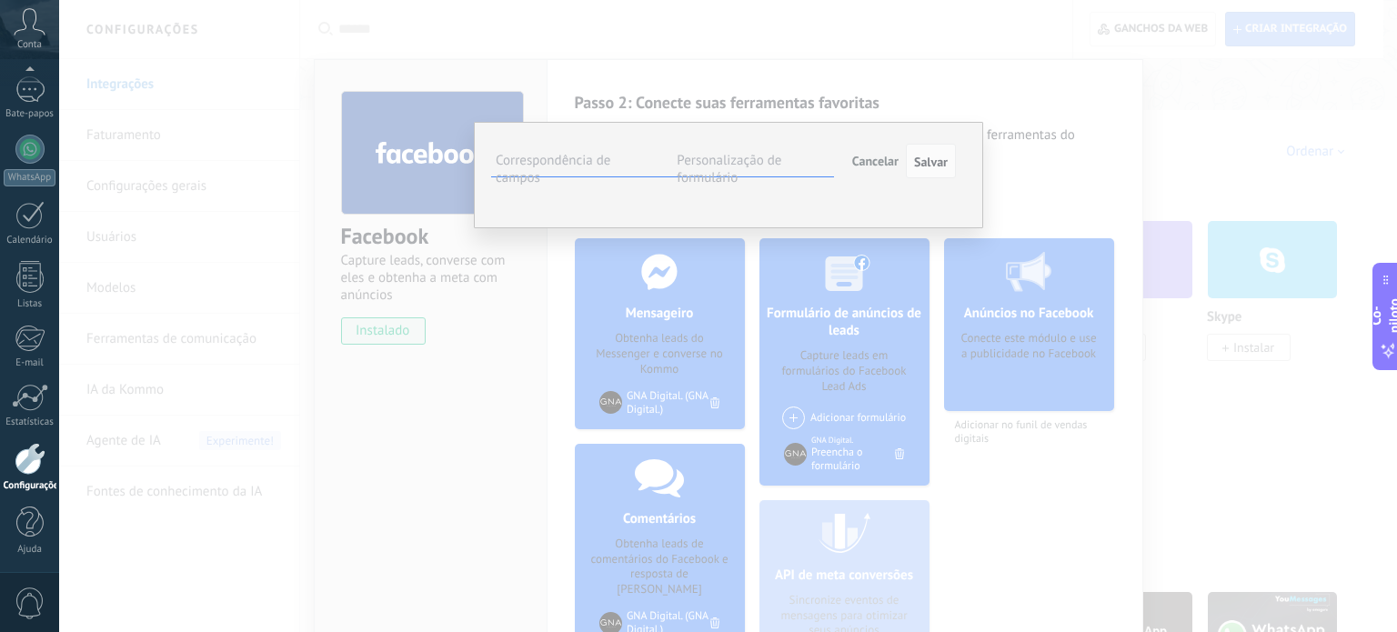
click at [0, 0] on div "Leads recebidos LIDERE NOVO ACOMPANHAMENTO 1 ACOMPANHAMENTO 2 ACOMPANHAMENTO 3 …" at bounding box center [0, 0] width 0 height 0
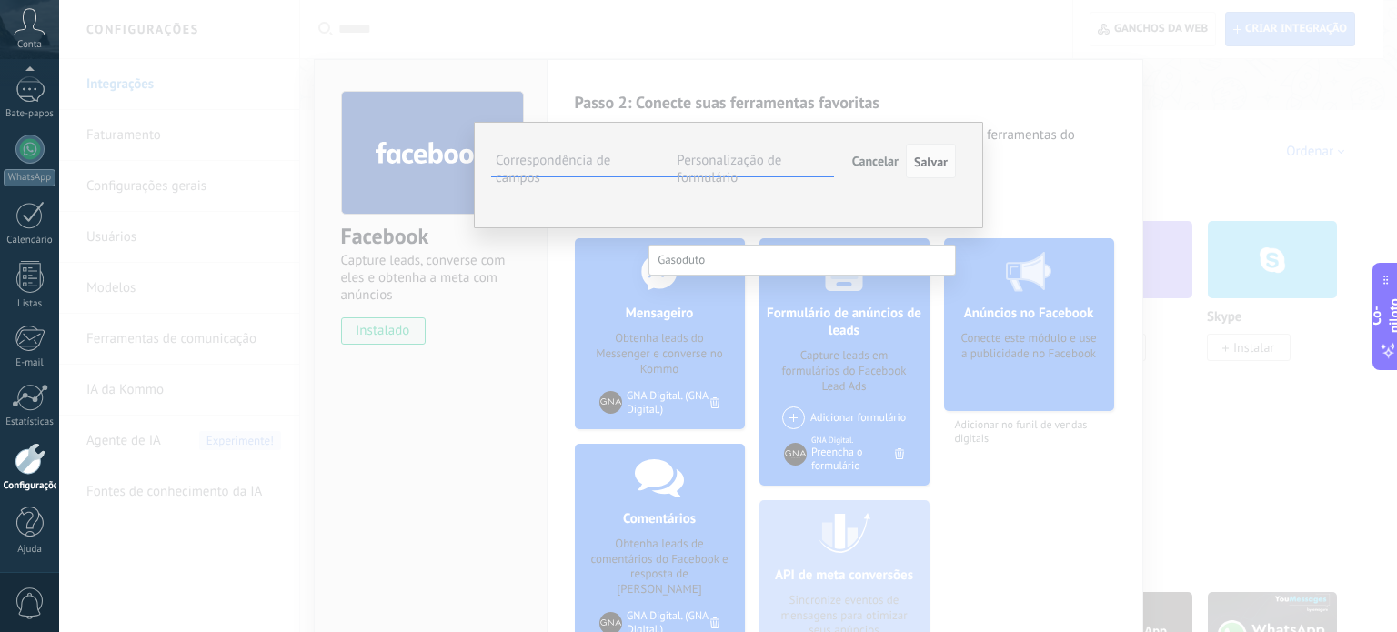
click at [681, 261] on span at bounding box center [681, 259] width 47 height 15
click at [788, 252] on label at bounding box center [802, 260] width 307 height 31
click at [882, 150] on div at bounding box center [728, 316] width 1338 height 632
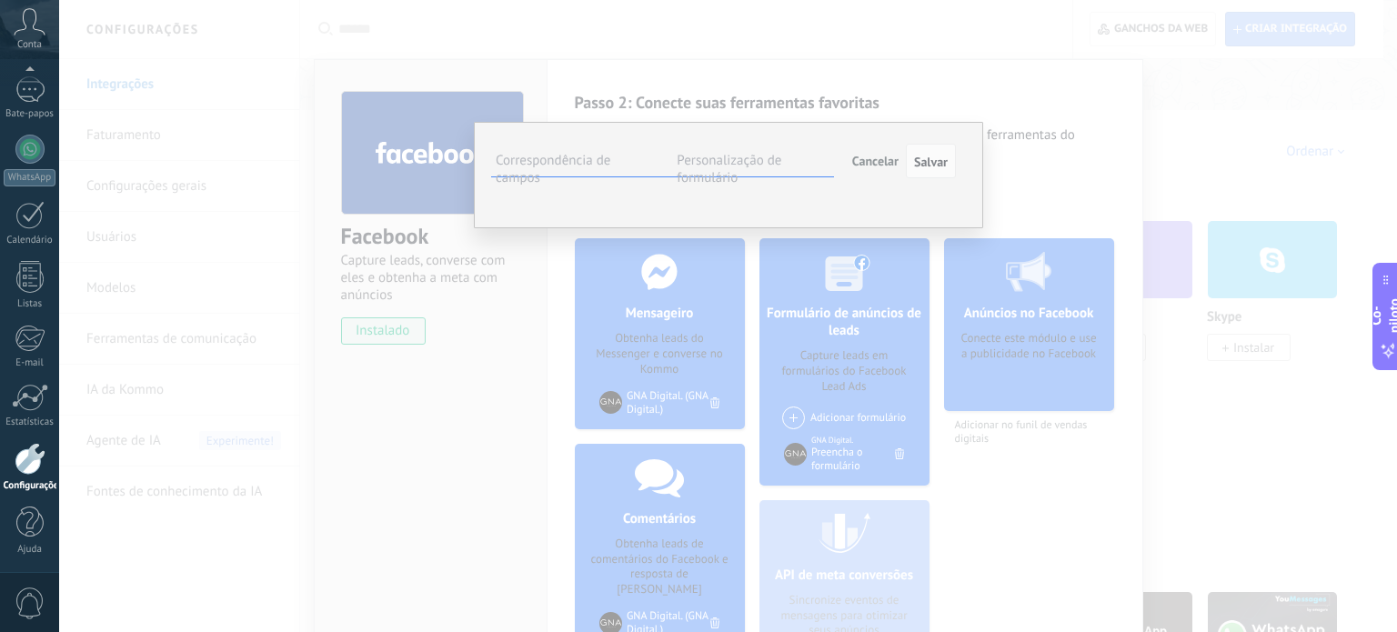
click at [860, 169] on button "Cancelar" at bounding box center [875, 161] width 61 height 35
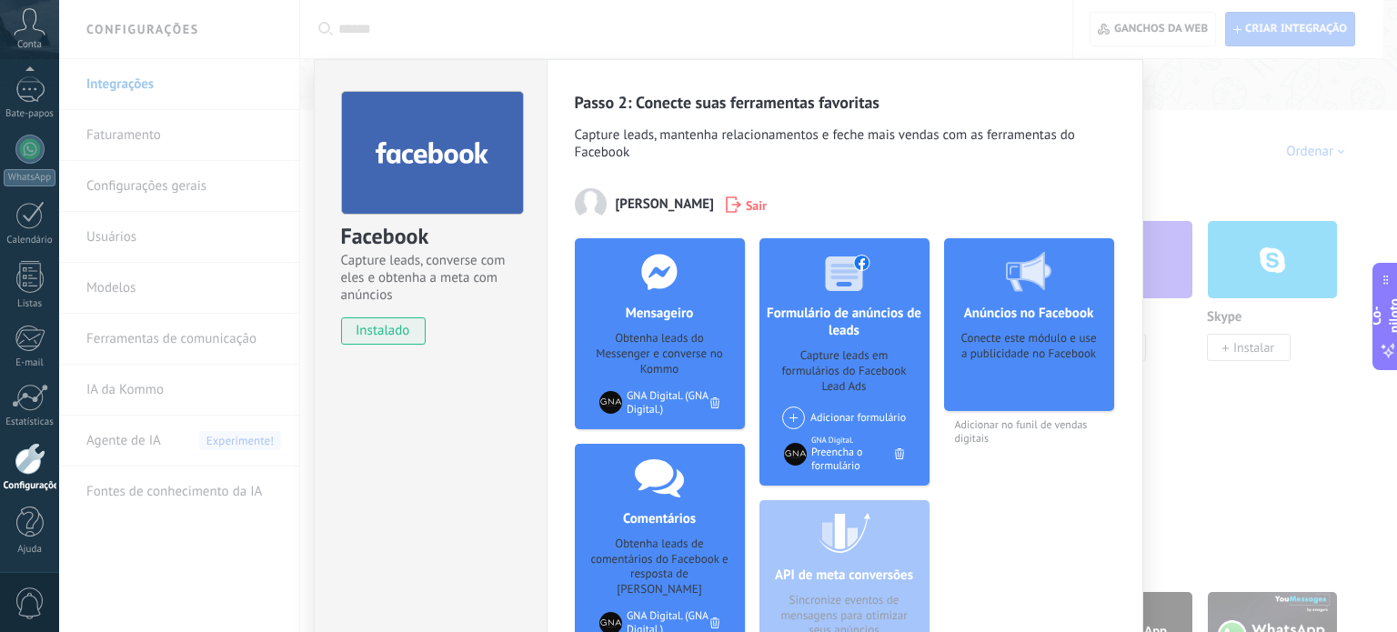
click at [1162, 42] on div "Facebook Capture leads, converse com eles e obtenha a meta com anúncios instala…" at bounding box center [728, 316] width 1338 height 632
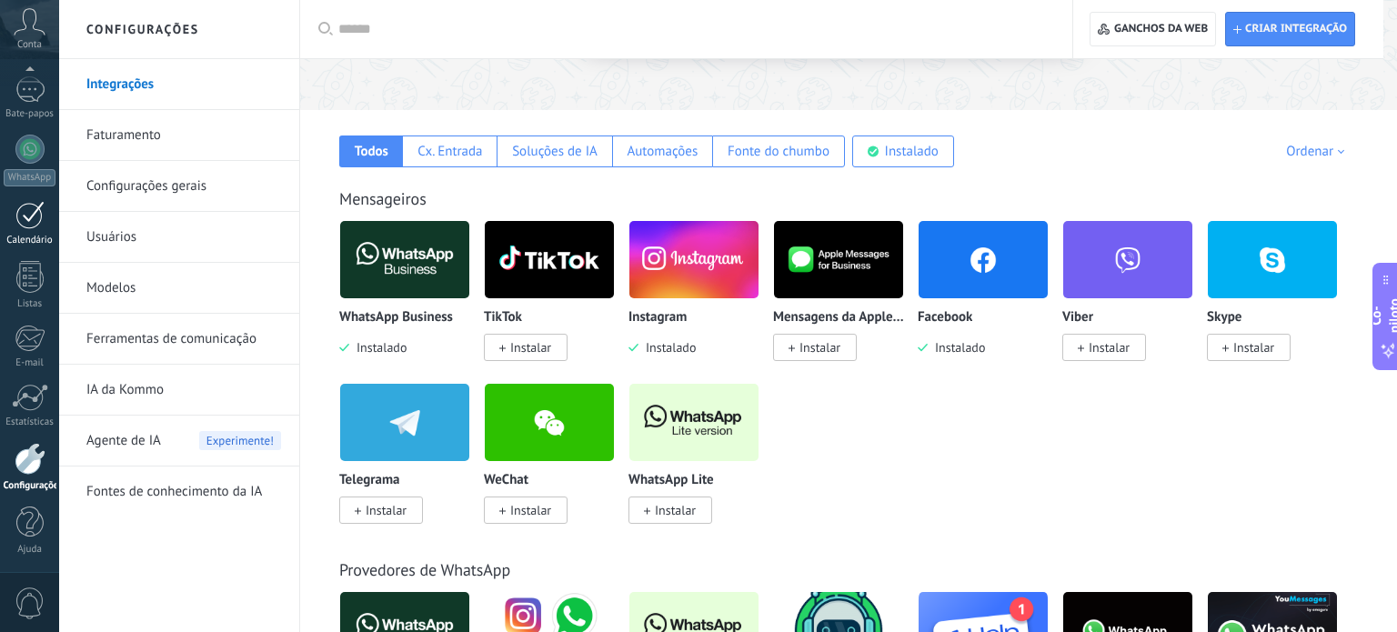
click at [27, 232] on link "Calendário" at bounding box center [29, 223] width 59 height 45
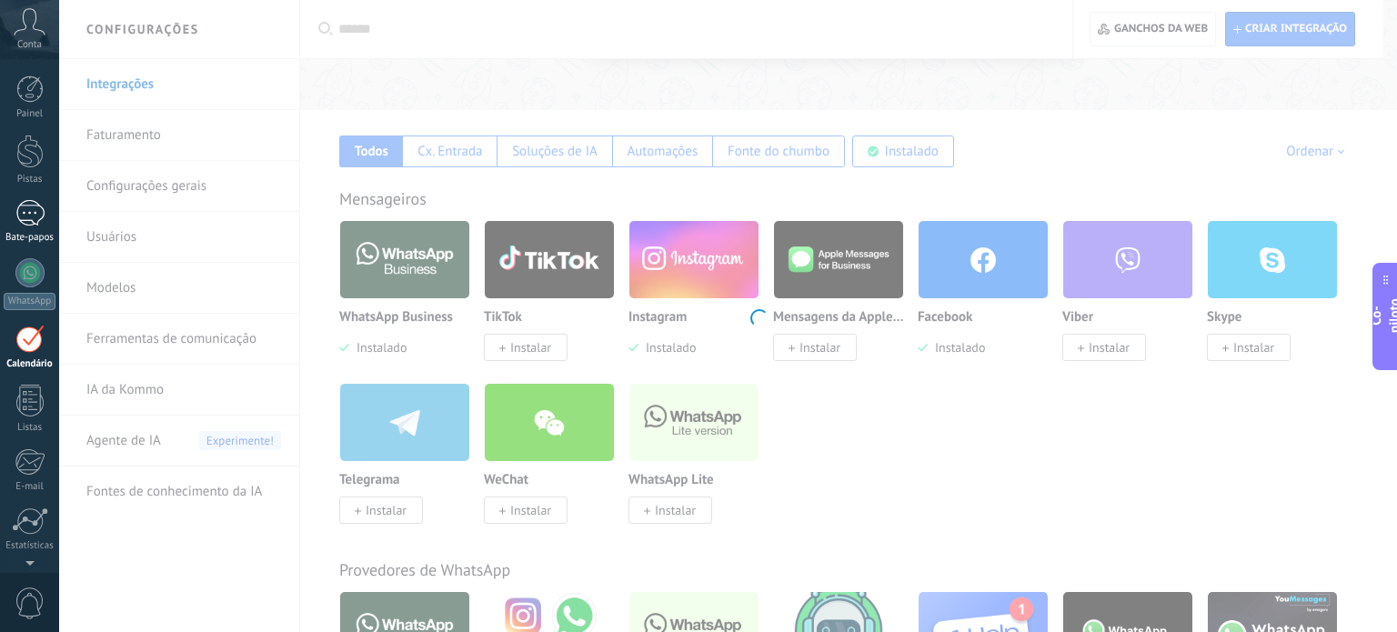
click at [23, 210] on div "1" at bounding box center [29, 213] width 29 height 26
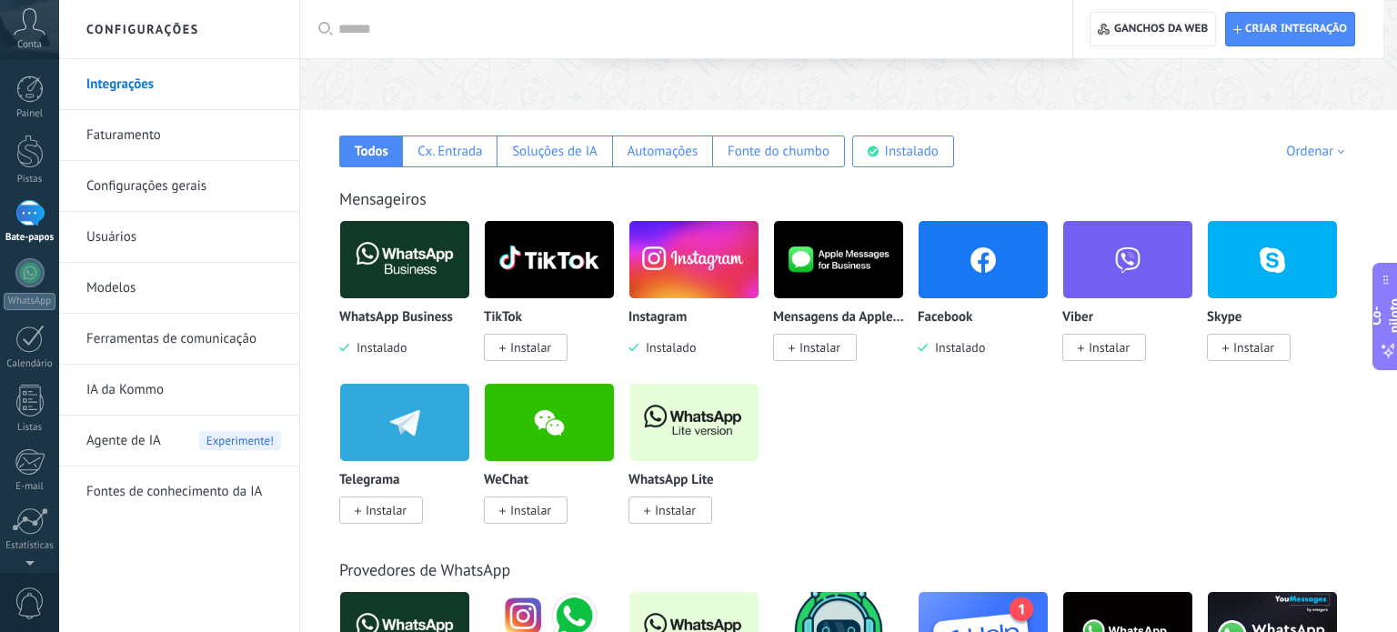
click at [23, 210] on div "1" at bounding box center [29, 213] width 29 height 26
click at [28, 105] on link "Painel" at bounding box center [29, 98] width 59 height 45
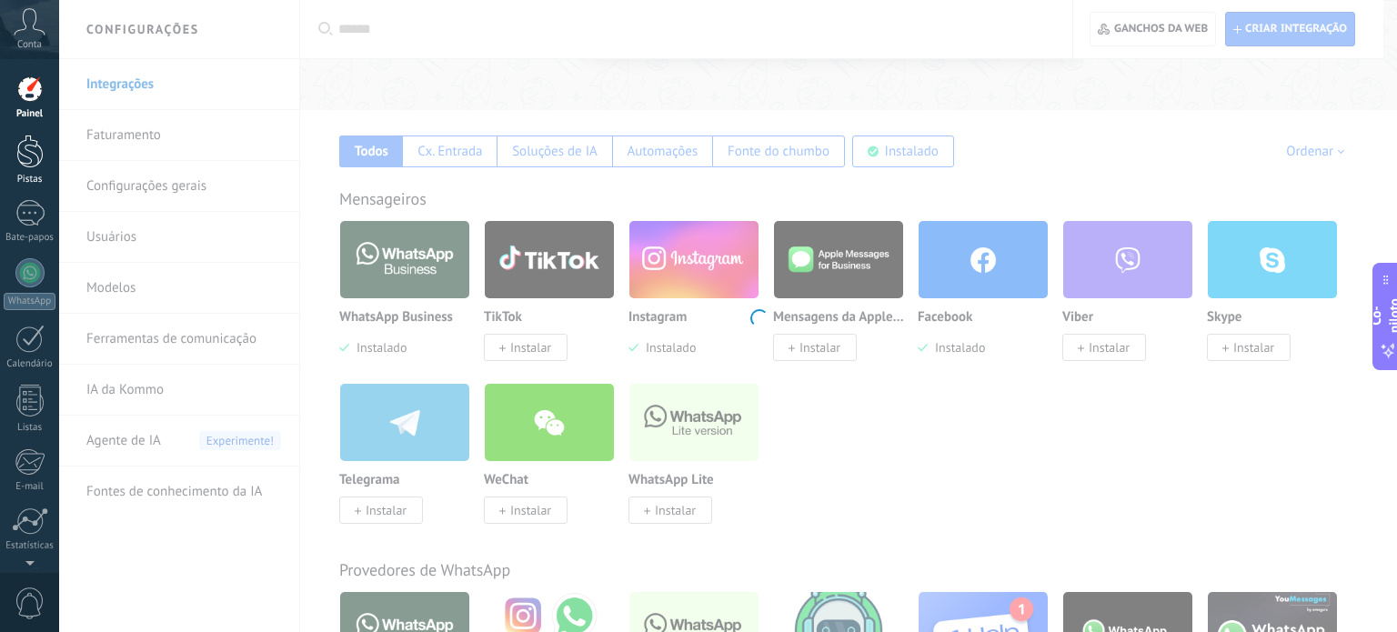
click at [26, 147] on div at bounding box center [29, 152] width 27 height 34
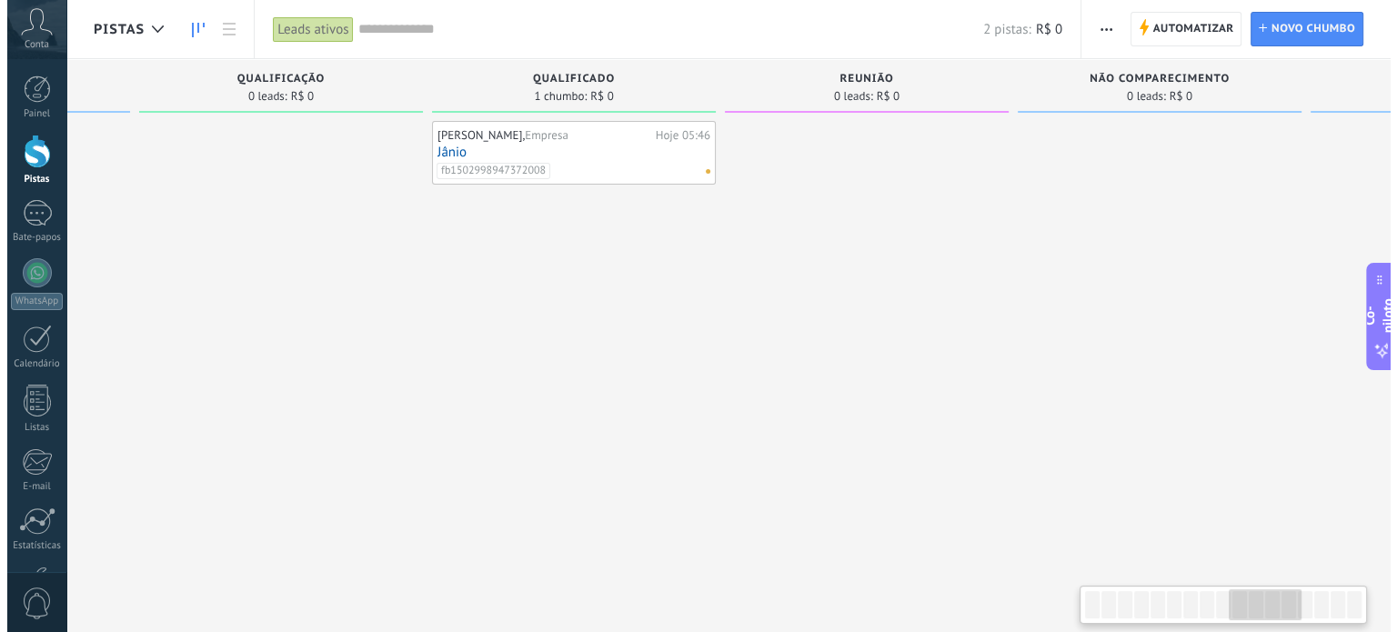
scroll to position [0, 2593]
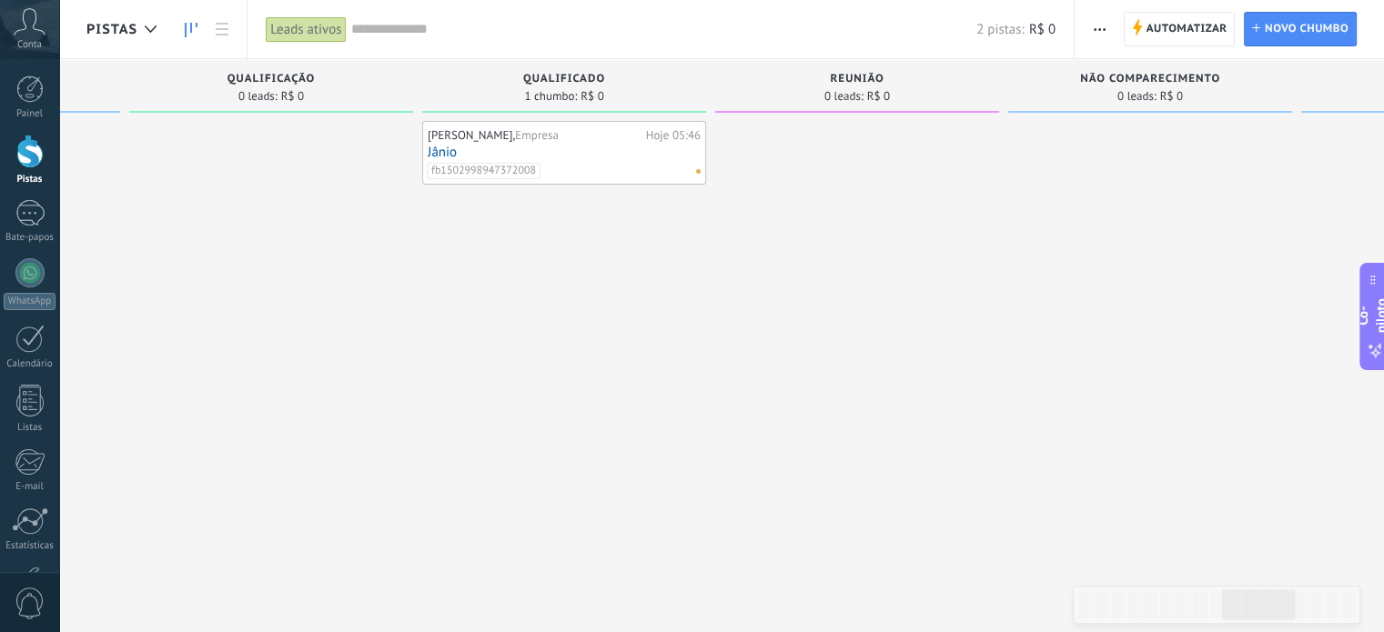
click at [589, 145] on link "Jânio" at bounding box center [564, 152] width 273 height 15
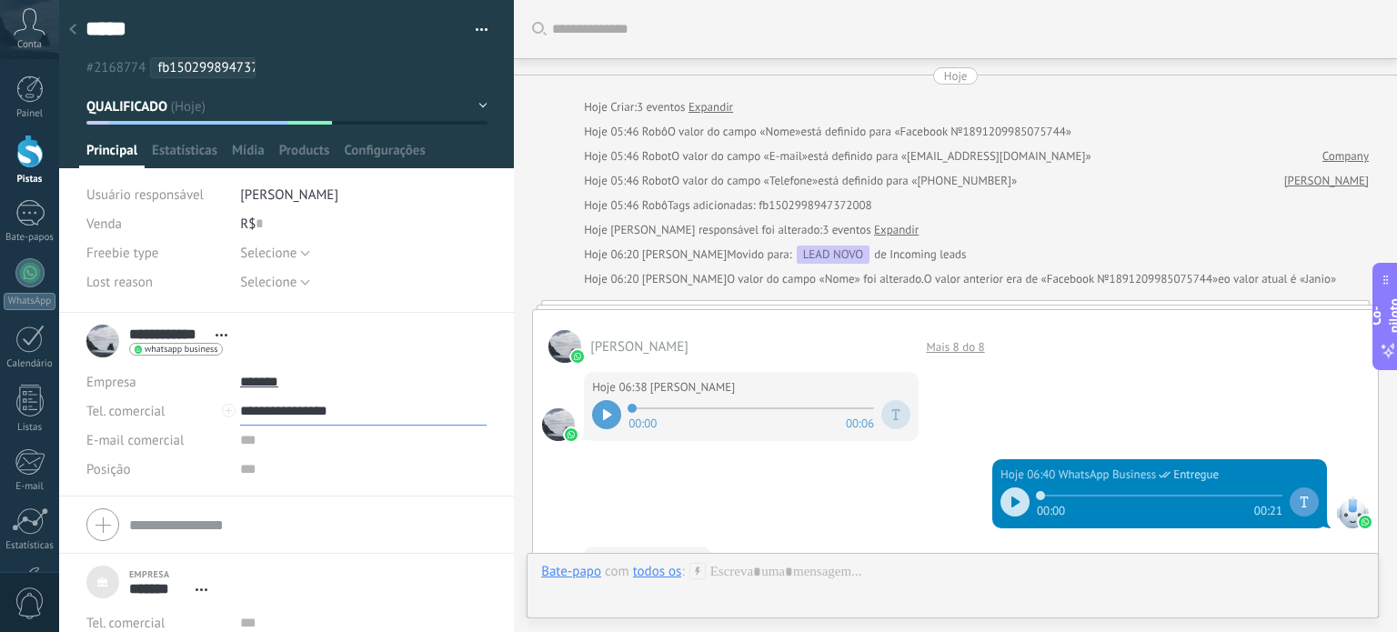
click at [292, 407] on input "**********" at bounding box center [363, 411] width 247 height 29
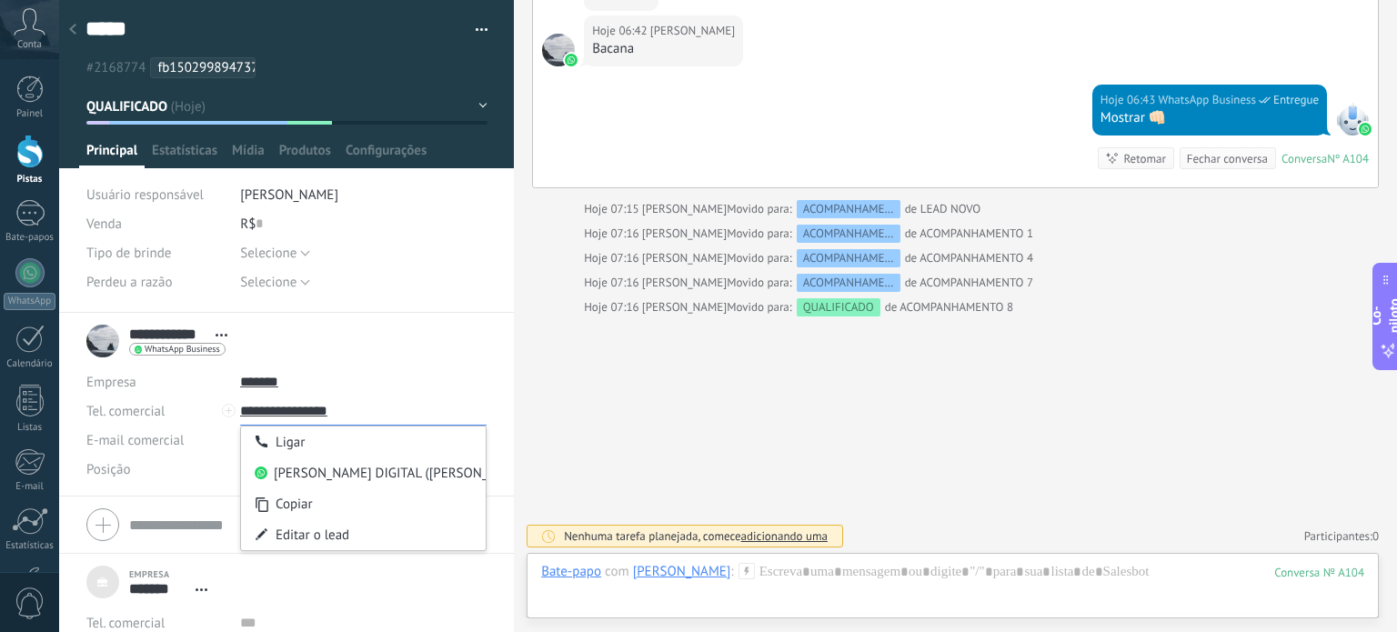
click at [292, 407] on input "**********" at bounding box center [363, 411] width 247 height 29
type input "**********"
click at [286, 501] on font "Copiar" at bounding box center [294, 504] width 37 height 17
